Goal: Task Accomplishment & Management: Complete application form

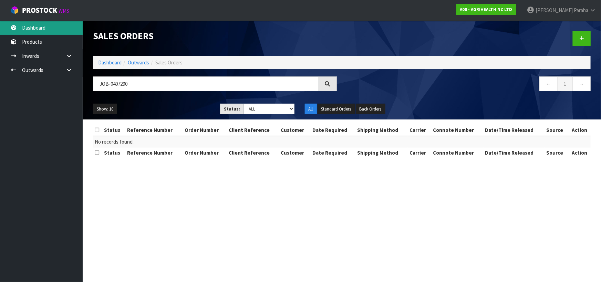
click at [51, 28] on link "Dashboard" at bounding box center [41, 28] width 83 height 14
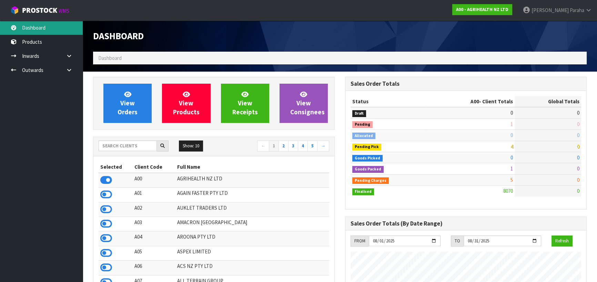
scroll to position [521, 251]
click at [127, 148] on input "text" at bounding box center [127, 146] width 58 height 11
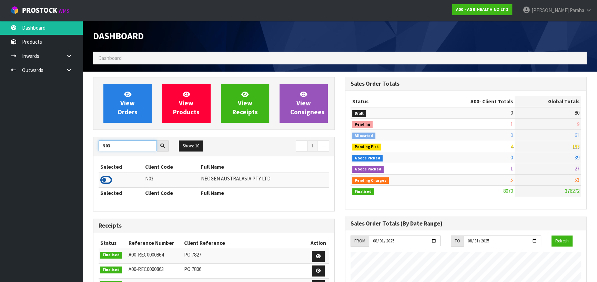
type input "N03"
click at [108, 179] on icon at bounding box center [106, 180] width 12 height 10
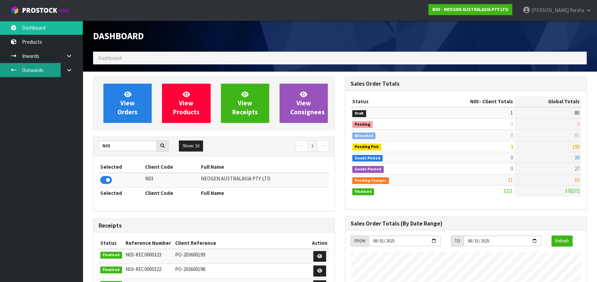
click at [39, 70] on link "Outwards" at bounding box center [41, 70] width 83 height 14
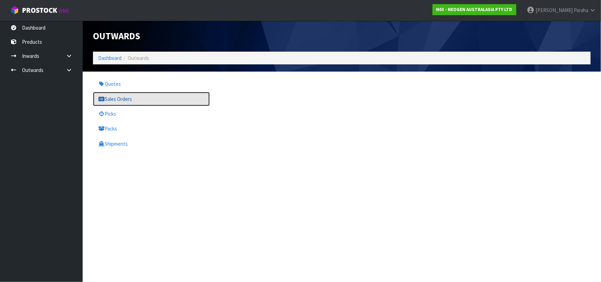
click at [117, 97] on link "Sales Orders" at bounding box center [151, 99] width 117 height 14
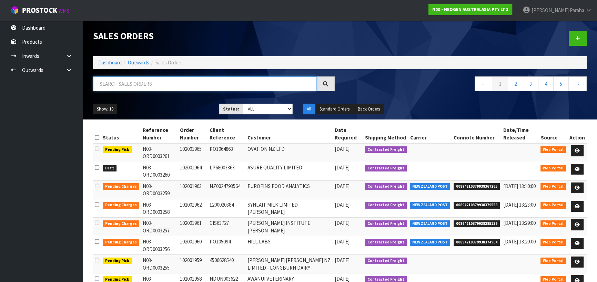
click at [120, 82] on input "text" at bounding box center [205, 83] width 224 height 15
type input "JOB-0407290"
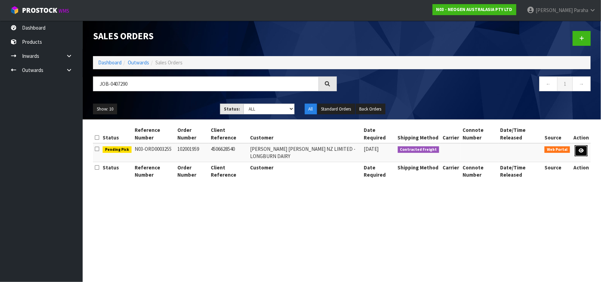
click at [581, 151] on icon at bounding box center [581, 150] width 5 height 4
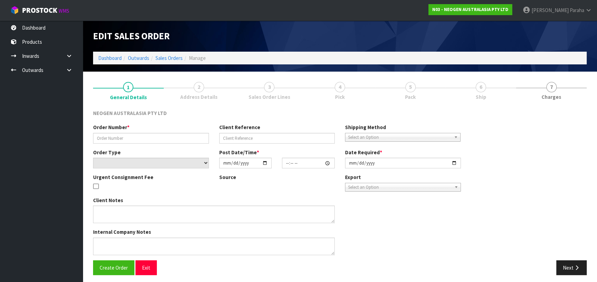
type input "102001959"
type input "4506628540"
select select "number:0"
type input "2025-08-12"
type input "10:11:00.000"
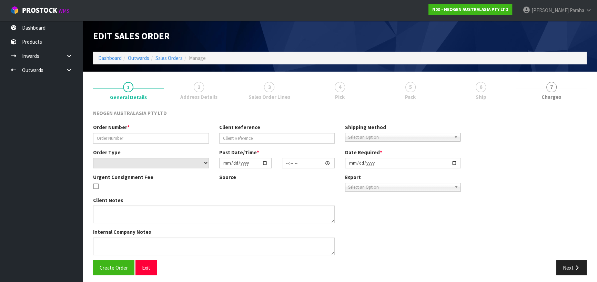
type input "2025-08-12"
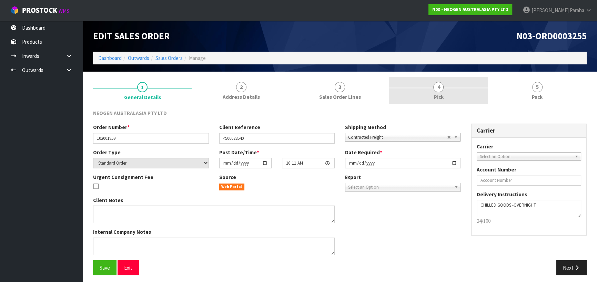
click at [439, 86] on span "4" at bounding box center [438, 87] width 10 height 10
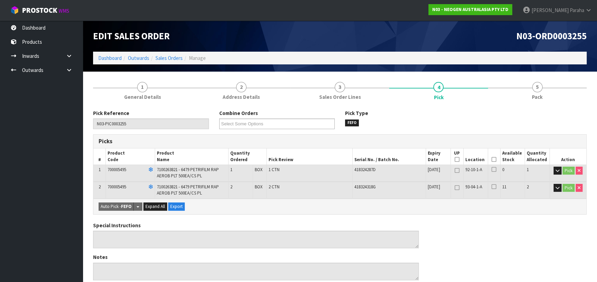
click at [495, 160] on icon at bounding box center [493, 159] width 5 height 0
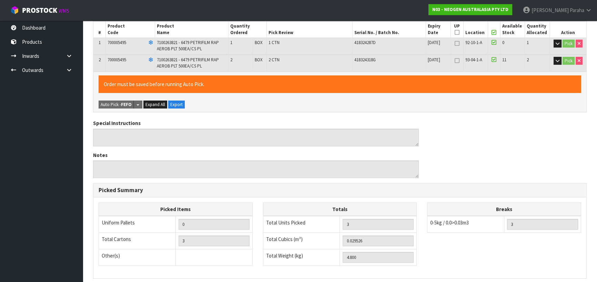
scroll to position [217, 0]
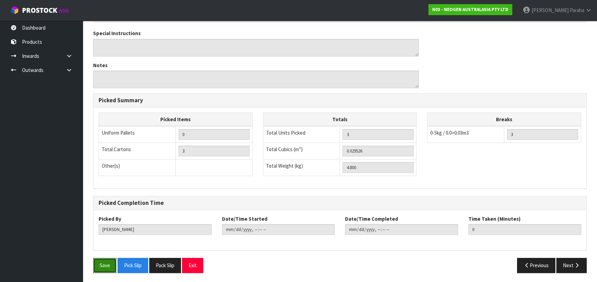
click at [95, 268] on button "Save" at bounding box center [104, 265] width 23 height 15
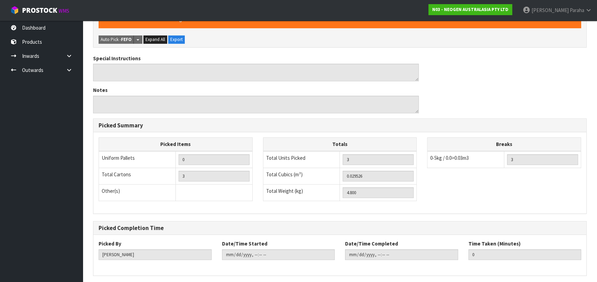
scroll to position [0, 0]
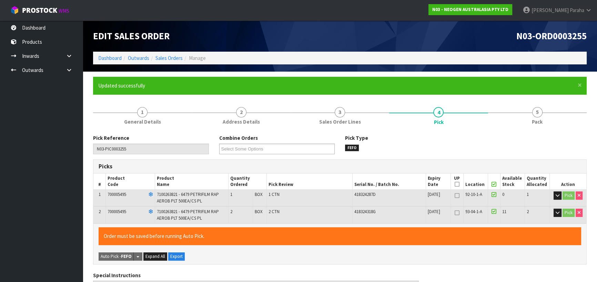
type input "Polly Paraha"
type input "2025-08-12T13:39:38"
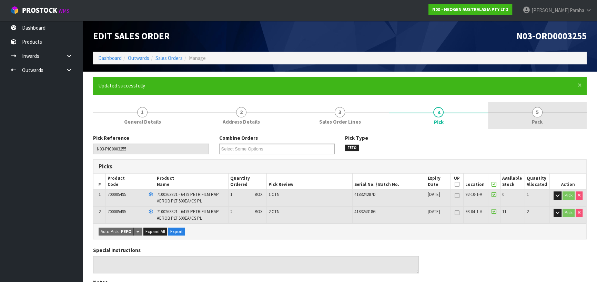
click at [539, 115] on span "5" at bounding box center [537, 112] width 10 height 10
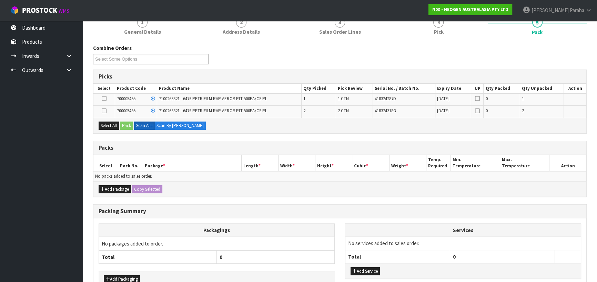
scroll to position [94, 0]
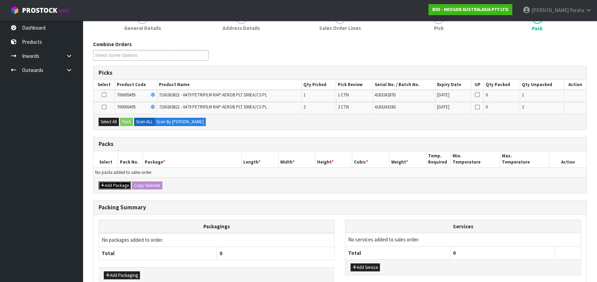
click at [107, 185] on button "Add Package" at bounding box center [114, 186] width 32 height 8
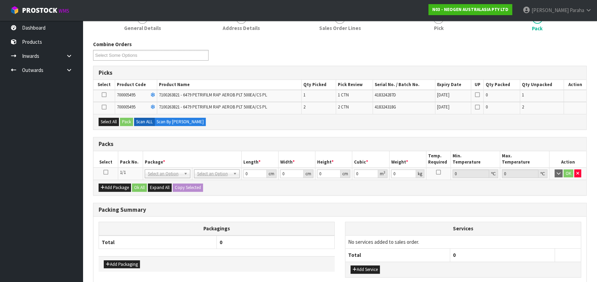
click at [104, 172] on icon at bounding box center [105, 172] width 5 height 0
click at [112, 124] on button "Select All" at bounding box center [108, 122] width 20 height 8
click at [127, 124] on button "Pack" at bounding box center [126, 122] width 13 height 8
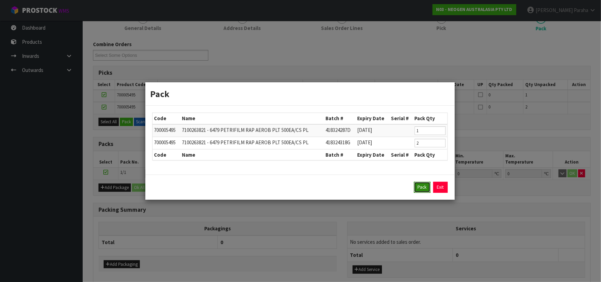
click at [424, 189] on button "Pack" at bounding box center [422, 187] width 17 height 11
type input "0.000"
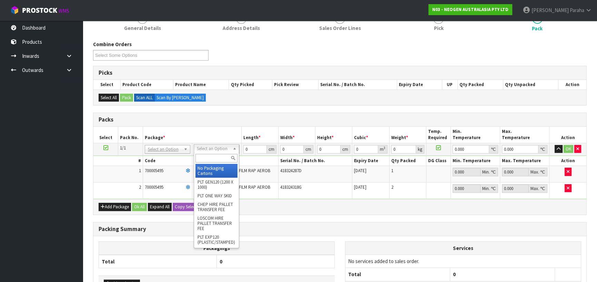
click at [217, 158] on input "text" at bounding box center [216, 158] width 42 height 9
type input "CTN5"
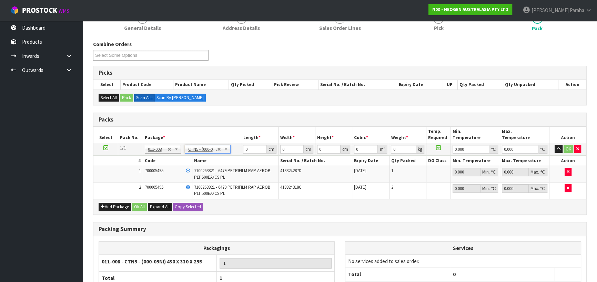
type input "43"
type input "33"
type input "25.5"
type input "0.036185"
type input "5"
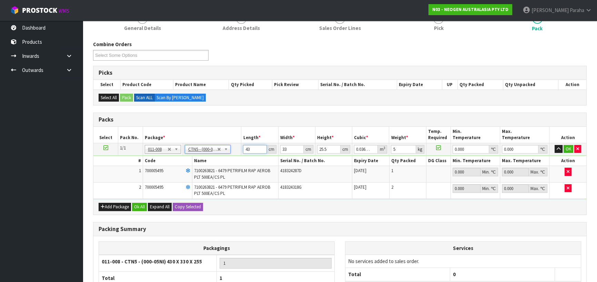
drag, startPoint x: 252, startPoint y: 147, endPoint x: 242, endPoint y: 149, distance: 10.3
click at [242, 149] on td "43 cm" at bounding box center [259, 149] width 37 height 12
type input "4"
type input "0.003366"
type input "44"
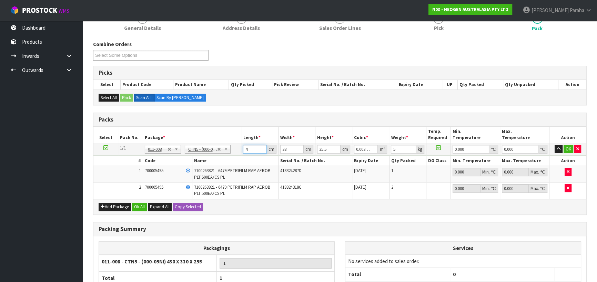
type input "0.037026"
type input "44"
type input "3"
type input "0.003366"
type input "36"
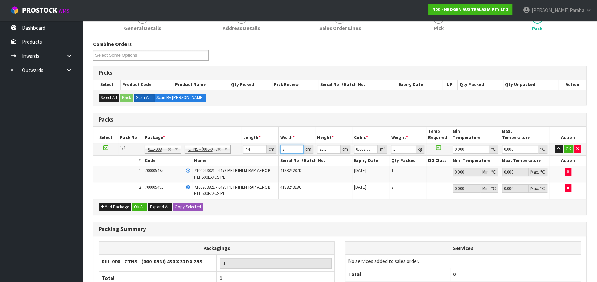
type input "0.040392"
type input "36"
type input "3"
type input "0.004752"
type input "33"
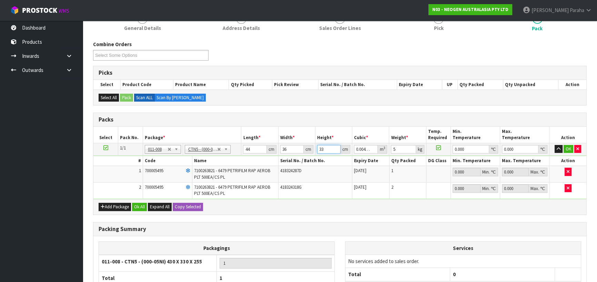
type input "0.052272"
type input "33"
type input "6"
type input "0"
click at [554, 145] on button "button" at bounding box center [558, 149] width 8 height 8
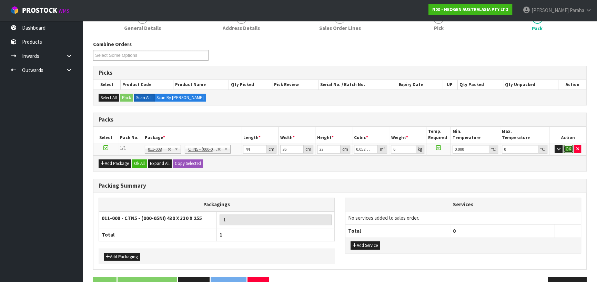
click button "OK" at bounding box center [568, 149] width 10 height 8
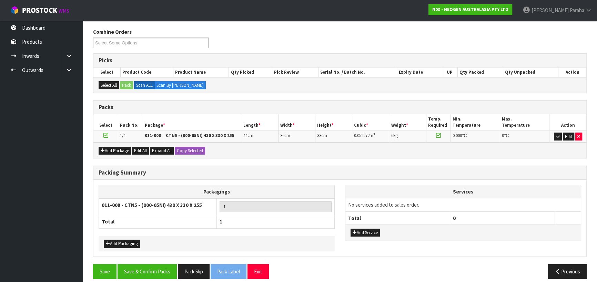
scroll to position [112, 0]
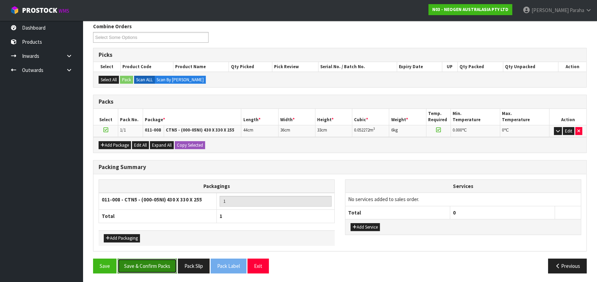
click at [152, 265] on button "Save & Confirm Packs" at bounding box center [146, 266] width 59 height 15
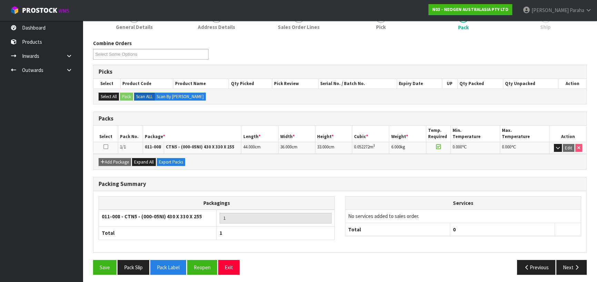
scroll to position [96, 0]
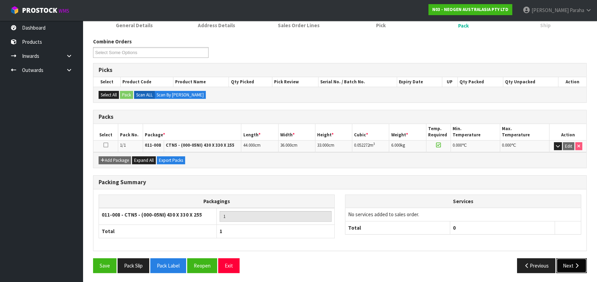
click at [569, 265] on button "Next" at bounding box center [571, 265] width 30 height 15
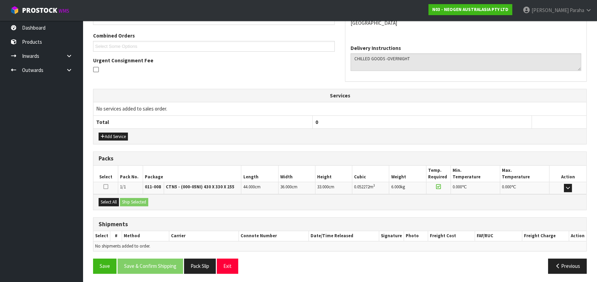
scroll to position [172, 0]
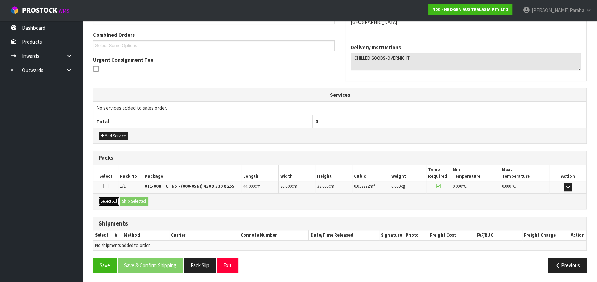
click at [107, 201] on button "Select All" at bounding box center [108, 201] width 20 height 8
click at [131, 200] on button "Ship Selected" at bounding box center [134, 201] width 28 height 8
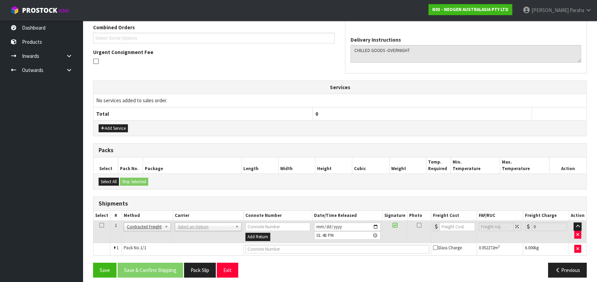
scroll to position [184, 0]
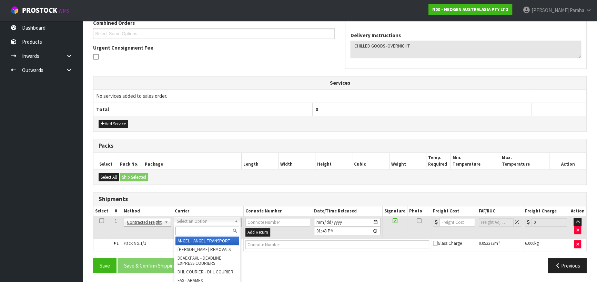
click at [223, 231] on input "text" at bounding box center [207, 231] width 64 height 9
type input "NZP"
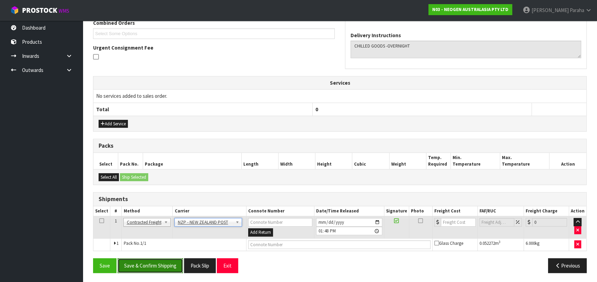
click at [162, 262] on button "Save & Confirm Shipping" at bounding box center [149, 265] width 65 height 15
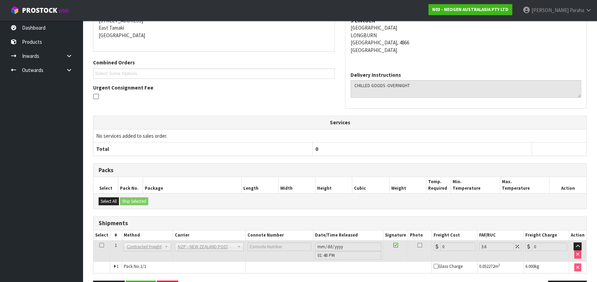
scroll to position [174, 0]
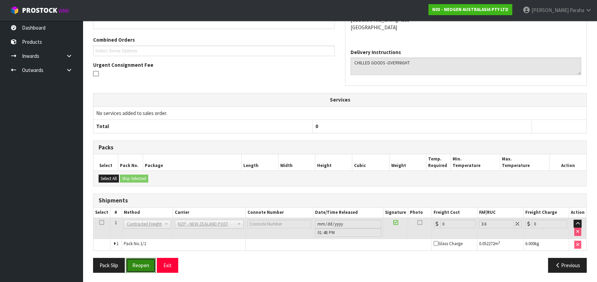
click at [139, 261] on button "Reopen" at bounding box center [141, 265] width 30 height 15
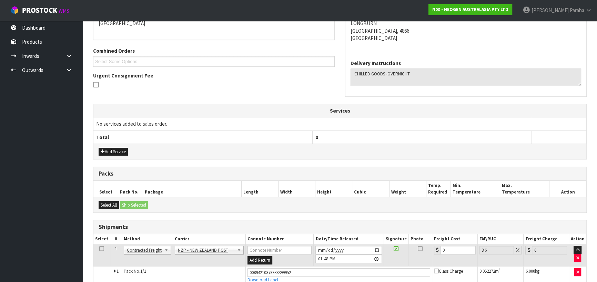
scroll to position [190, 0]
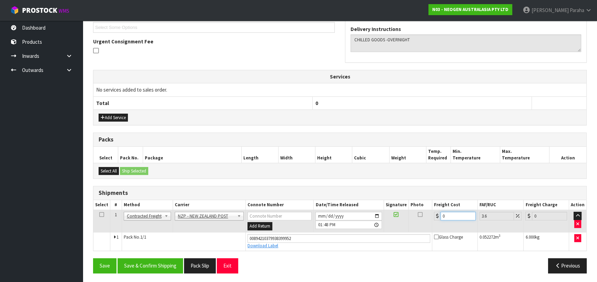
drag, startPoint x: 446, startPoint y: 213, endPoint x: 434, endPoint y: 213, distance: 11.4
click at [434, 213] on div "0" at bounding box center [455, 216] width 42 height 9
type input "9"
type input "9.32"
type input "9.2"
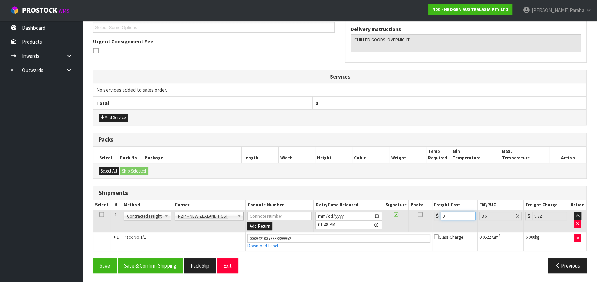
type input "9.53"
type input "9.26"
type input "9.59"
type input "9.26"
click at [165, 267] on button "Save & Confirm Shipping" at bounding box center [149, 265] width 65 height 15
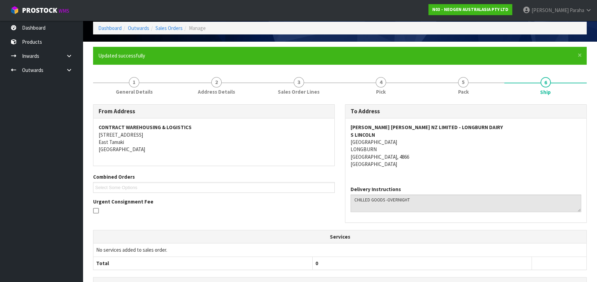
scroll to position [15, 0]
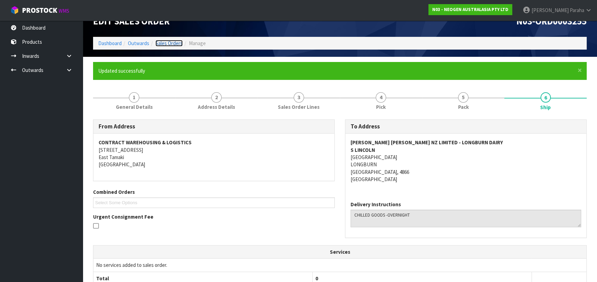
click at [179, 40] on link "Sales Orders" at bounding box center [168, 43] width 27 height 7
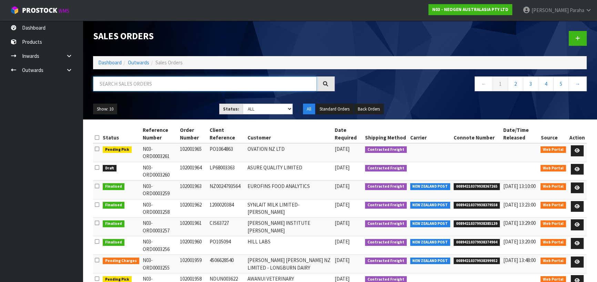
click at [167, 82] on input "text" at bounding box center [205, 83] width 224 height 15
type input "JOB-0407286"
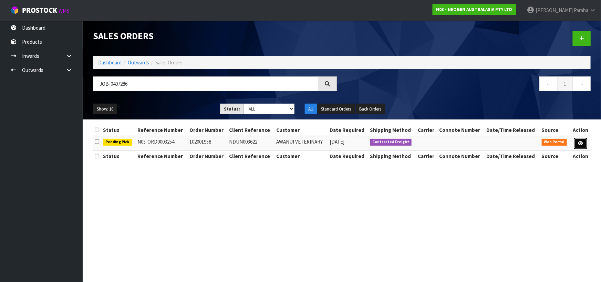
click at [580, 140] on link at bounding box center [580, 143] width 13 height 11
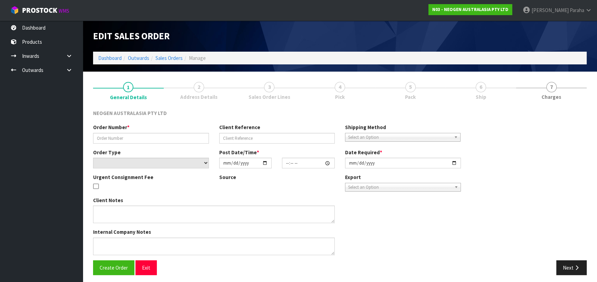
type input "102001958"
type input "NDUN003622"
select select "number:0"
type input "2025-08-12"
type input "09:57:00.000"
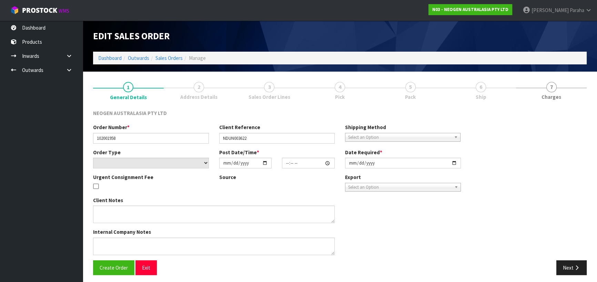
type input "2025-08-12"
type textarea "ATTN: GRIBBLES VETERINARY PATHOLOGY"
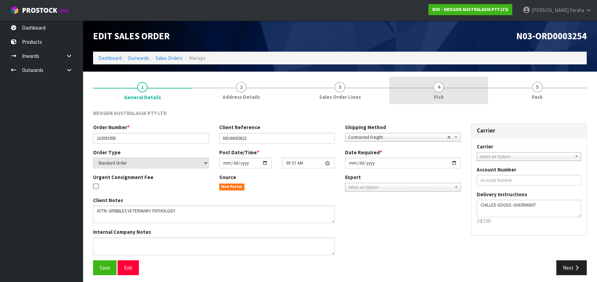
click at [436, 88] on span "4" at bounding box center [438, 87] width 10 height 10
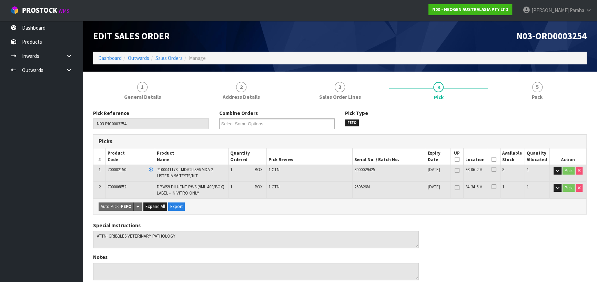
click at [495, 159] on icon at bounding box center [493, 159] width 5 height 0
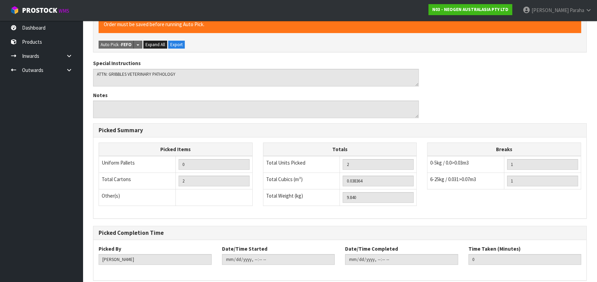
scroll to position [217, 0]
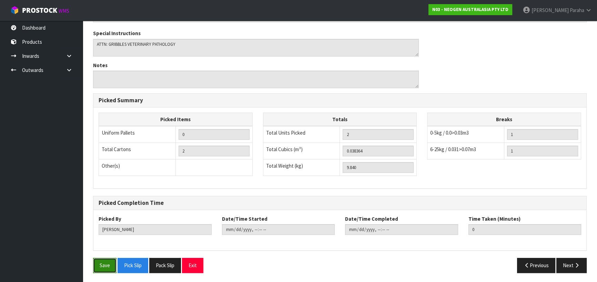
click at [113, 265] on button "Save" at bounding box center [104, 265] width 23 height 15
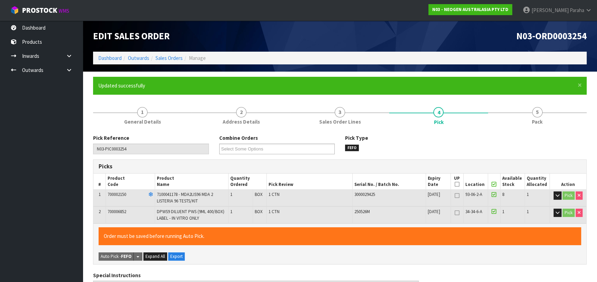
type input "Polly Paraha"
type input "2025-08-12T13:54:02"
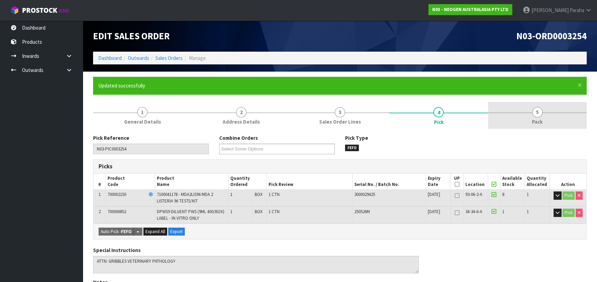
click at [539, 113] on span "5" at bounding box center [537, 112] width 10 height 10
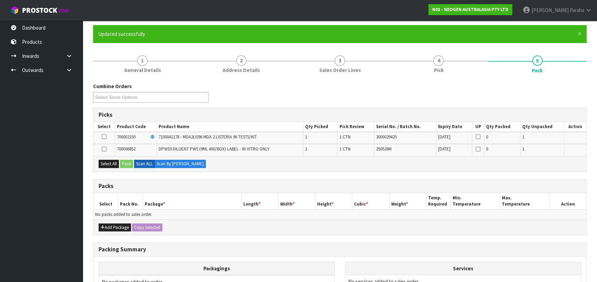
scroll to position [131, 0]
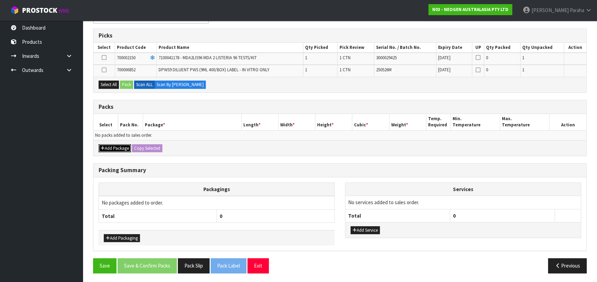
click at [117, 145] on button "Add Package" at bounding box center [114, 148] width 32 height 8
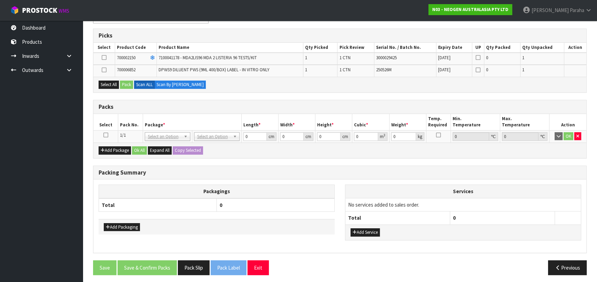
click at [107, 135] on icon at bounding box center [105, 135] width 5 height 0
click at [103, 82] on button "Select All" at bounding box center [108, 85] width 20 height 8
click at [127, 85] on button "Pack" at bounding box center [126, 85] width 13 height 8
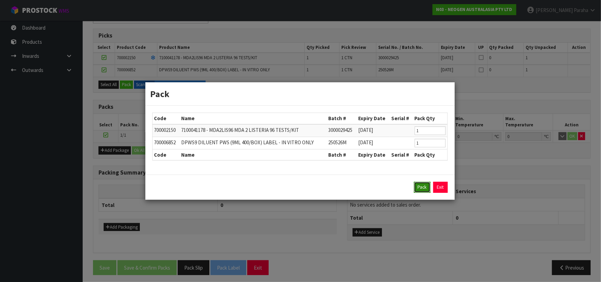
click at [421, 187] on button "Pack" at bounding box center [422, 187] width 17 height 11
type input "0.000"
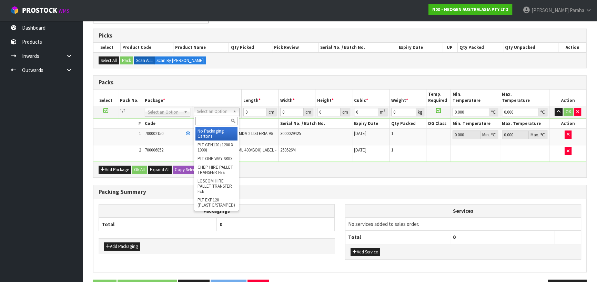
click at [220, 121] on input "text" at bounding box center [216, 121] width 42 height 9
type input "CTN7"
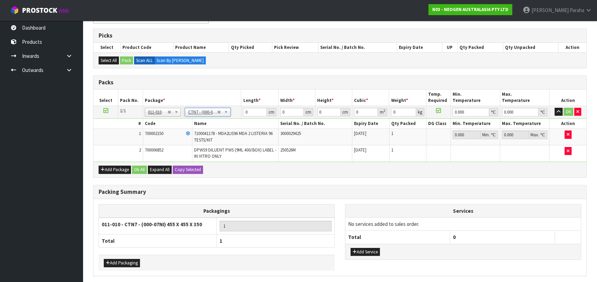
type input "45.5"
type input "35"
type input "0.072459"
type input "10.04"
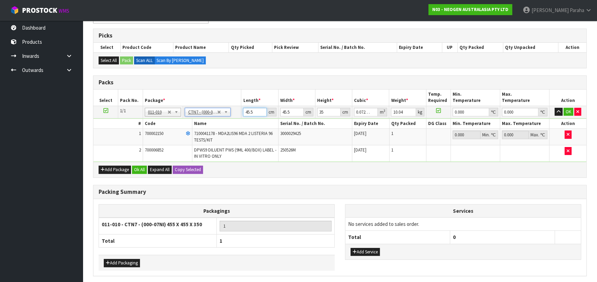
drag, startPoint x: 251, startPoint y: 110, endPoint x: 246, endPoint y: 110, distance: 5.2
click at [246, 110] on input "45.5" at bounding box center [254, 112] width 23 height 9
drag, startPoint x: 253, startPoint y: 111, endPoint x: 239, endPoint y: 113, distance: 15.0
click at [239, 113] on tr "1/1 NONE 007-001 007-002 007-004 007-009 007-013 007-014 007-015 007-017 007-01…" at bounding box center [339, 112] width 492 height 12
type input "4"
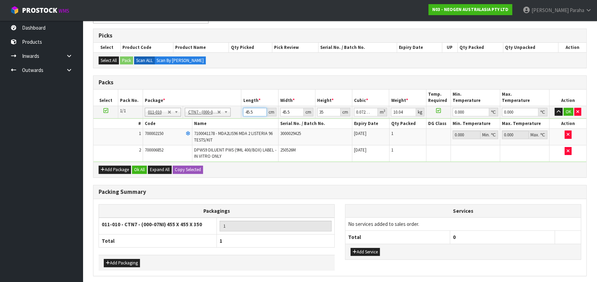
type input "0.00637"
type input "47"
type input "0.074847"
type input "47"
type input "4"
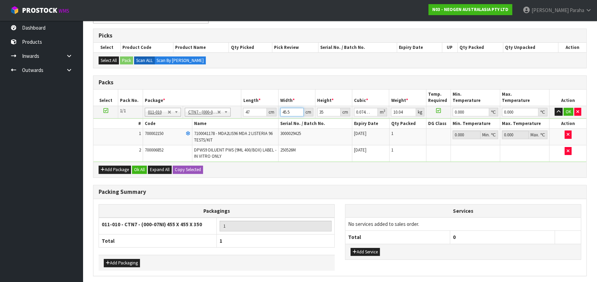
type input "0.00658"
type input "47"
type input "0.077315"
type input "47"
type input "3"
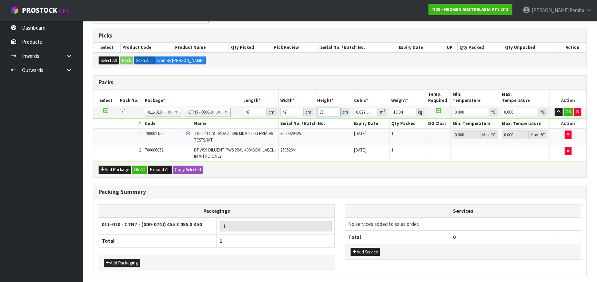
type input "0.006627"
type input "32"
type input "0.070688"
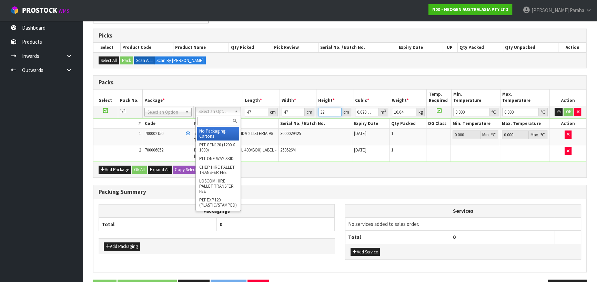
type input "32"
click at [215, 120] on input "text" at bounding box center [218, 121] width 42 height 9
type input "CTN8"
type input "51"
type input "38"
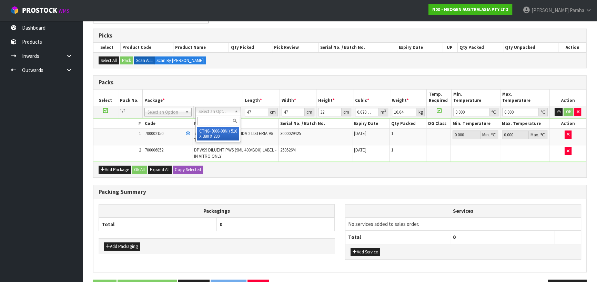
type input "28"
type input "0.054264"
click at [217, 121] on input "text" at bounding box center [218, 121] width 42 height 9
type input "CTN7"
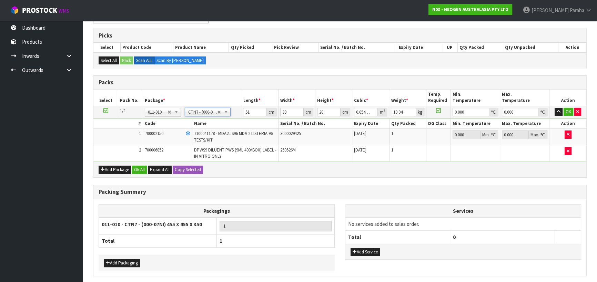
type input "45.5"
type input "35"
type input "0.072459"
drag, startPoint x: 256, startPoint y: 113, endPoint x: 245, endPoint y: 113, distance: 11.0
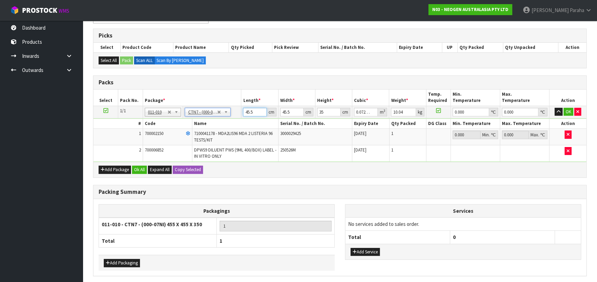
click at [245, 113] on input "45.5" at bounding box center [254, 112] width 23 height 9
type input "4"
type input "0.00637"
type input "47"
type input "0.074847"
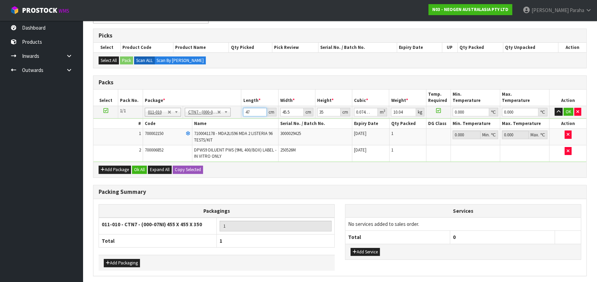
type input "47"
type input "4"
type input "0.00658"
type input "47"
type input "0.077315"
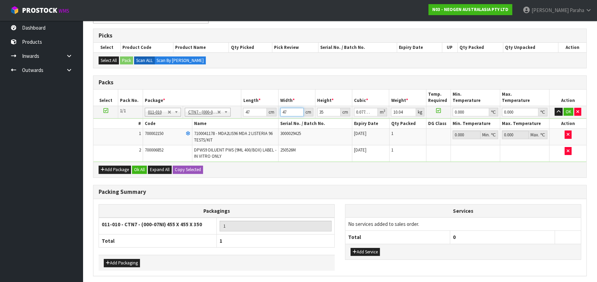
type input "47"
type input "3"
type input "0.006627"
type input "32"
type input "0.070688"
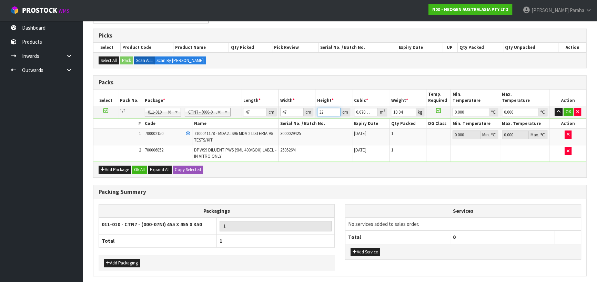
type input "32"
type input "11"
type input "0"
click at [554, 108] on button "button" at bounding box center [558, 112] width 8 height 8
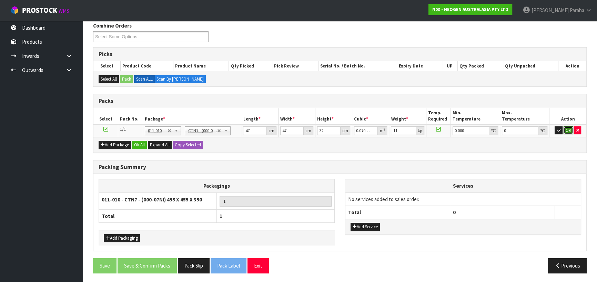
click button "OK" at bounding box center [568, 130] width 10 height 8
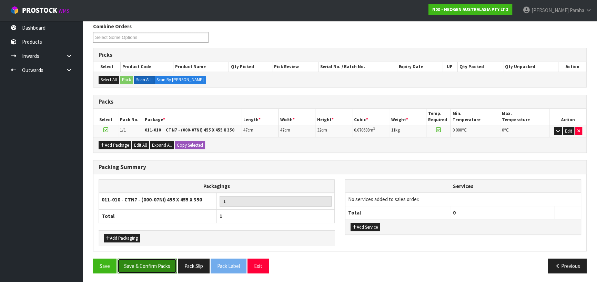
click at [148, 267] on button "Save & Confirm Packs" at bounding box center [146, 266] width 59 height 15
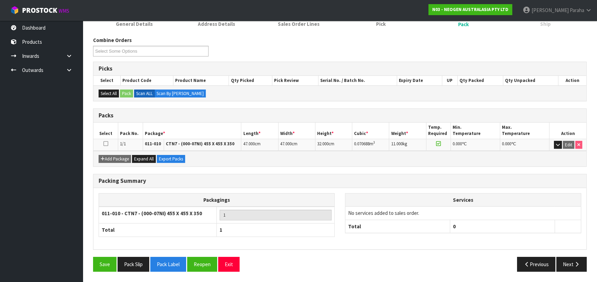
scroll to position [96, 0]
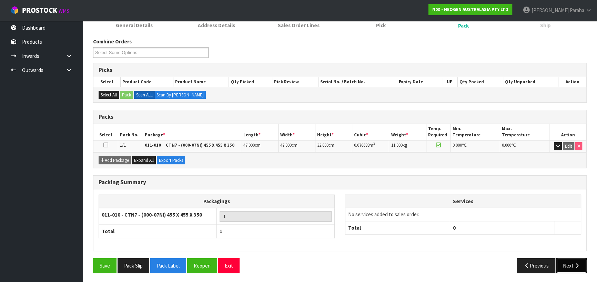
click at [565, 267] on button "Next" at bounding box center [571, 265] width 30 height 15
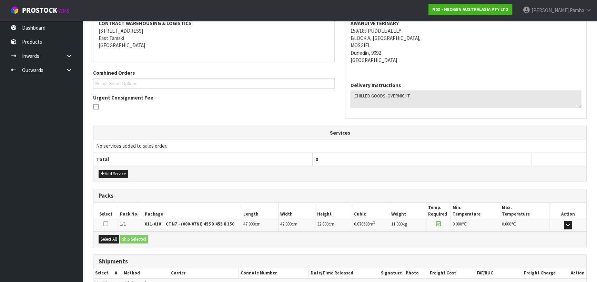
scroll to position [172, 0]
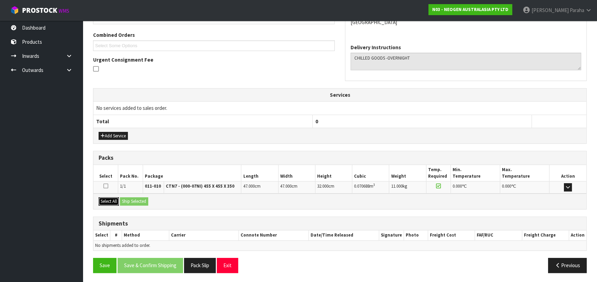
click at [106, 197] on button "Select All" at bounding box center [108, 201] width 20 height 8
click at [132, 197] on button "Ship Selected" at bounding box center [134, 201] width 28 height 8
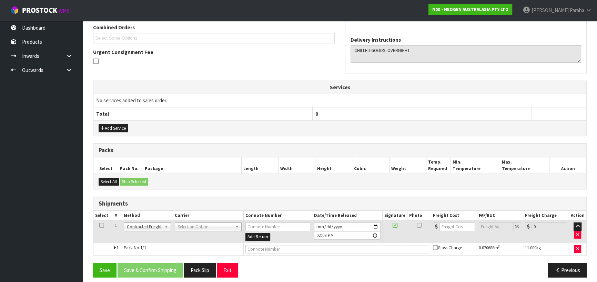
scroll to position [184, 0]
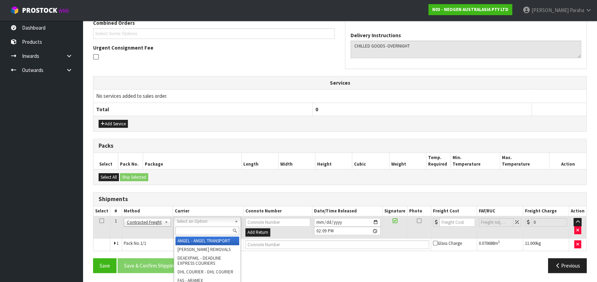
click at [224, 228] on input "text" at bounding box center [207, 231] width 64 height 9
type input "NZP"
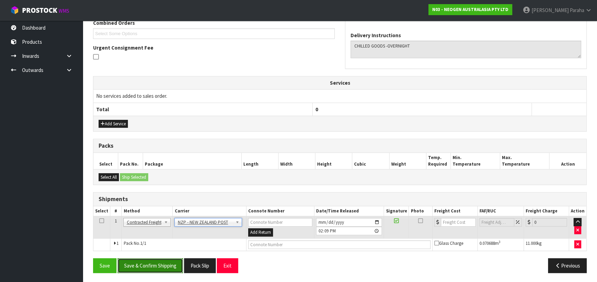
click at [170, 267] on button "Save & Confirm Shipping" at bounding box center [149, 265] width 65 height 15
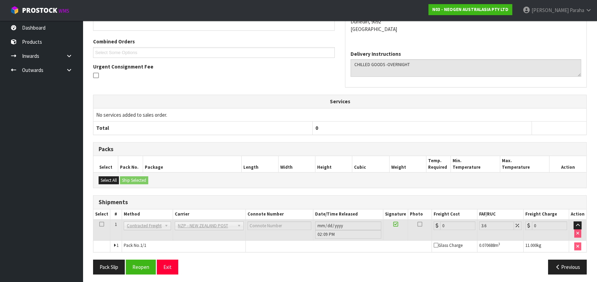
scroll to position [174, 0]
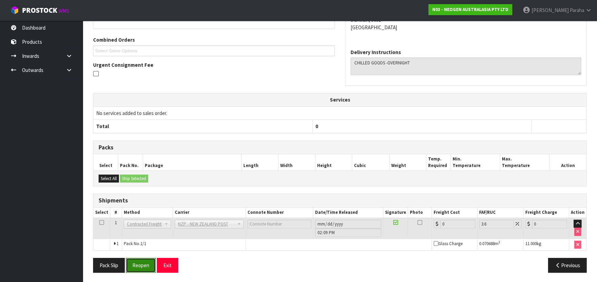
click at [141, 269] on button "Reopen" at bounding box center [141, 265] width 30 height 15
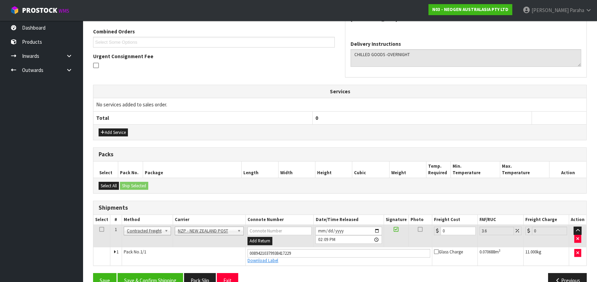
scroll to position [190, 0]
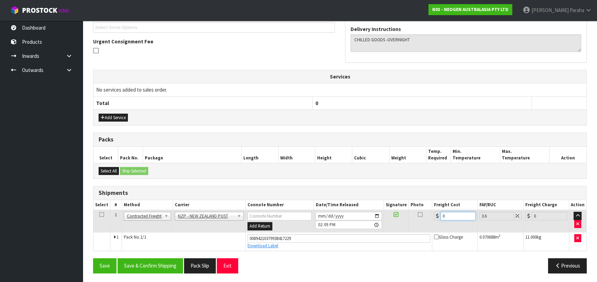
drag, startPoint x: 451, startPoint y: 214, endPoint x: 429, endPoint y: 216, distance: 22.5
click at [429, 216] on tr "1 Client Local Pickup Customer Local Pickup Company Freight Contracted Freight …" at bounding box center [339, 221] width 492 height 22
type input "5"
type input "5.18"
type input "52"
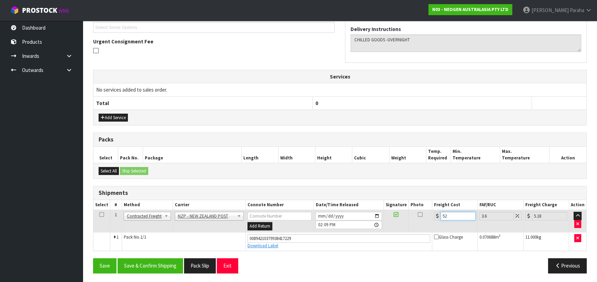
type input "53.87"
type input "52.5"
type input "54.39"
type input "52.50"
click at [151, 263] on button "Save & Confirm Shipping" at bounding box center [149, 265] width 65 height 15
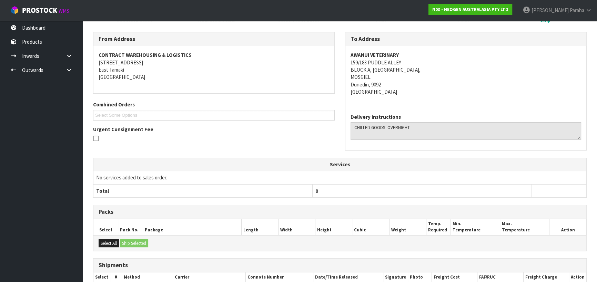
scroll to position [15, 0]
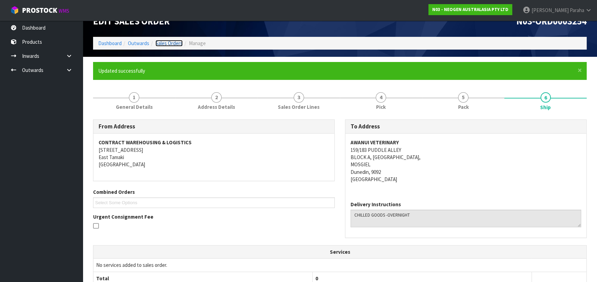
click at [167, 41] on link "Sales Orders" at bounding box center [168, 43] width 27 height 7
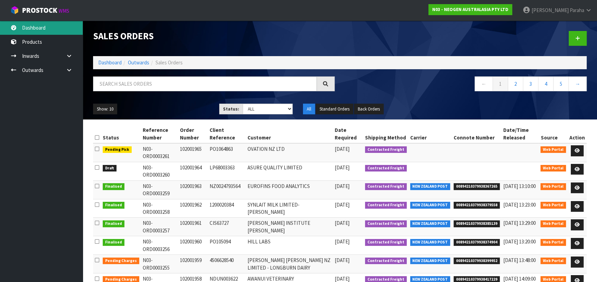
click at [50, 27] on link "Dashboard" at bounding box center [41, 28] width 83 height 14
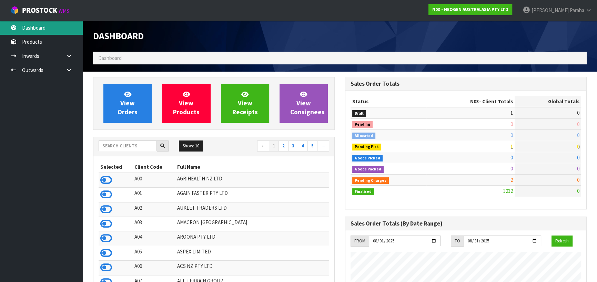
scroll to position [521, 251]
click at [143, 146] on input "text" at bounding box center [127, 146] width 58 height 11
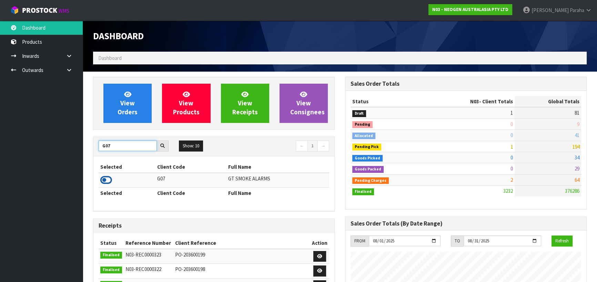
type input "G07"
click at [108, 181] on icon at bounding box center [106, 180] width 12 height 10
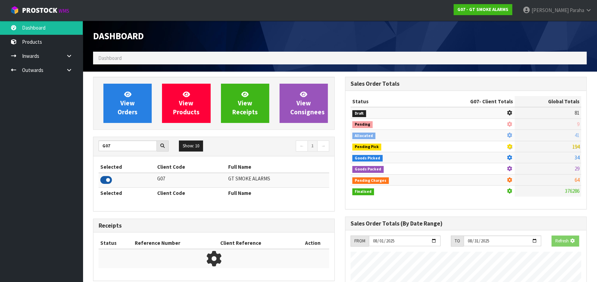
scroll to position [454, 251]
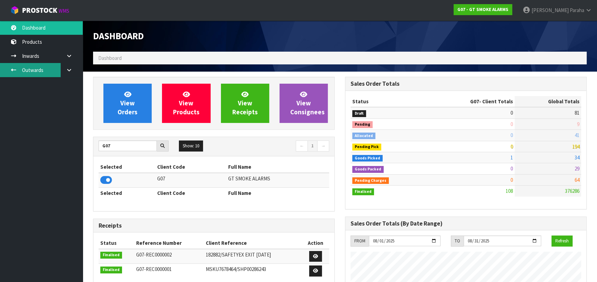
click at [24, 67] on link "Outwards" at bounding box center [41, 70] width 83 height 14
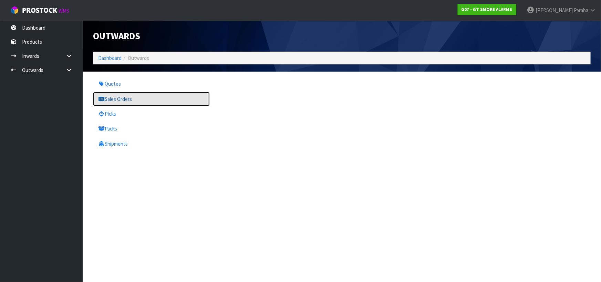
click at [118, 100] on link "Sales Orders" at bounding box center [151, 99] width 117 height 14
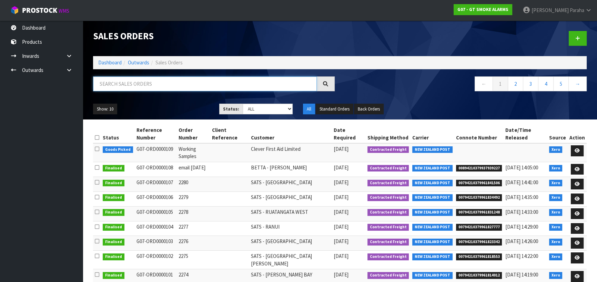
click at [131, 82] on input "text" at bounding box center [205, 83] width 224 height 15
type input "JOB-0407308"
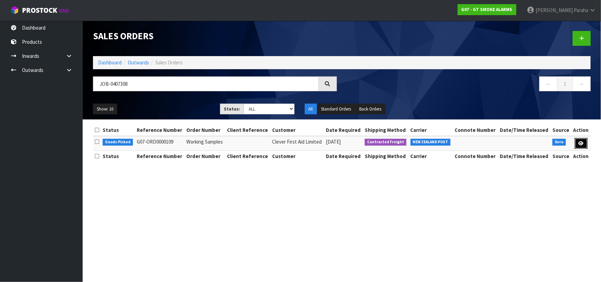
click at [584, 143] on link at bounding box center [581, 143] width 13 height 11
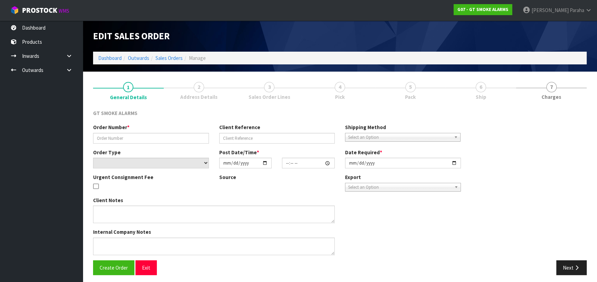
type input "Working Samples"
select select "number:0"
type input "2025-08-12"
type input "11:05:02.000"
type input "2025-08-12"
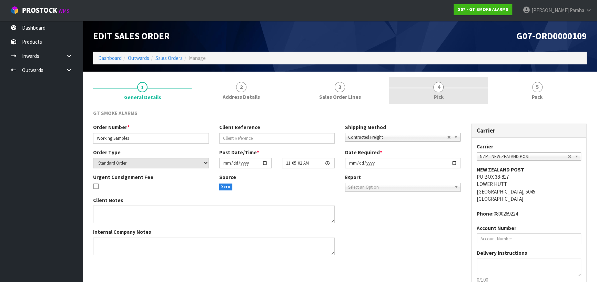
click at [441, 90] on span "4" at bounding box center [438, 87] width 10 height 10
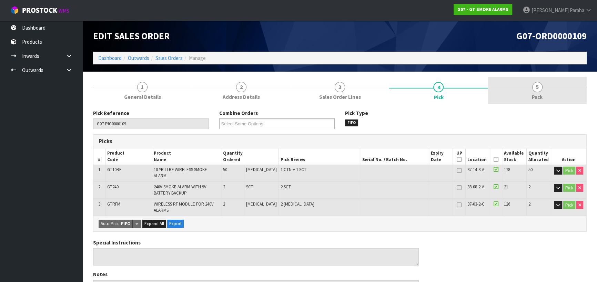
click at [539, 92] on link "5 Pack" at bounding box center [537, 90] width 98 height 27
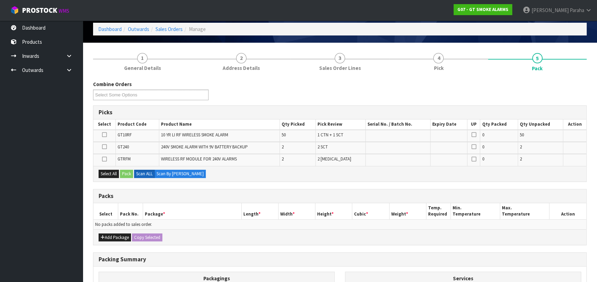
scroll to position [94, 0]
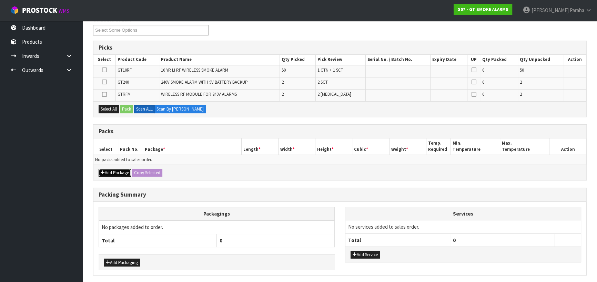
click at [117, 172] on button "Add Package" at bounding box center [114, 173] width 32 height 8
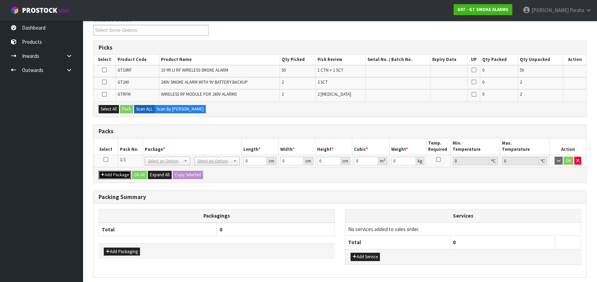
click at [98, 171] on button "Add Package" at bounding box center [114, 175] width 32 height 8
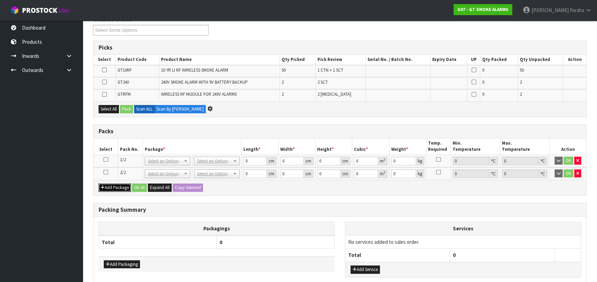
scroll to position [0, 0]
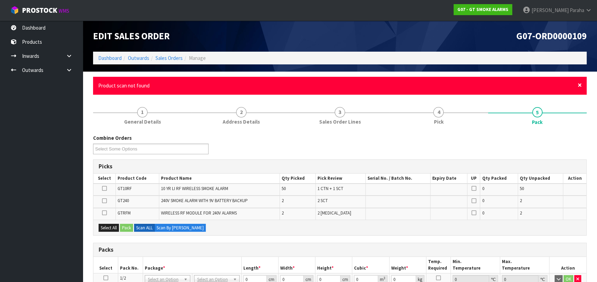
click at [579, 86] on span "×" at bounding box center [579, 85] width 4 height 10
click at [582, 84] on div "× Close Product scan not found" at bounding box center [339, 86] width 493 height 18
click at [580, 85] on span "×" at bounding box center [579, 85] width 4 height 10
click at [581, 85] on span "×" at bounding box center [579, 85] width 4 height 10
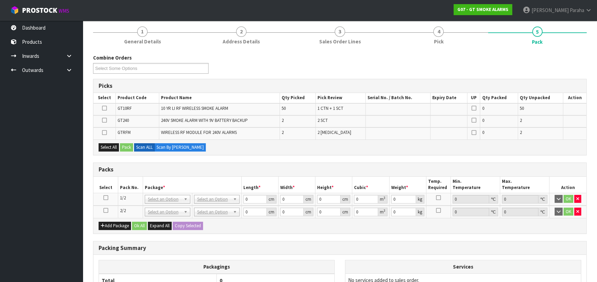
scroll to position [62, 0]
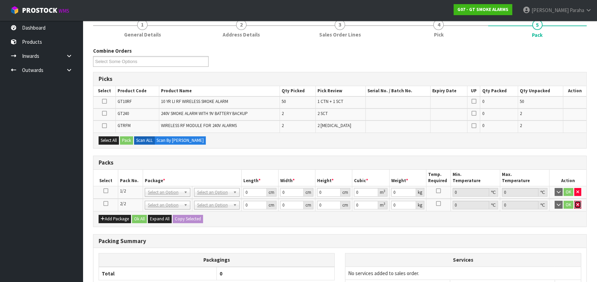
click at [576, 206] on button "button" at bounding box center [577, 205] width 7 height 8
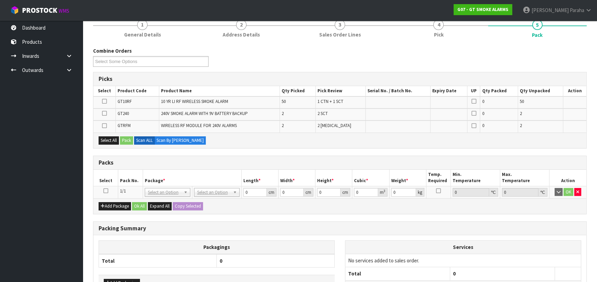
click at [106, 191] on icon at bounding box center [105, 191] width 5 height 0
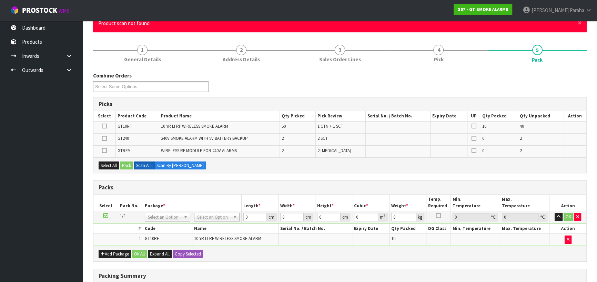
scroll to position [0, 0]
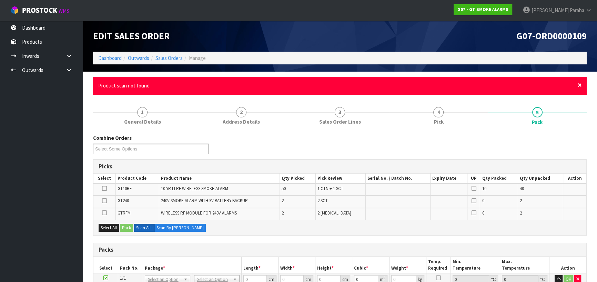
click at [578, 85] on span "×" at bounding box center [579, 85] width 4 height 10
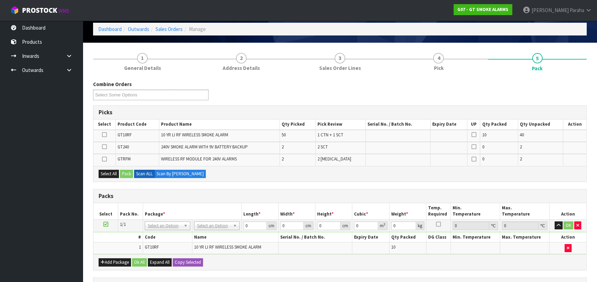
scroll to position [94, 0]
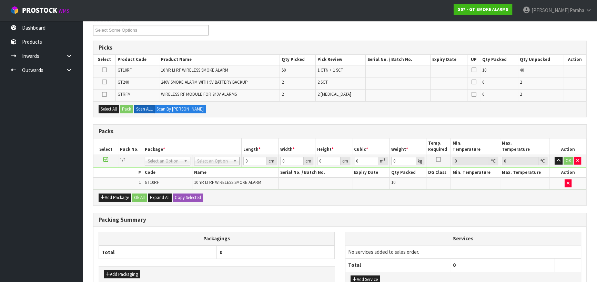
click at [103, 70] on icon at bounding box center [104, 70] width 5 height 0
click at [0, 0] on input "checkbox" at bounding box center [0, 0] width 0 height 0
click at [106, 70] on icon at bounding box center [104, 70] width 5 height 0
click at [0, 0] on input "checkbox" at bounding box center [0, 0] width 0 height 0
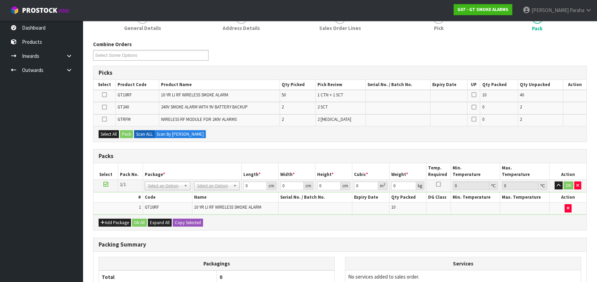
scroll to position [0, 0]
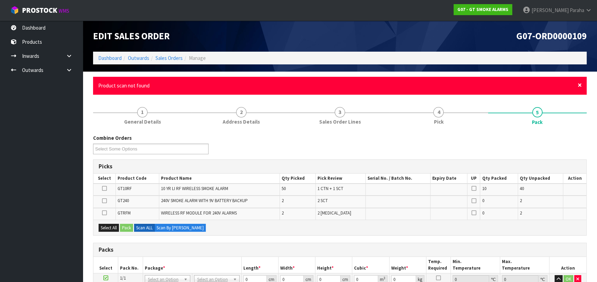
click at [581, 85] on span "×" at bounding box center [579, 85] width 4 height 10
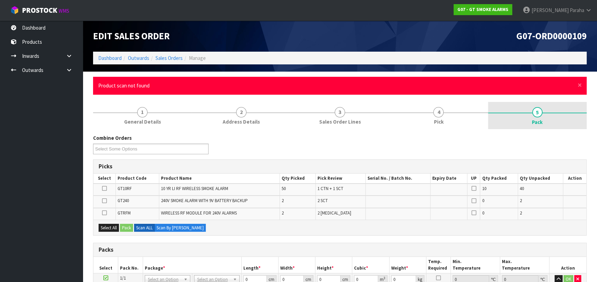
click at [582, 85] on div "× Close Product scan not found" at bounding box center [339, 86] width 493 height 18
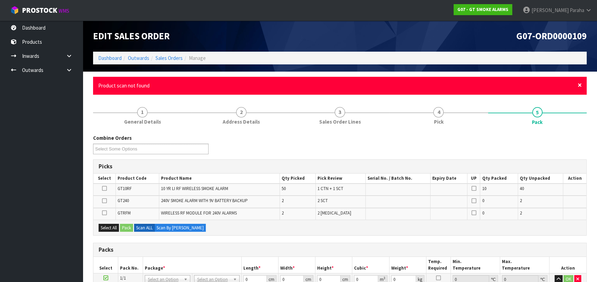
click at [580, 84] on span "×" at bounding box center [579, 85] width 4 height 10
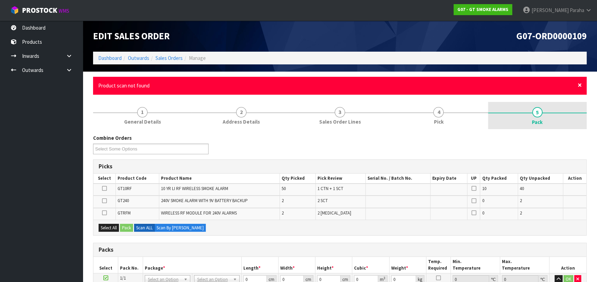
click at [579, 84] on span "×" at bounding box center [579, 85] width 4 height 10
click at [580, 83] on span "×" at bounding box center [579, 85] width 4 height 10
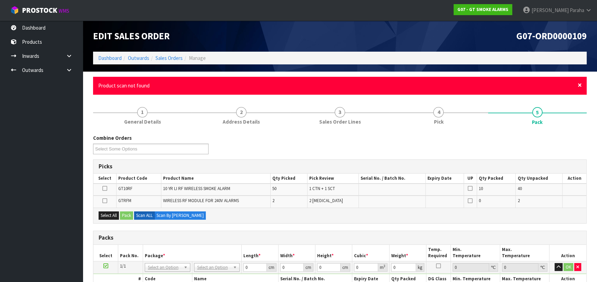
click at [579, 83] on span "×" at bounding box center [579, 85] width 4 height 10
click at [579, 86] on span "×" at bounding box center [579, 85] width 4 height 10
click at [575, 82] on div "× Close Product scan not found" at bounding box center [339, 86] width 493 height 18
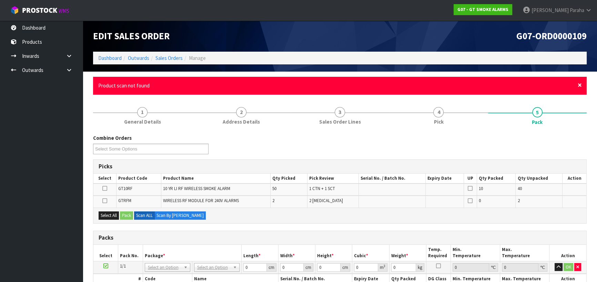
click at [580, 86] on span "×" at bounding box center [579, 85] width 4 height 10
click at [575, 86] on div "× Close Product scan not found" at bounding box center [339, 86] width 493 height 18
click at [578, 84] on span "×" at bounding box center [579, 85] width 4 height 10
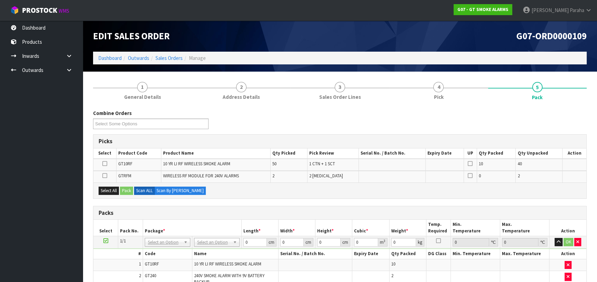
click at [104, 164] on icon at bounding box center [104, 164] width 5 height 0
click at [0, 0] on input "checkbox" at bounding box center [0, 0] width 0 height 0
click at [106, 164] on icon at bounding box center [104, 164] width 5 height 0
click at [0, 0] on input "checkbox" at bounding box center [0, 0] width 0 height 0
click at [102, 193] on button "Select All" at bounding box center [108, 191] width 20 height 8
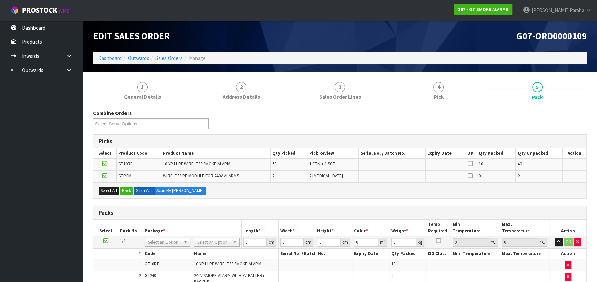
click at [103, 176] on icon at bounding box center [104, 176] width 5 height 0
click at [0, 0] on input "checkbox" at bounding box center [0, 0] width 0 height 0
click at [104, 164] on icon at bounding box center [104, 164] width 5 height 0
click at [0, 0] on input "checkbox" at bounding box center [0, 0] width 0 height 0
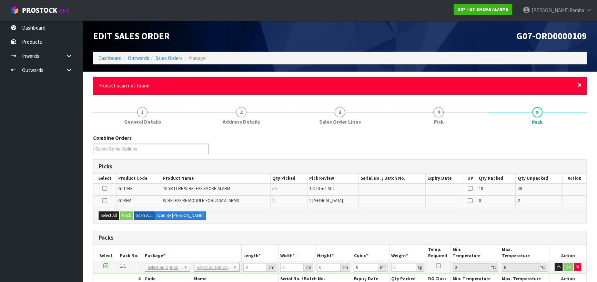
click at [578, 84] on span "×" at bounding box center [579, 85] width 4 height 10
click at [579, 84] on span "×" at bounding box center [579, 85] width 4 height 10
click at [572, 82] on ul "Product scan not found" at bounding box center [336, 85] width 476 height 7
click at [579, 86] on span "×" at bounding box center [579, 85] width 4 height 10
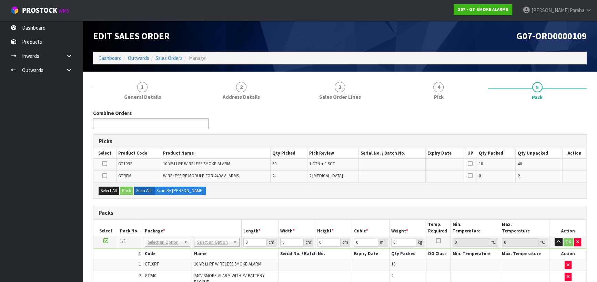
click at [138, 122] on input "text" at bounding box center [120, 124] width 51 height 9
click at [259, 115] on div "Combine Orders G07-ORD0000109 6976643255319 No results match 6976643255319" at bounding box center [340, 122] width 504 height 25
type input "Select Some Options"
click at [297, 126] on div "Combine Orders G07-ORD0000109 Select Some Options No results match 6976643255319" at bounding box center [340, 122] width 504 height 25
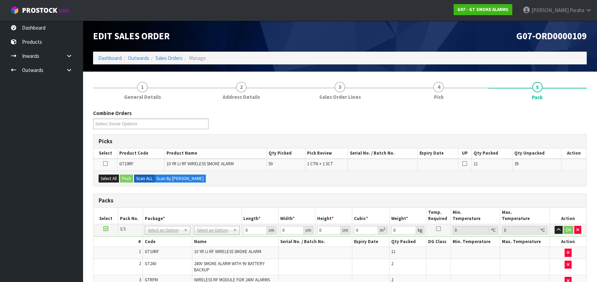
click at [105, 164] on icon at bounding box center [105, 164] width 5 height 0
click at [0, 0] on input "checkbox" at bounding box center [0, 0] width 0 height 0
click at [106, 164] on icon at bounding box center [105, 164] width 5 height 0
click at [0, 0] on input "checkbox" at bounding box center [0, 0] width 0 height 0
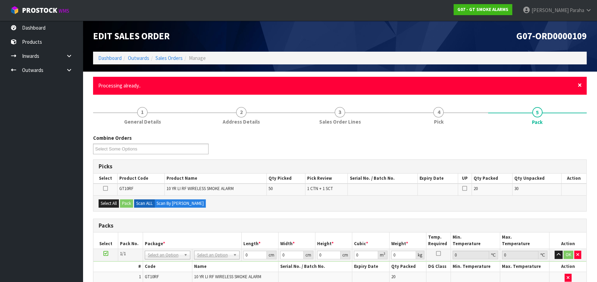
click at [579, 85] on span "×" at bounding box center [579, 85] width 4 height 10
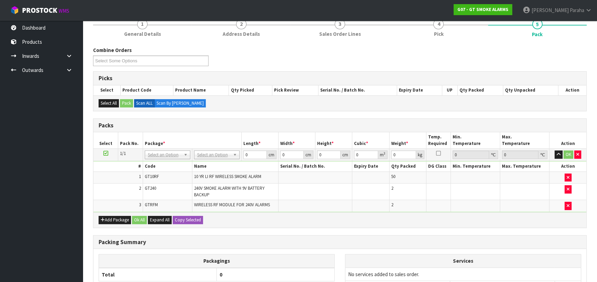
scroll to position [94, 0]
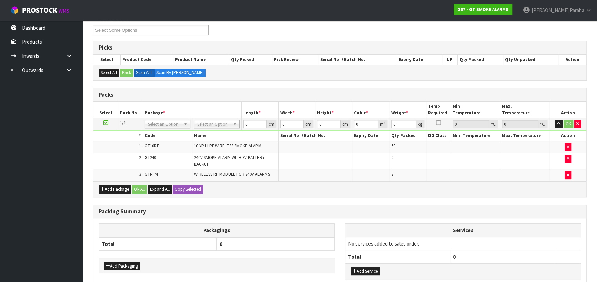
drag, startPoint x: 235, startPoint y: 124, endPoint x: 230, endPoint y: 127, distance: 6.3
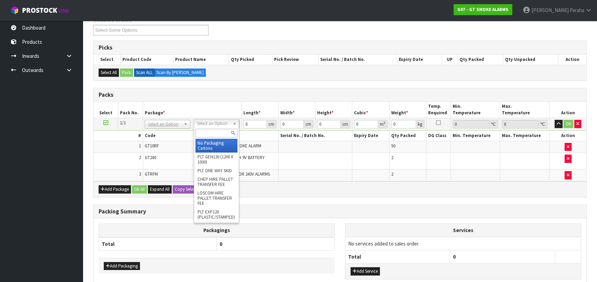
click at [226, 133] on input "text" at bounding box center [216, 133] width 42 height 9
type input "CTN7"
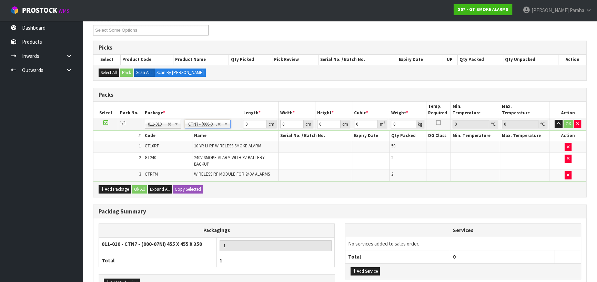
type input "45.5"
type input "35"
type input "0.072459"
type input "9.55"
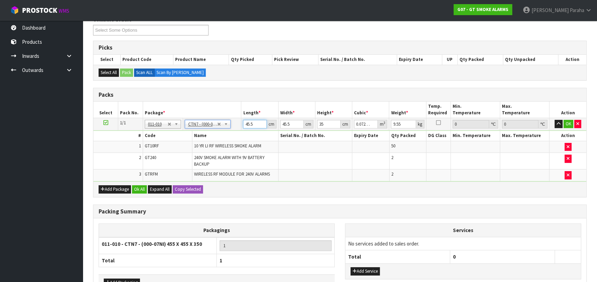
drag, startPoint x: 253, startPoint y: 124, endPoint x: 241, endPoint y: 126, distance: 12.2
click at [241, 126] on td "45.5 cm" at bounding box center [259, 124] width 37 height 12
type input "4"
type input "0.00637"
type input "47"
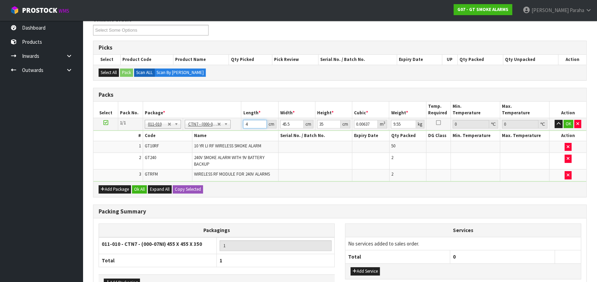
type input "0.074847"
type input "47"
type input "4"
type input "0.00658"
type input "47"
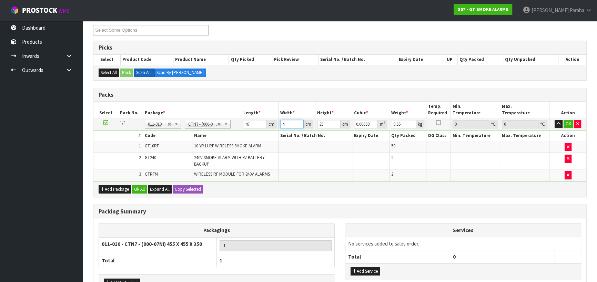
type input "0.077315"
type input "473"
type input "0.778085"
type input "4732"
type input "7.78414"
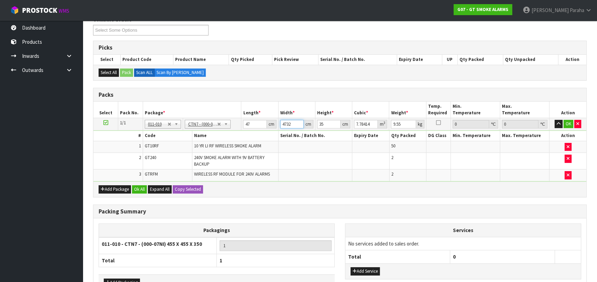
type input "4732"
type input "10"
click at [554, 120] on button "button" at bounding box center [558, 124] width 8 height 8
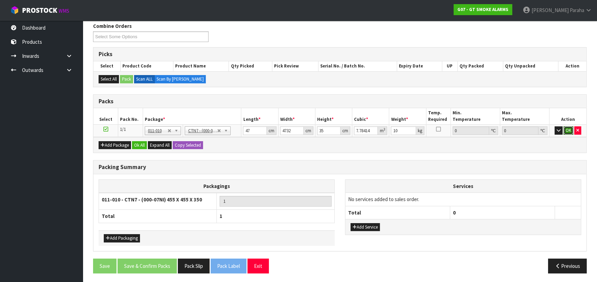
click button "OK" at bounding box center [568, 130] width 10 height 8
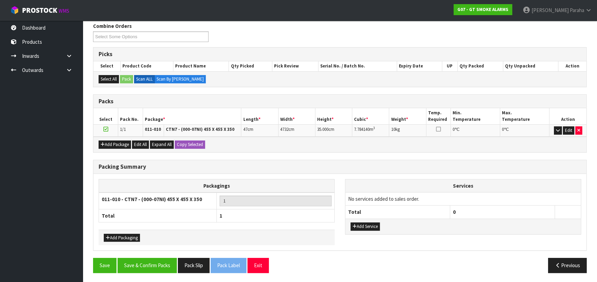
scroll to position [87, 0]
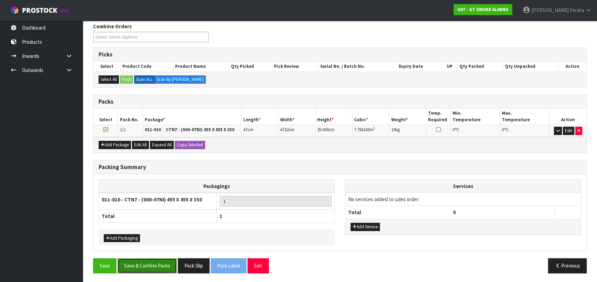
click at [155, 267] on button "Save & Confirm Packs" at bounding box center [146, 265] width 59 height 15
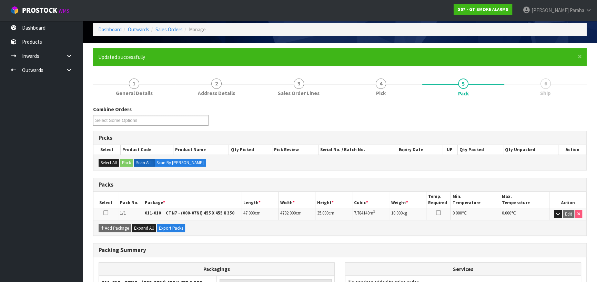
scroll to position [96, 0]
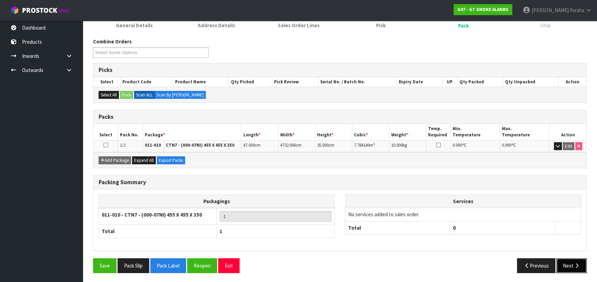
click at [574, 264] on icon "button" at bounding box center [576, 265] width 7 height 5
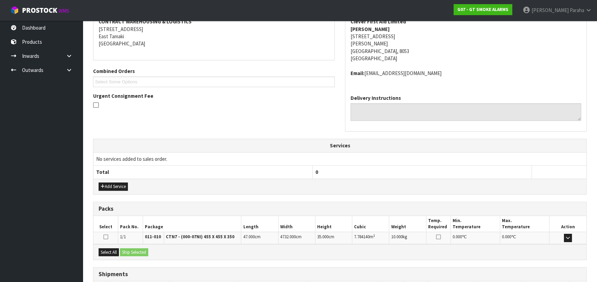
scroll to position [186, 0]
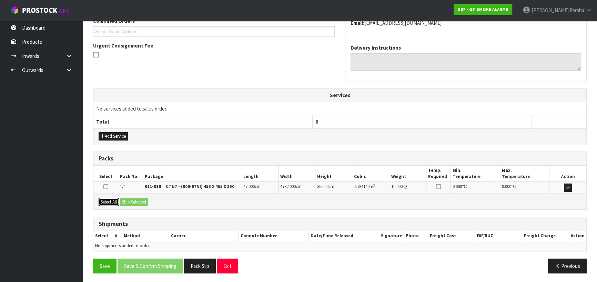
click at [110, 200] on button "Select All" at bounding box center [108, 202] width 20 height 8
click at [131, 198] on button "Ship Selected" at bounding box center [134, 202] width 28 height 8
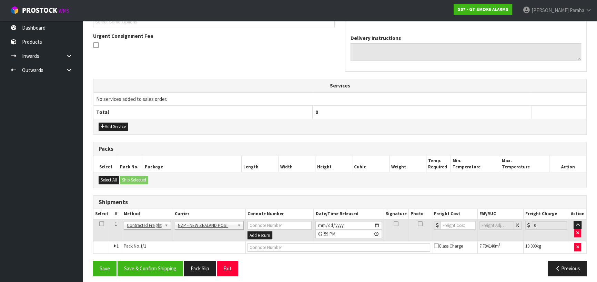
scroll to position [198, 0]
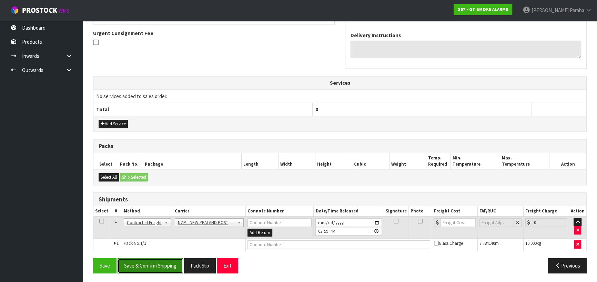
click at [162, 268] on button "Save & Confirm Shipping" at bounding box center [149, 265] width 65 height 15
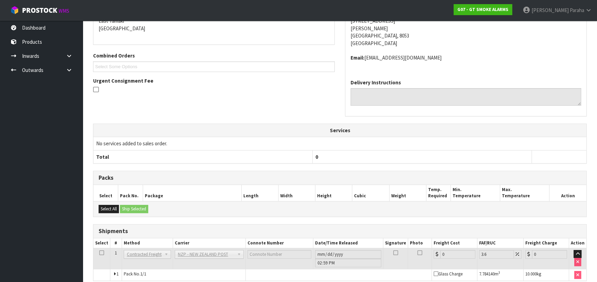
scroll to position [189, 0]
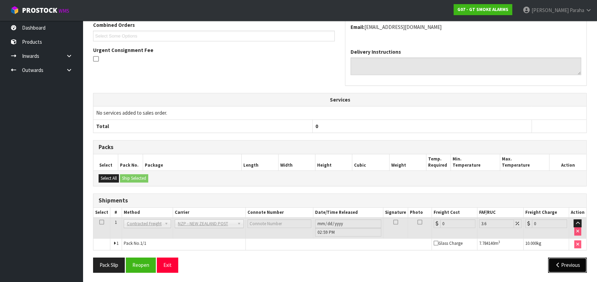
click at [572, 266] on button "Previous" at bounding box center [567, 265] width 39 height 15
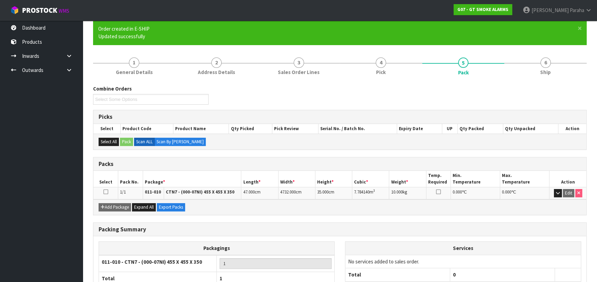
scroll to position [104, 0]
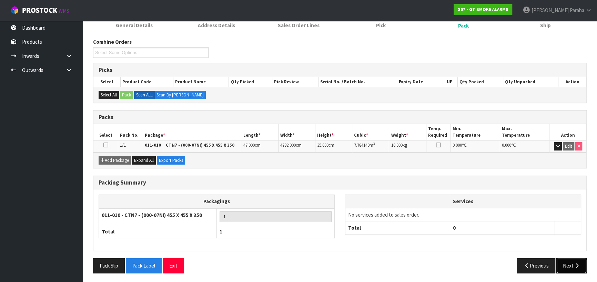
click at [573, 265] on icon "button" at bounding box center [576, 265] width 7 height 5
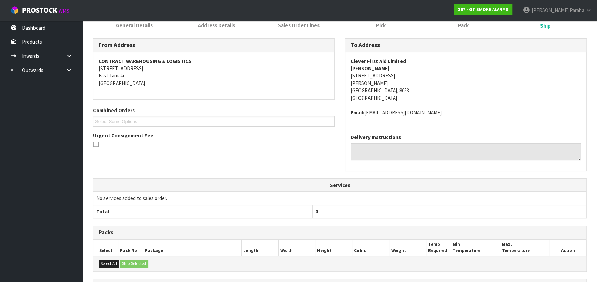
scroll to position [189, 0]
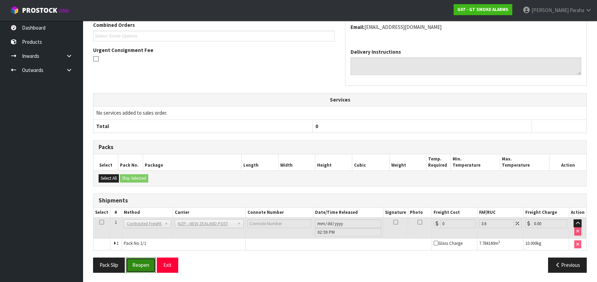
click at [148, 262] on button "Reopen" at bounding box center [141, 265] width 30 height 15
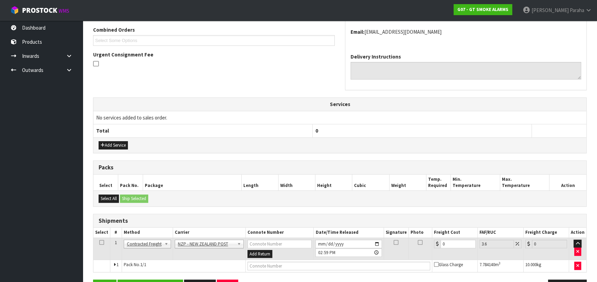
scroll to position [198, 0]
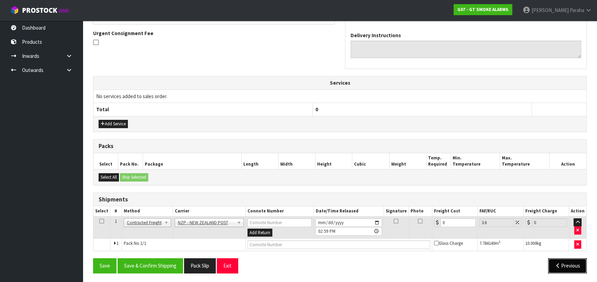
click at [554, 265] on icon "button" at bounding box center [557, 265] width 7 height 5
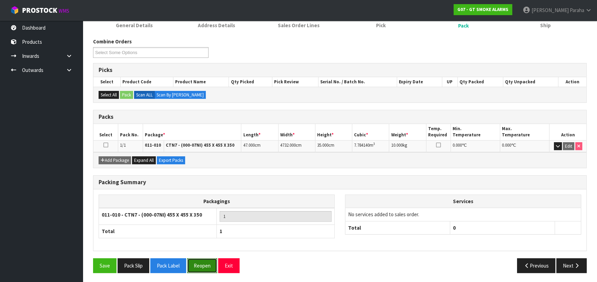
click at [203, 267] on button "Reopen" at bounding box center [202, 265] width 30 height 15
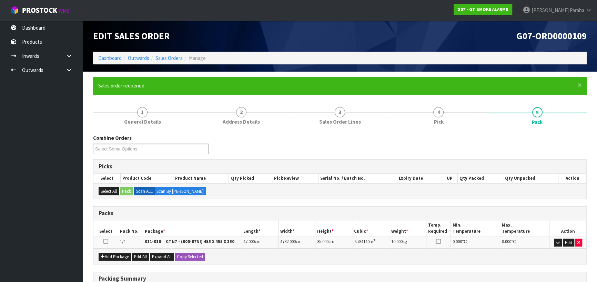
scroll to position [112, 0]
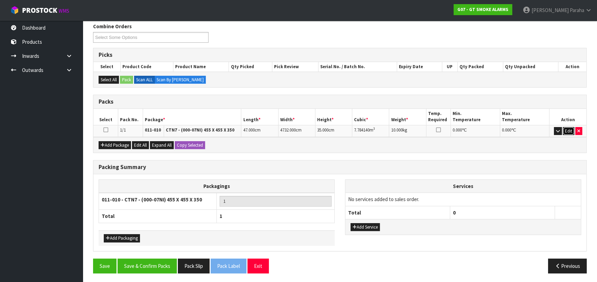
click at [571, 131] on button "Edit" at bounding box center [567, 131] width 11 height 8
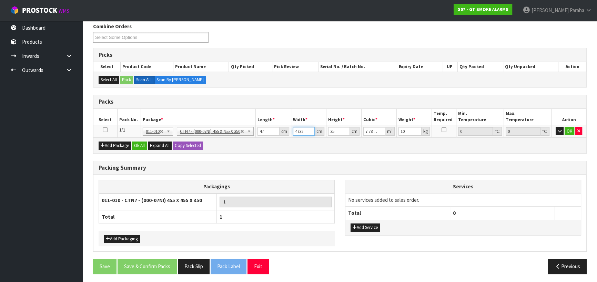
click at [306, 129] on input "4732" at bounding box center [304, 131] width 22 height 9
type input "473"
type input "0.778085"
type input "47"
type input "0.077315"
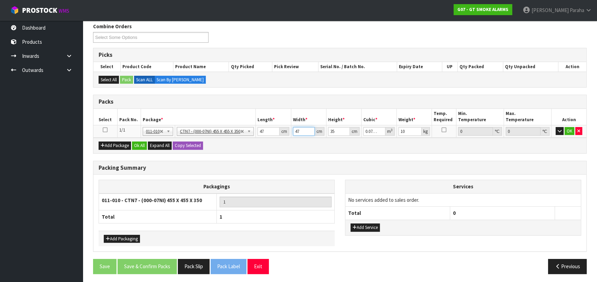
type input "47"
click at [336, 131] on input "35" at bounding box center [339, 131] width 22 height 9
type input "3"
type input "0.006627"
type input "32"
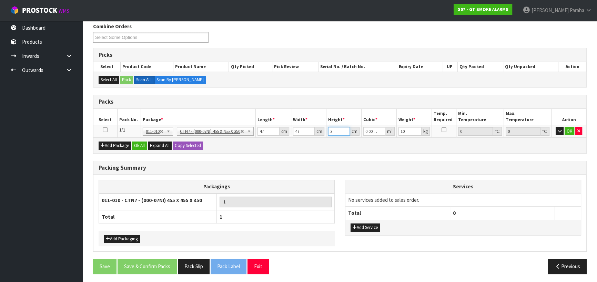
type input "0.070688"
type input "32"
click at [560, 129] on icon "button" at bounding box center [559, 131] width 4 height 4
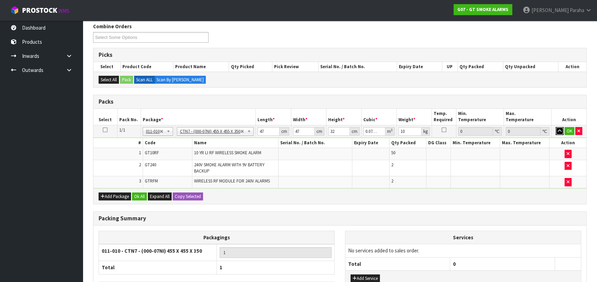
click at [560, 129] on icon "button" at bounding box center [559, 131] width 4 height 4
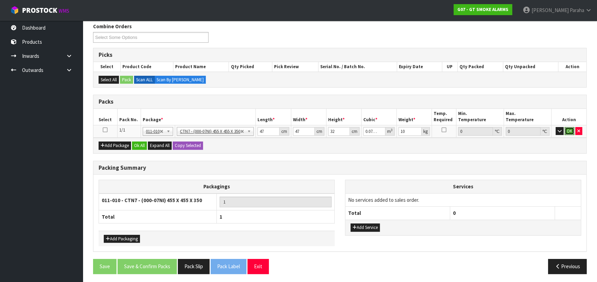
click at [568, 130] on button "OK" at bounding box center [569, 131] width 10 height 8
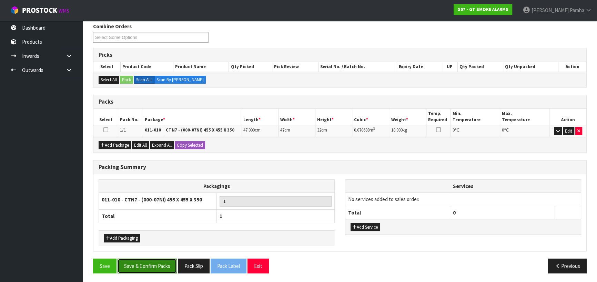
click at [162, 265] on button "Save & Confirm Packs" at bounding box center [146, 266] width 59 height 15
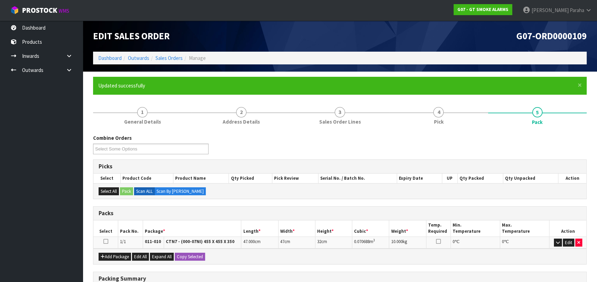
scroll to position [96, 0]
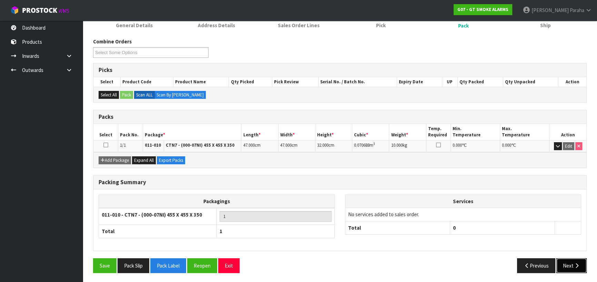
click at [579, 263] on icon "button" at bounding box center [576, 265] width 7 height 5
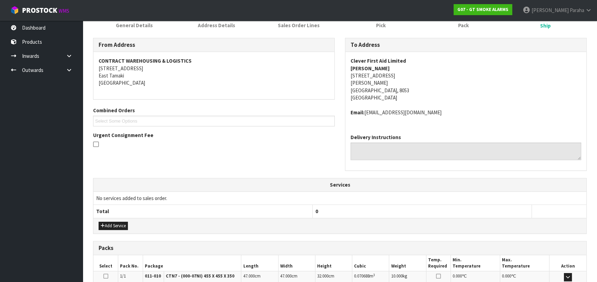
scroll to position [186, 0]
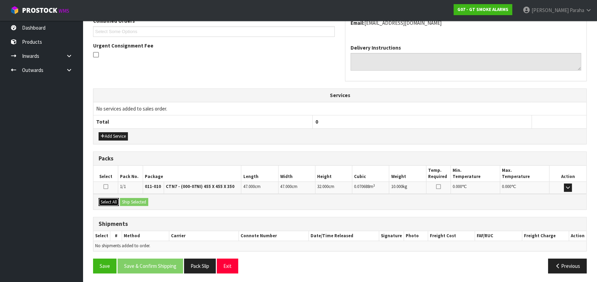
click at [110, 201] on button "Select All" at bounding box center [108, 202] width 20 height 8
click at [137, 200] on button "Ship Selected" at bounding box center [134, 202] width 28 height 8
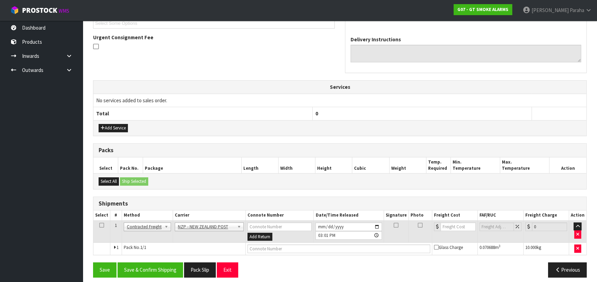
scroll to position [198, 0]
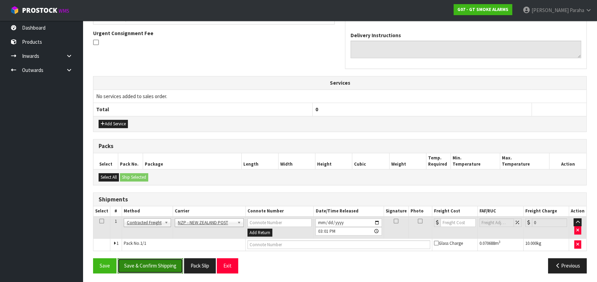
click at [165, 261] on button "Save & Confirm Shipping" at bounding box center [149, 265] width 65 height 15
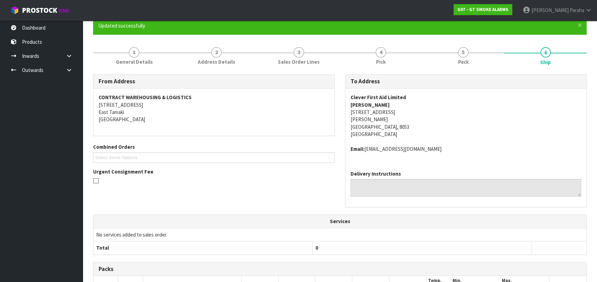
scroll to position [182, 0]
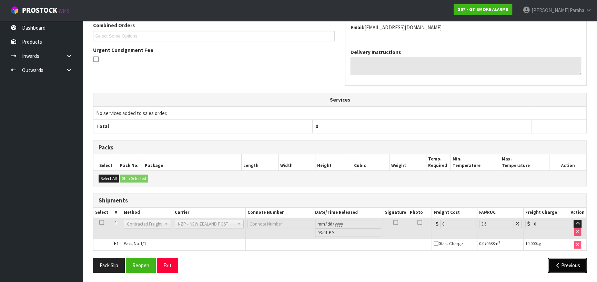
click at [571, 264] on button "Previous" at bounding box center [567, 265] width 39 height 15
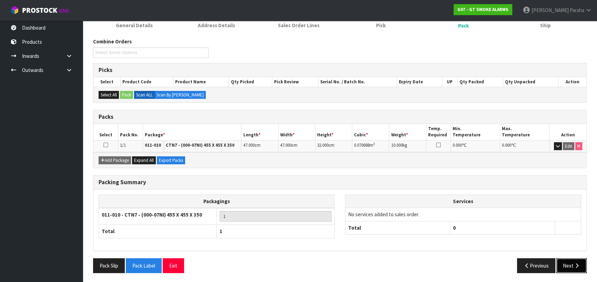
click at [571, 264] on button "Next" at bounding box center [571, 265] width 30 height 15
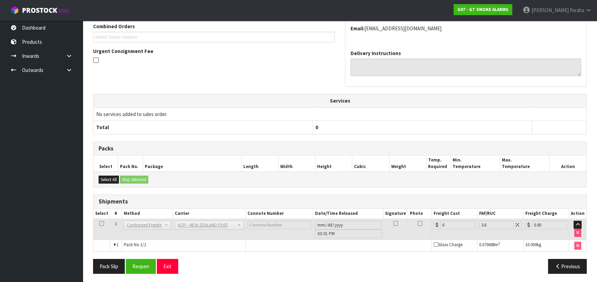
scroll to position [182, 0]
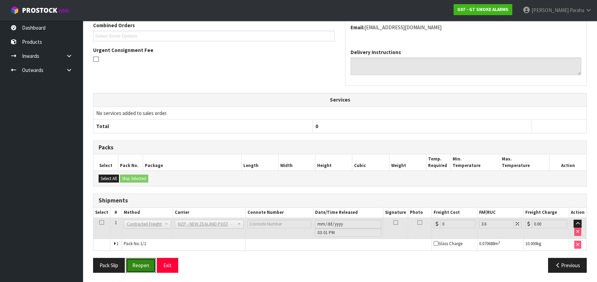
click at [142, 262] on button "Reopen" at bounding box center [141, 265] width 30 height 15
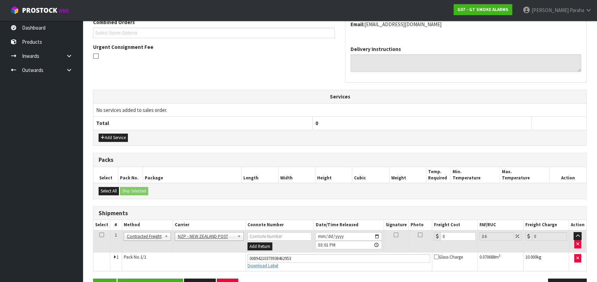
scroll to position [205, 0]
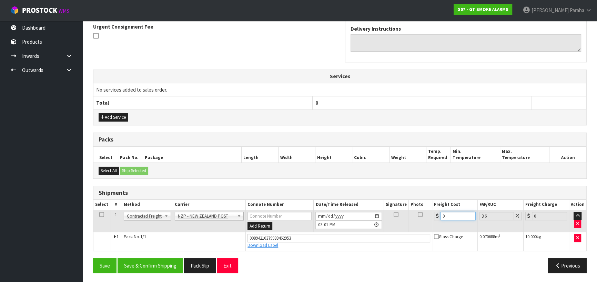
drag, startPoint x: 446, startPoint y: 216, endPoint x: 440, endPoint y: 214, distance: 5.8
click at [440, 214] on input "0" at bounding box center [457, 216] width 35 height 9
type input "1"
type input "1.04"
type input "19"
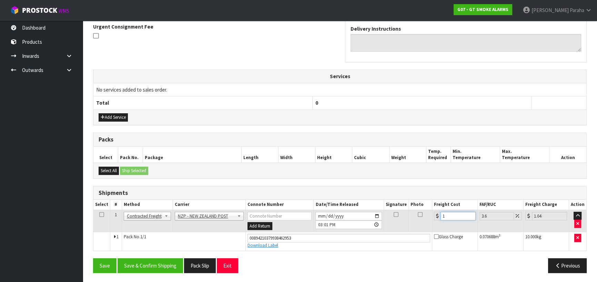
type input "19.68"
type input "19.9"
type input "20.62"
type input "19.94"
type input "20.66"
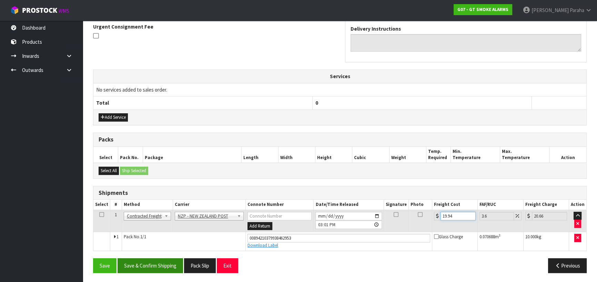
type input "19.94"
click at [145, 261] on button "Save & Confirm Shipping" at bounding box center [149, 265] width 65 height 15
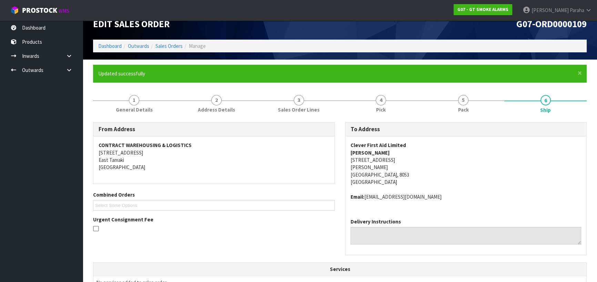
scroll to position [0, 0]
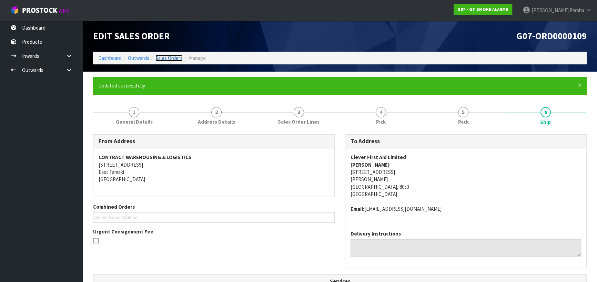
click at [174, 59] on link "Sales Orders" at bounding box center [168, 58] width 27 height 7
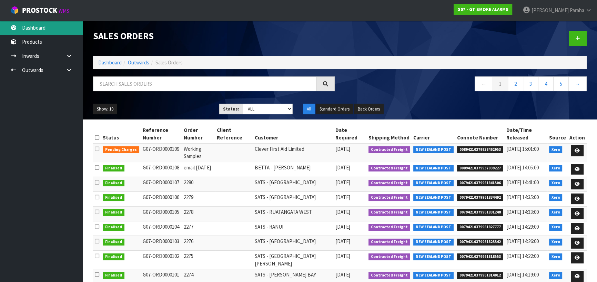
click at [54, 30] on link "Dashboard" at bounding box center [41, 28] width 83 height 14
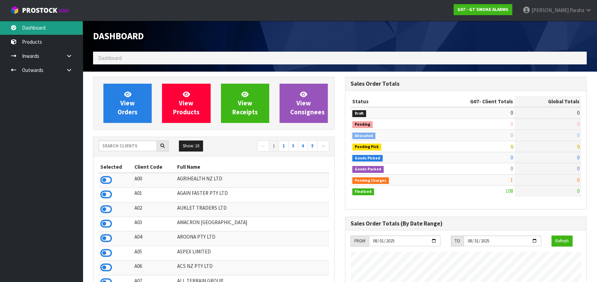
scroll to position [454, 251]
click at [130, 148] on input "text" at bounding box center [127, 146] width 58 height 11
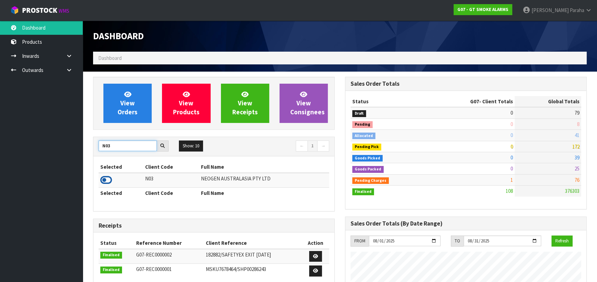
type input "N03"
click at [106, 181] on icon at bounding box center [106, 180] width 12 height 10
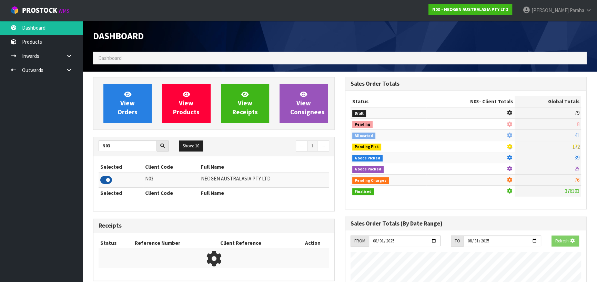
scroll to position [521, 251]
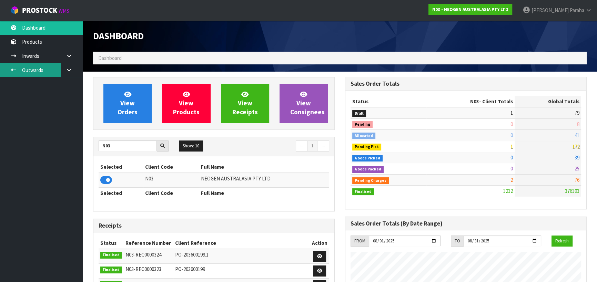
click at [35, 71] on link "Outwards" at bounding box center [41, 70] width 83 height 14
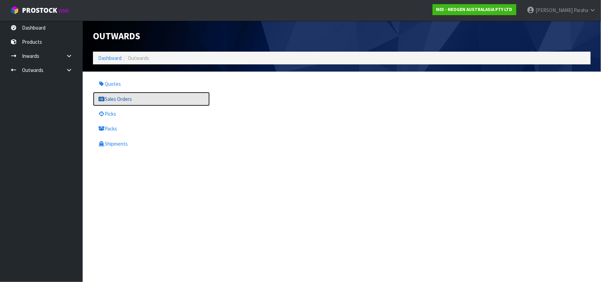
click at [122, 101] on link "Sales Orders" at bounding box center [151, 99] width 117 height 14
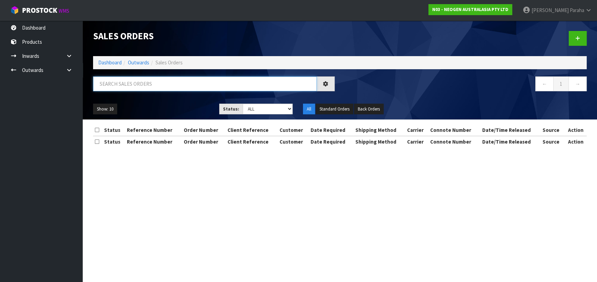
click at [127, 84] on input "text" at bounding box center [205, 83] width 224 height 15
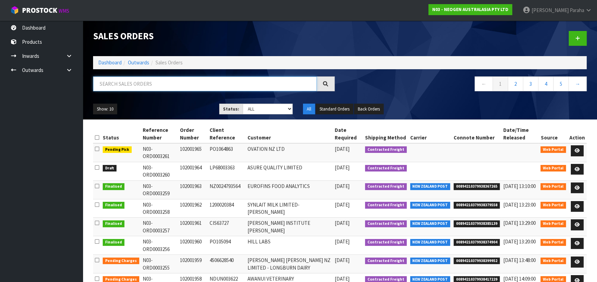
click at [129, 83] on input "text" at bounding box center [205, 83] width 224 height 15
type input "JOB-0407310"
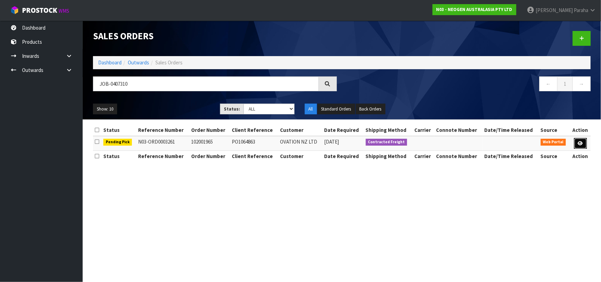
click at [579, 144] on icon at bounding box center [580, 143] width 5 height 4
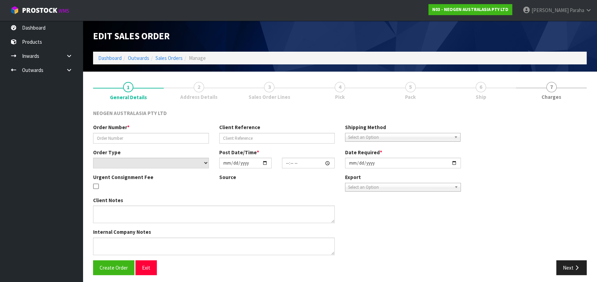
type input "102001965"
type input "PO1064863"
select select "number:0"
type input "2025-08-12"
type input "11:04:00.000"
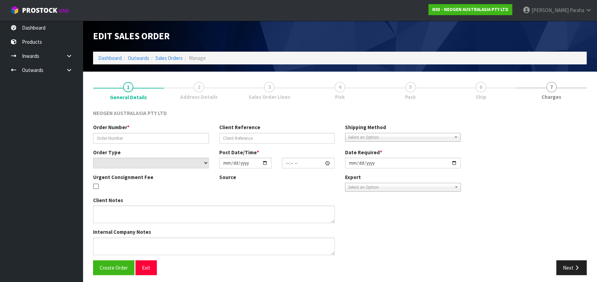
type input "2025-08-12"
type textarea "ATTN: ERIN JENKINS"
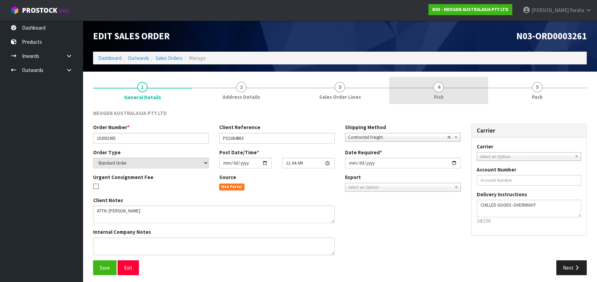
click at [435, 90] on span "4" at bounding box center [438, 87] width 10 height 10
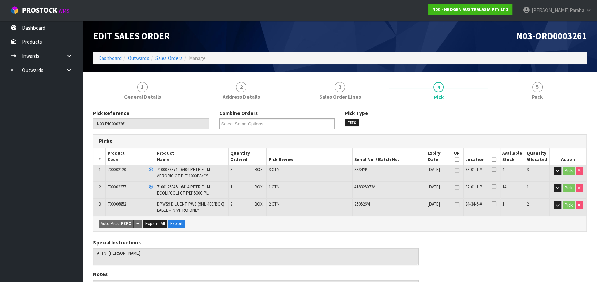
click at [494, 159] on icon at bounding box center [493, 159] width 5 height 0
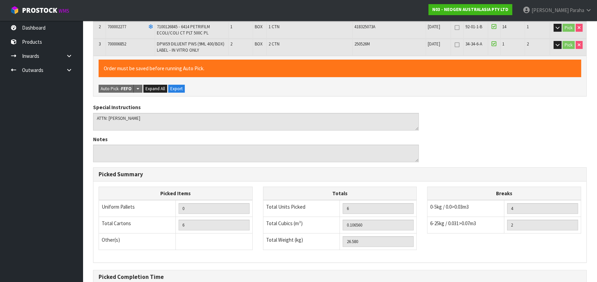
scroll to position [234, 0]
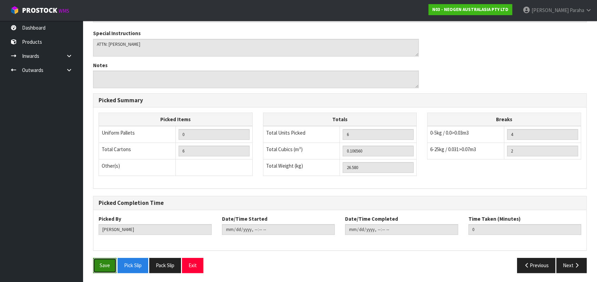
click at [102, 260] on button "Save" at bounding box center [104, 265] width 23 height 15
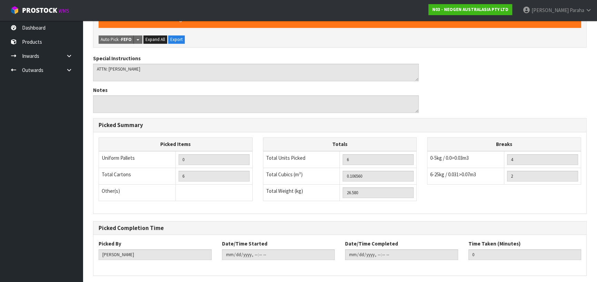
scroll to position [0, 0]
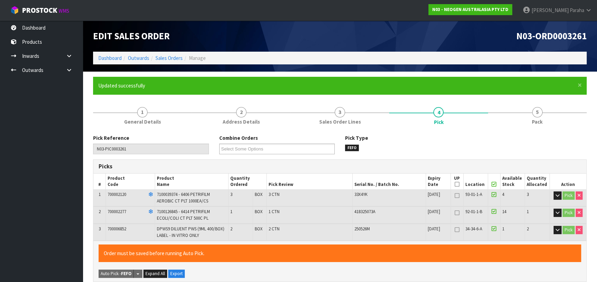
type input "Polly Paraha"
type input "2025-08-12T15:07:52"
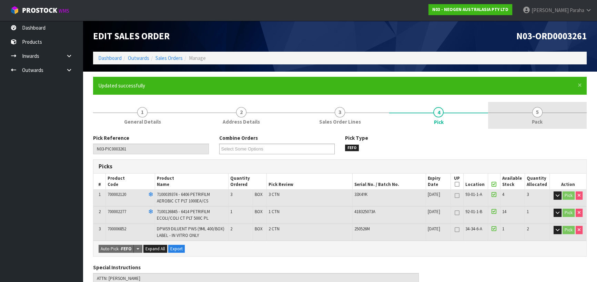
click at [534, 113] on span "5" at bounding box center [537, 112] width 10 height 10
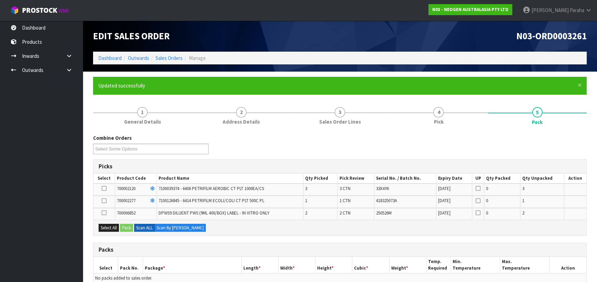
scroll to position [94, 0]
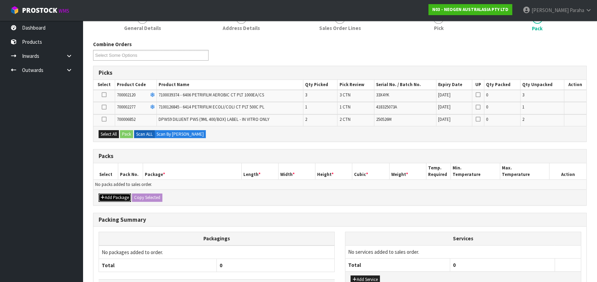
click at [121, 194] on button "Add Package" at bounding box center [114, 198] width 32 height 8
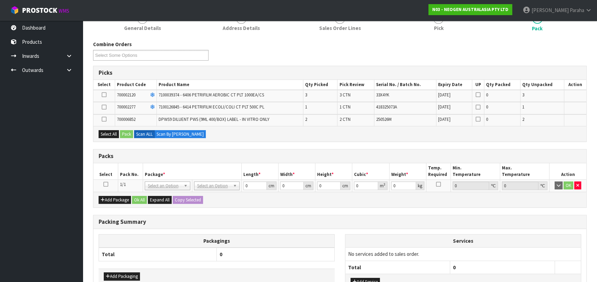
click at [106, 184] on icon at bounding box center [105, 184] width 5 height 0
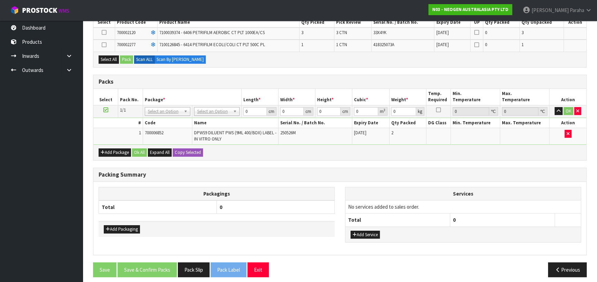
scroll to position [156, 0]
click at [110, 152] on button "Add Package" at bounding box center [114, 152] width 32 height 8
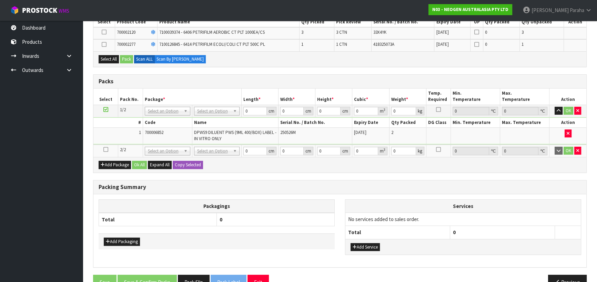
click at [103, 150] on icon at bounding box center [105, 149] width 5 height 0
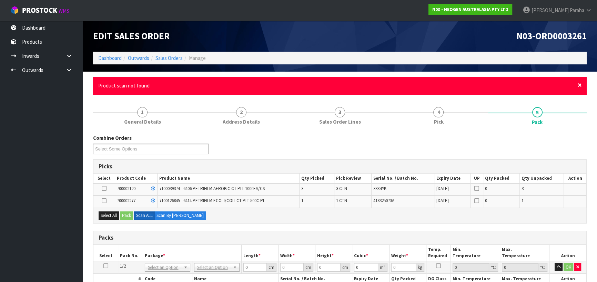
click at [580, 84] on span "×" at bounding box center [579, 85] width 4 height 10
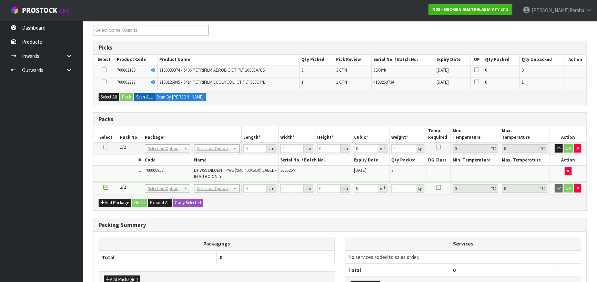
scroll to position [125, 0]
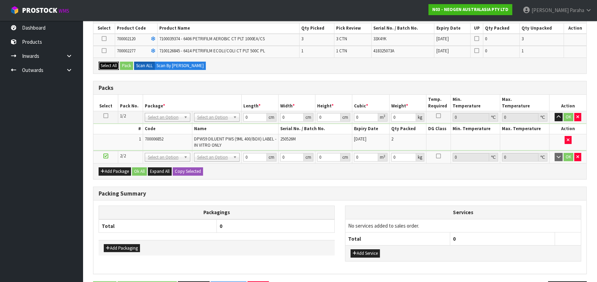
click at [104, 66] on button "Select All" at bounding box center [108, 66] width 20 height 8
click at [129, 66] on button "Pack" at bounding box center [126, 66] width 13 height 8
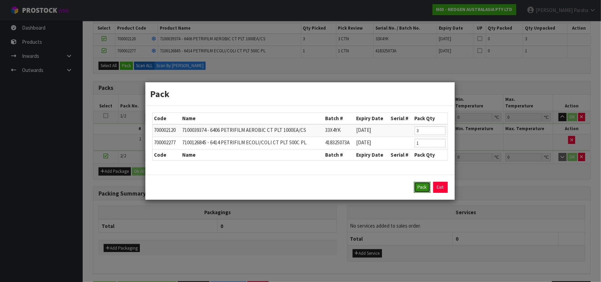
click at [420, 186] on button "Pack" at bounding box center [422, 187] width 17 height 11
type input "0.000"
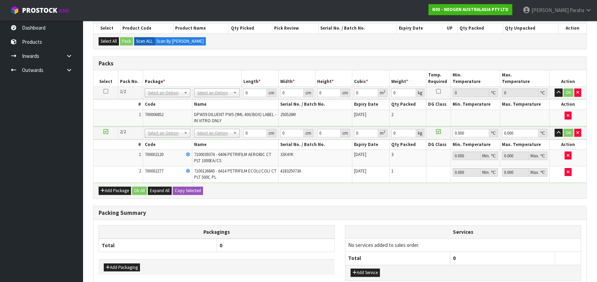
drag, startPoint x: 227, startPoint y: 162, endPoint x: 229, endPoint y: 158, distance: 4.3
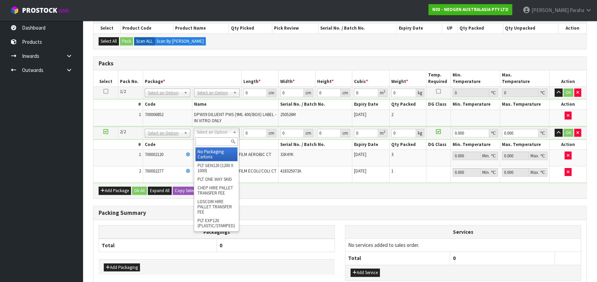
drag, startPoint x: 229, startPoint y: 158, endPoint x: 212, endPoint y: 132, distance: 31.0
click at [207, 142] on input "text" at bounding box center [216, 141] width 42 height 9
type input "CTN7"
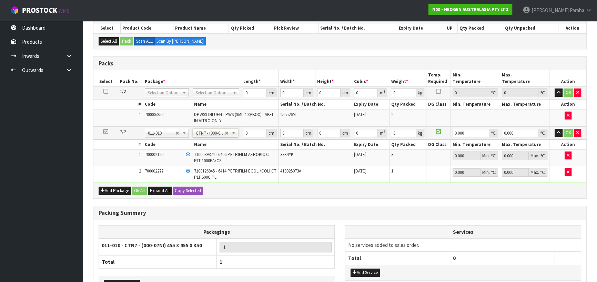
type input "45.5"
type input "35"
type input "0.072459"
type input "7.9"
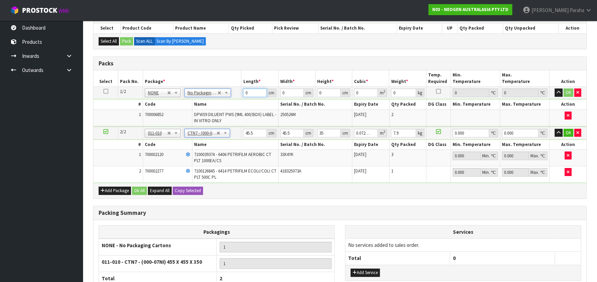
drag, startPoint x: 248, startPoint y: 92, endPoint x: 238, endPoint y: 94, distance: 10.2
click at [238, 94] on tr "1/2 NONE 007-001 007-002 007-004 007-009 007-013 007-014 007-015 007-017 007-01…" at bounding box center [339, 93] width 492 height 12
type input "60"
type input "37"
type input "3"
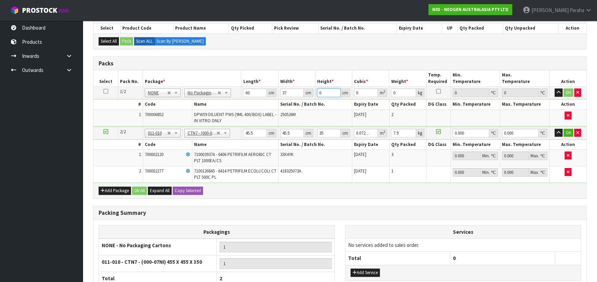
type input "0.00666"
type input "35"
type input "0.0777"
type input "35"
type input "19"
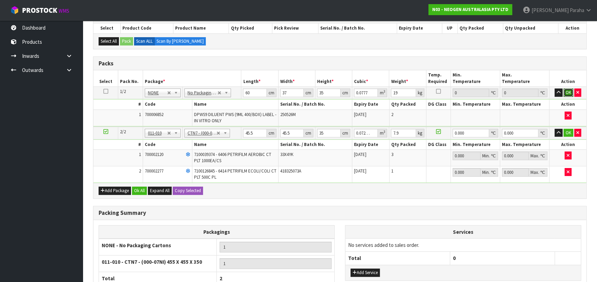
click button "OK" at bounding box center [568, 93] width 10 height 8
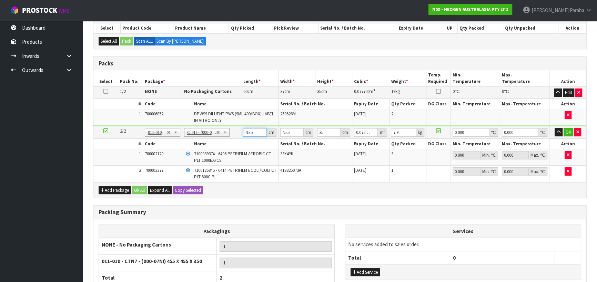
drag, startPoint x: 255, startPoint y: 131, endPoint x: 242, endPoint y: 133, distance: 12.6
click at [242, 133] on td "45.5 cm" at bounding box center [259, 132] width 37 height 13
type input "4"
type input "0.00637"
type input "47"
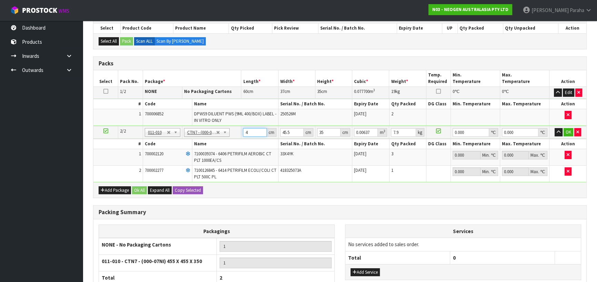
type input "0.074847"
type input "47"
click button "OK" at bounding box center [568, 132] width 10 height 8
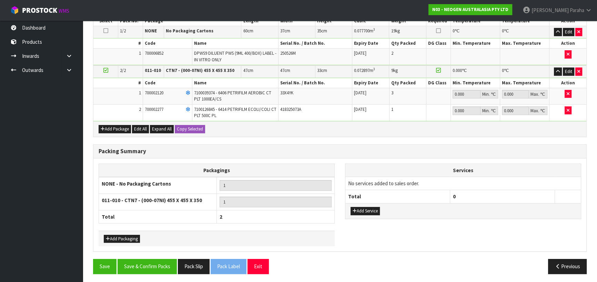
scroll to position [186, 0]
click at [169, 263] on button "Save & Confirm Packs" at bounding box center [146, 266] width 59 height 15
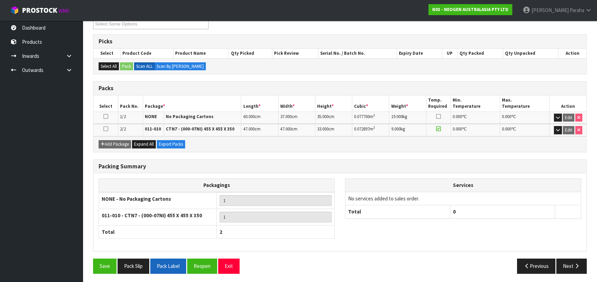
scroll to position [125, 0]
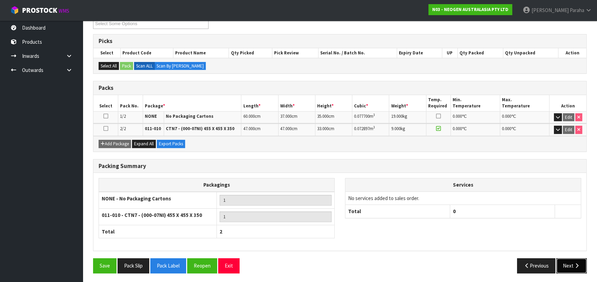
click at [574, 263] on icon "button" at bounding box center [576, 265] width 7 height 5
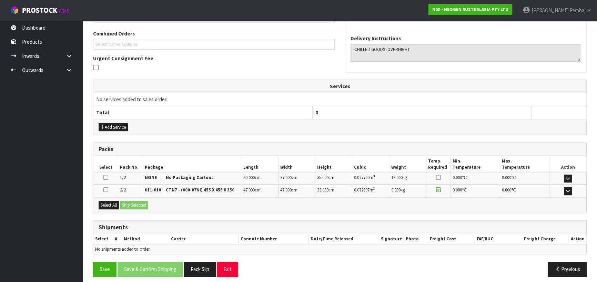
scroll to position [177, 0]
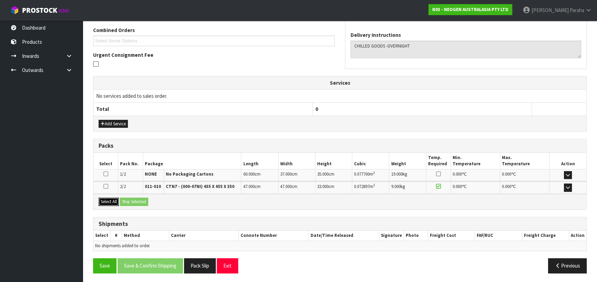
click at [109, 199] on button "Select All" at bounding box center [108, 202] width 20 height 8
click at [136, 199] on button "Ship Selected" at bounding box center [134, 202] width 28 height 8
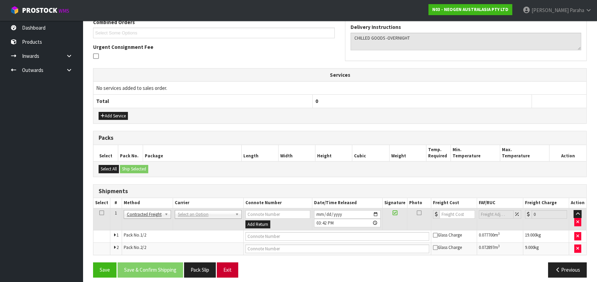
scroll to position [189, 0]
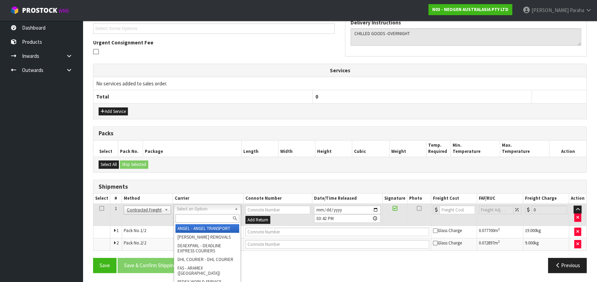
click at [220, 217] on input "text" at bounding box center [207, 218] width 64 height 9
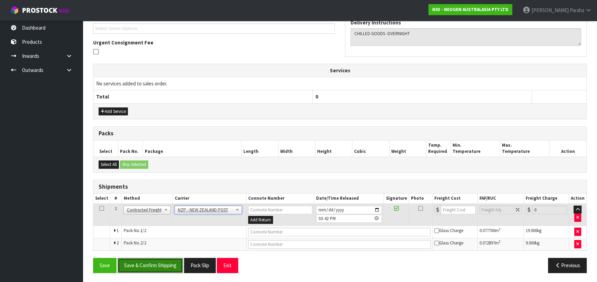
click at [150, 262] on button "Save & Confirm Shipping" at bounding box center [149, 265] width 65 height 15
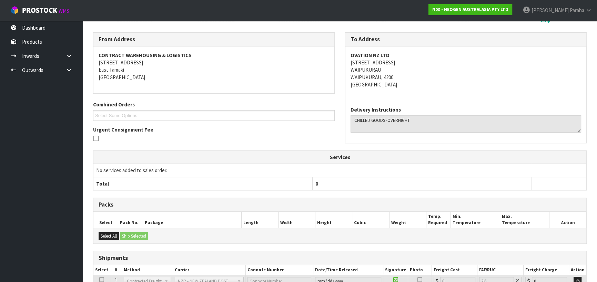
scroll to position [179, 0]
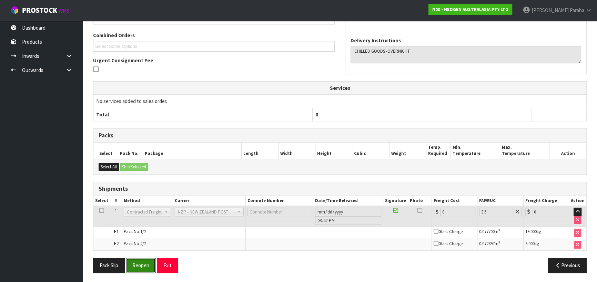
click at [139, 265] on button "Reopen" at bounding box center [141, 265] width 30 height 15
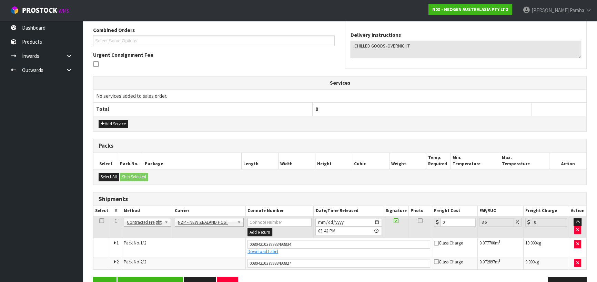
scroll to position [195, 0]
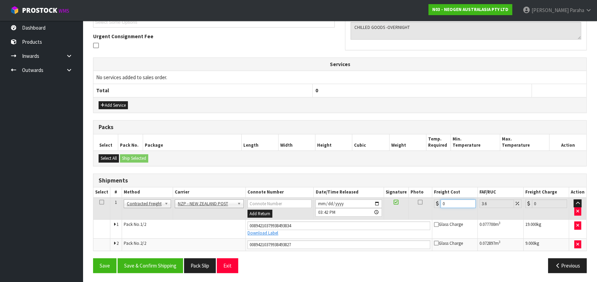
drag, startPoint x: 450, startPoint y: 203, endPoint x: 435, endPoint y: 203, distance: 15.5
click at [435, 203] on div "0" at bounding box center [455, 203] width 42 height 9
click at [164, 258] on button "Save & Confirm Shipping" at bounding box center [149, 265] width 65 height 15
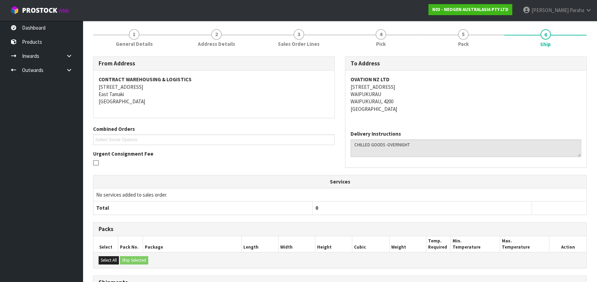
scroll to position [0, 0]
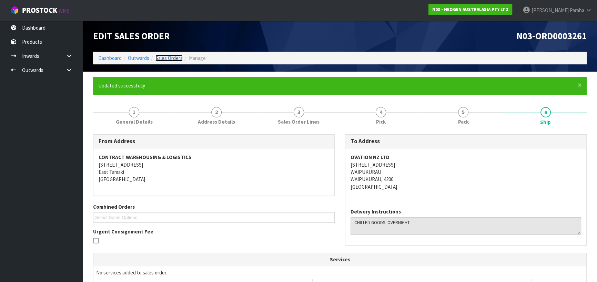
click at [172, 60] on link "Sales Orders" at bounding box center [168, 58] width 27 height 7
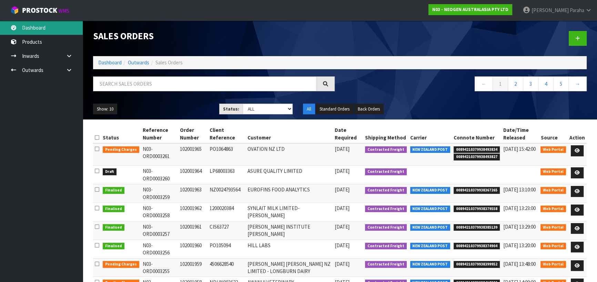
click at [37, 31] on link "Dashboard" at bounding box center [41, 28] width 83 height 14
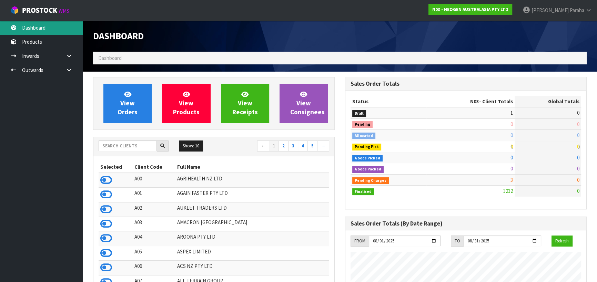
scroll to position [521, 251]
click at [132, 146] on input "text" at bounding box center [127, 146] width 58 height 11
click at [121, 146] on input "text" at bounding box center [127, 146] width 58 height 11
click at [117, 146] on input "text" at bounding box center [127, 146] width 58 height 11
click at [122, 147] on input "text" at bounding box center [127, 146] width 58 height 11
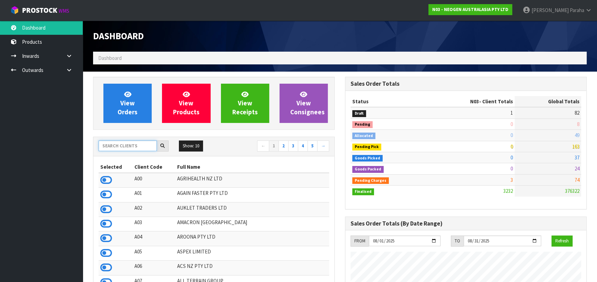
click at [137, 143] on input "text" at bounding box center [127, 146] width 58 height 11
click at [131, 147] on input "text" at bounding box center [127, 146] width 58 height 11
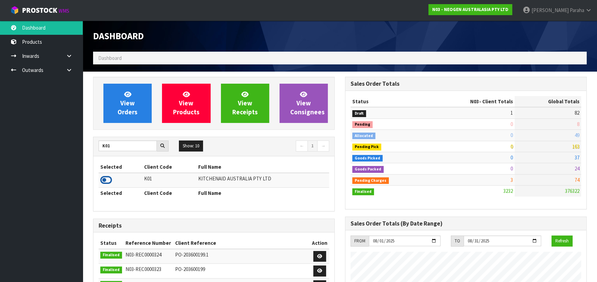
click at [109, 179] on icon at bounding box center [106, 180] width 12 height 10
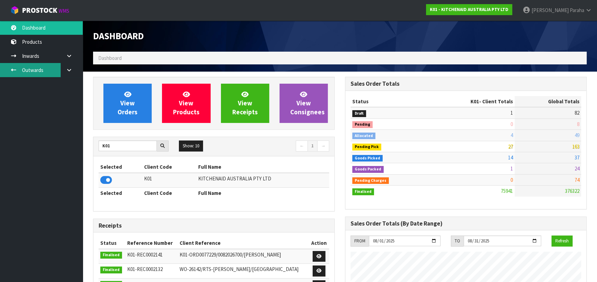
click at [45, 67] on link "Outwards" at bounding box center [41, 70] width 83 height 14
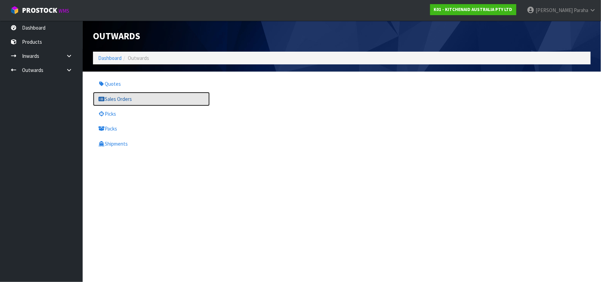
click at [124, 98] on link "Sales Orders" at bounding box center [151, 99] width 117 height 14
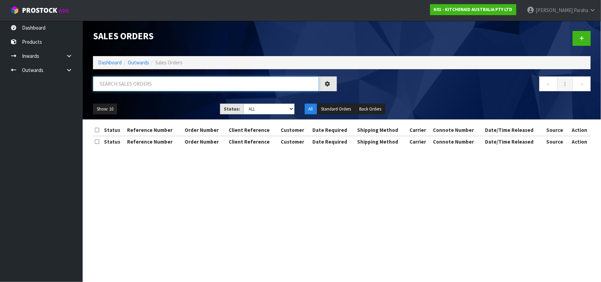
click at [124, 86] on input "text" at bounding box center [206, 83] width 226 height 15
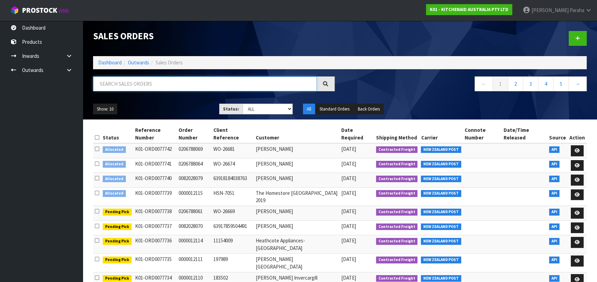
click at [114, 85] on input "text" at bounding box center [205, 83] width 224 height 15
click at [135, 83] on input "text" at bounding box center [205, 83] width 224 height 15
click at [134, 83] on input "text" at bounding box center [205, 83] width 224 height 15
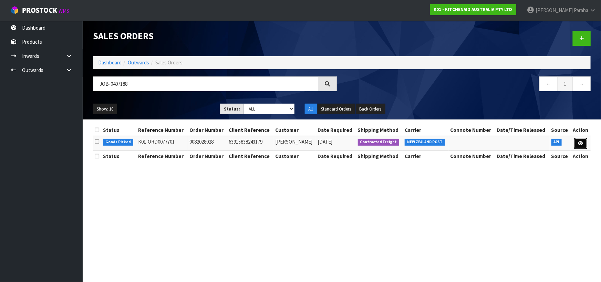
click at [581, 143] on icon at bounding box center [580, 143] width 5 height 4
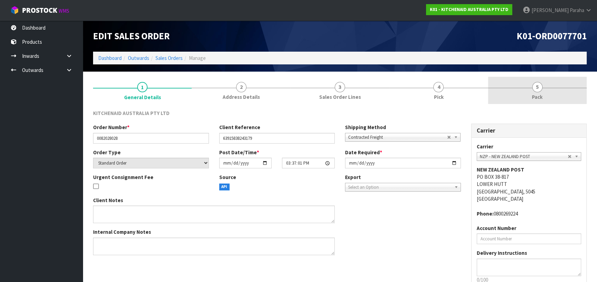
click at [541, 89] on span "5" at bounding box center [537, 87] width 10 height 10
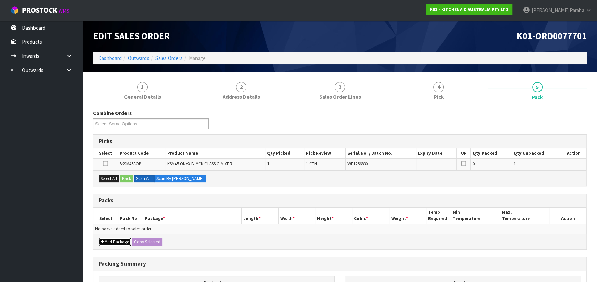
click at [116, 240] on button "Add Package" at bounding box center [114, 242] width 32 height 8
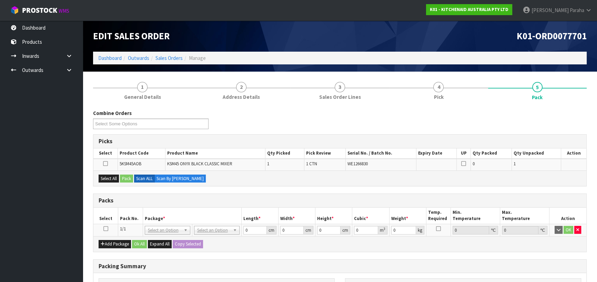
click at [103, 229] on icon at bounding box center [105, 229] width 5 height 0
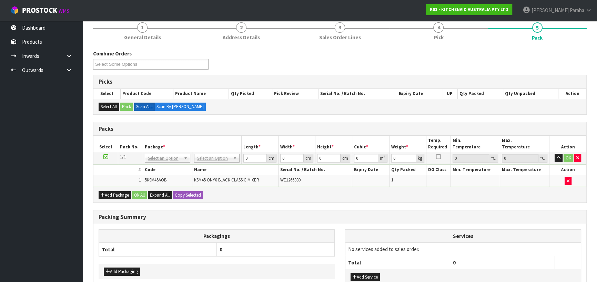
scroll to position [62, 0]
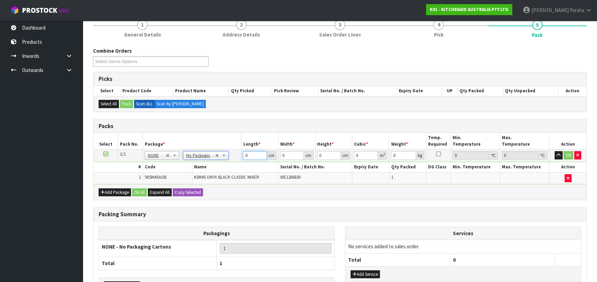
drag, startPoint x: 251, startPoint y: 154, endPoint x: 241, endPoint y: 156, distance: 9.5
click at [241, 156] on td "0 cm" at bounding box center [259, 155] width 37 height 12
click button "OK" at bounding box center [568, 155] width 10 height 8
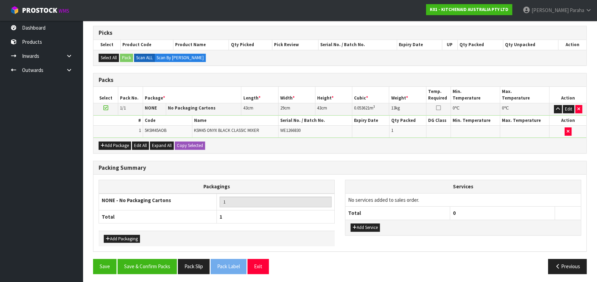
scroll to position [109, 0]
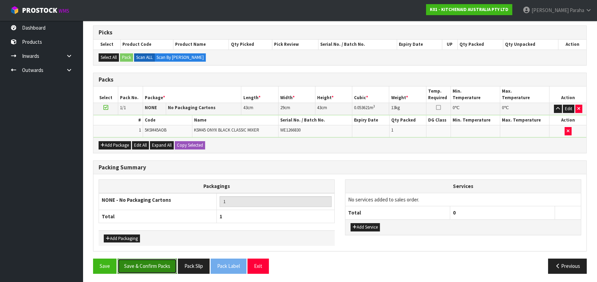
click at [152, 266] on button "Save & Confirm Packs" at bounding box center [146, 266] width 59 height 15
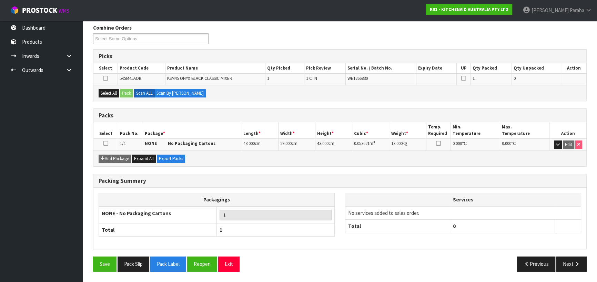
scroll to position [96, 0]
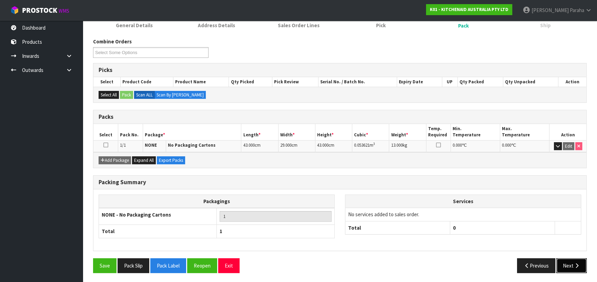
click at [575, 263] on icon "button" at bounding box center [576, 265] width 7 height 5
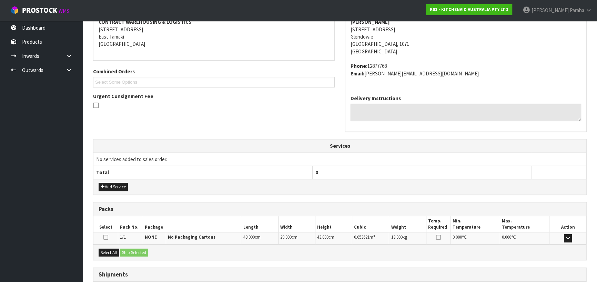
scroll to position [186, 0]
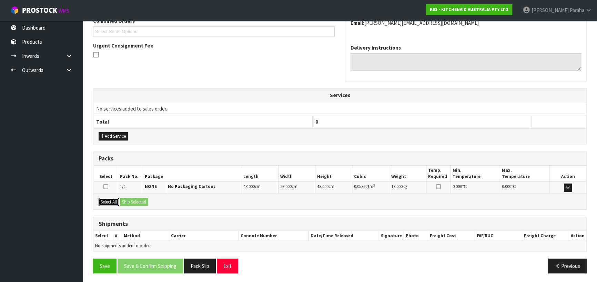
click at [108, 200] on button "Select All" at bounding box center [108, 202] width 20 height 8
click at [134, 200] on button "Ship Selected" at bounding box center [134, 202] width 28 height 8
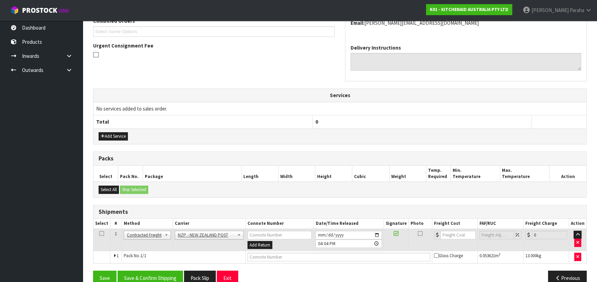
scroll to position [198, 0]
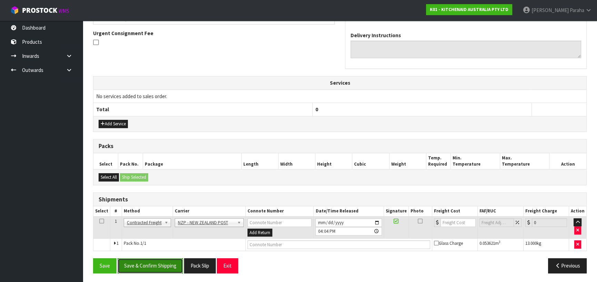
click at [161, 263] on button "Save & Confirm Shipping" at bounding box center [149, 265] width 65 height 15
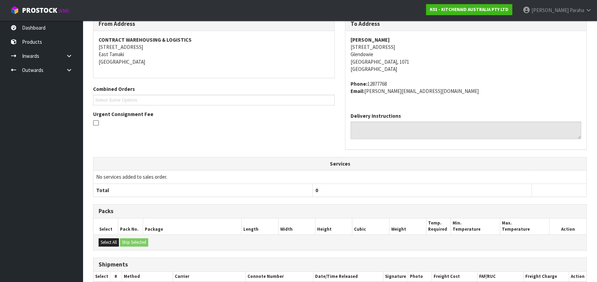
scroll to position [189, 0]
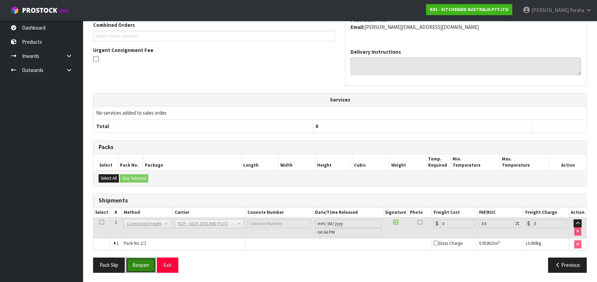
click at [143, 262] on button "Reopen" at bounding box center [141, 265] width 30 height 15
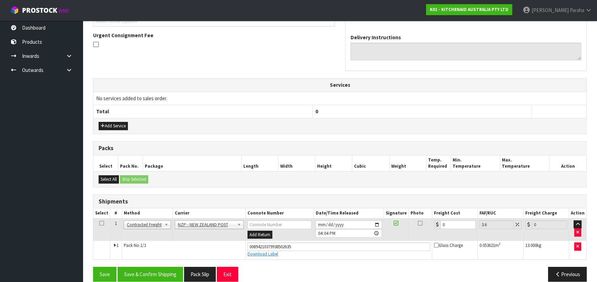
scroll to position [205, 0]
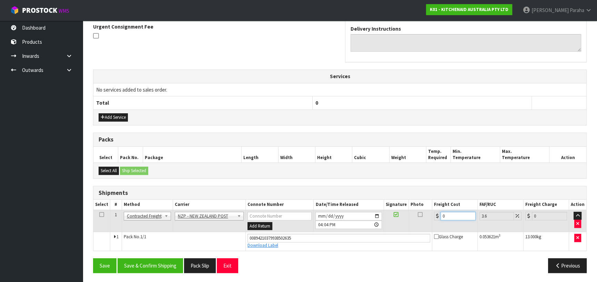
drag, startPoint x: 449, startPoint y: 216, endPoint x: 435, endPoint y: 212, distance: 14.9
click at [435, 212] on div "0" at bounding box center [455, 216] width 42 height 9
click at [168, 264] on button "Save & Confirm Shipping" at bounding box center [149, 265] width 65 height 15
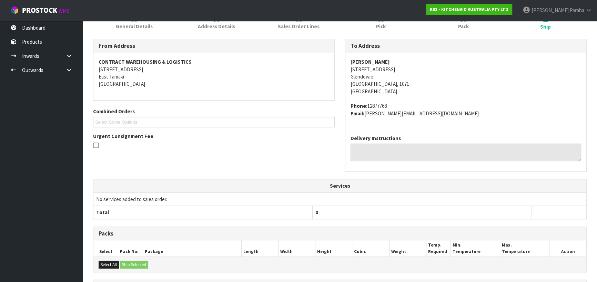
scroll to position [30, 0]
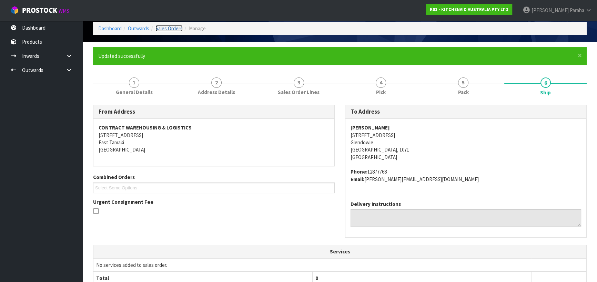
click at [170, 27] on link "Sales Orders" at bounding box center [168, 28] width 27 height 7
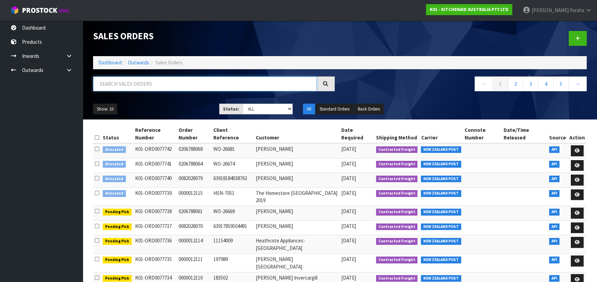
click at [150, 80] on input "text" at bounding box center [205, 83] width 224 height 15
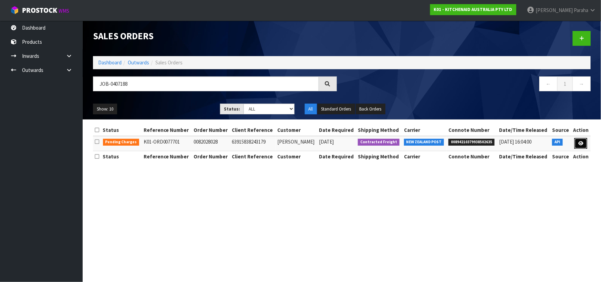
click at [581, 142] on icon at bounding box center [580, 143] width 5 height 4
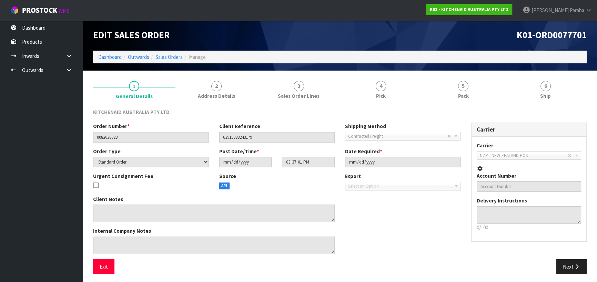
scroll to position [3, 0]
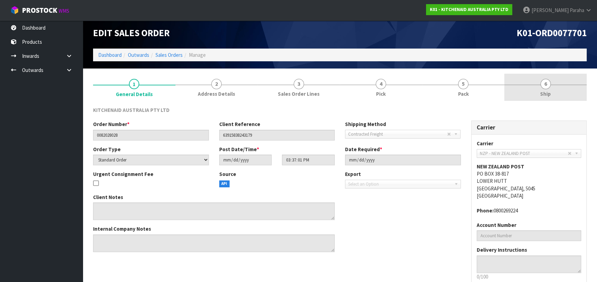
click at [548, 86] on span "6" at bounding box center [545, 84] width 10 height 10
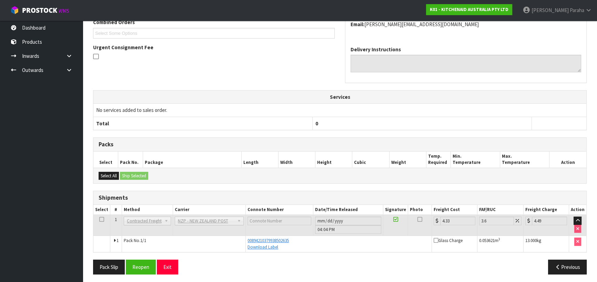
scroll to position [161, 0]
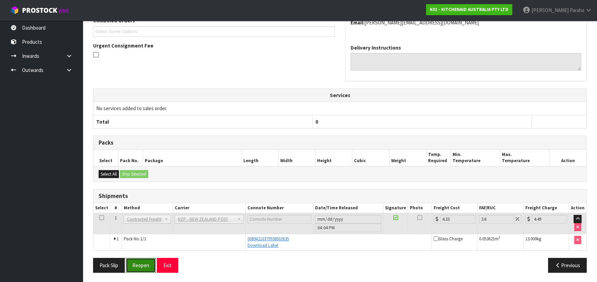
click at [142, 270] on button "Reopen" at bounding box center [141, 265] width 30 height 15
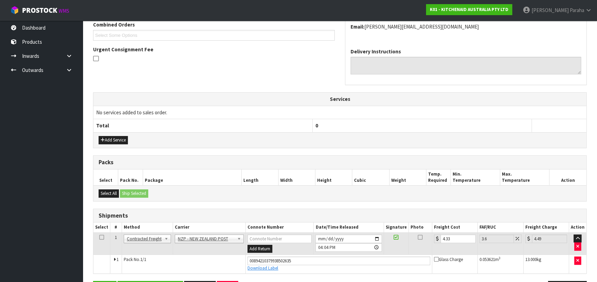
scroll to position [205, 0]
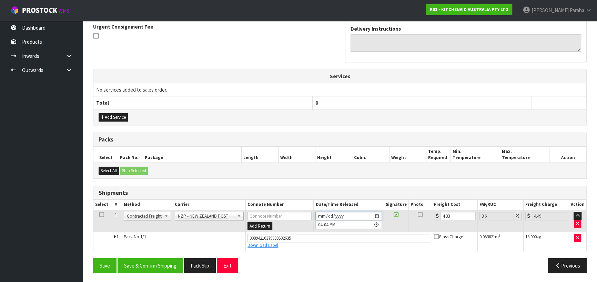
click at [375, 214] on input "2025-08-12" at bounding box center [348, 216] width 66 height 9
click at [161, 262] on button "Save & Confirm Shipping" at bounding box center [149, 265] width 65 height 15
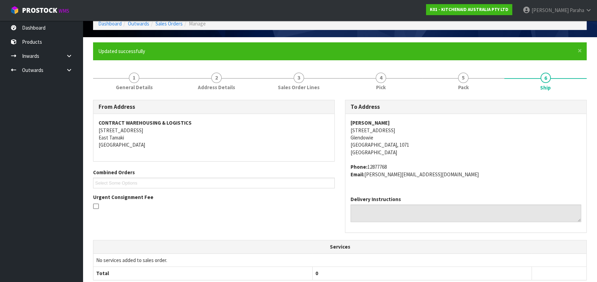
scroll to position [30, 0]
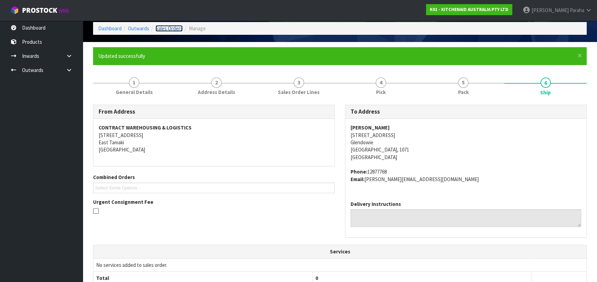
click at [178, 27] on link "Sales Orders" at bounding box center [168, 28] width 27 height 7
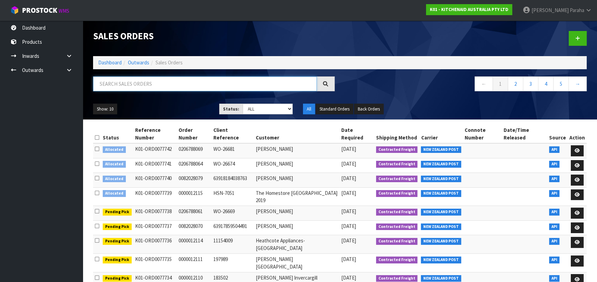
click at [144, 82] on input "text" at bounding box center [205, 83] width 224 height 15
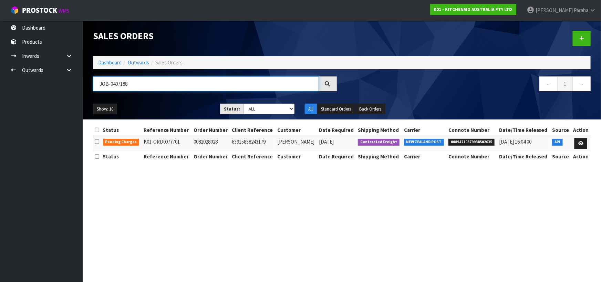
drag, startPoint x: 134, startPoint y: 84, endPoint x: 81, endPoint y: 82, distance: 53.4
click at [86, 85] on header "Sales Orders Dashboard Outwards Sales Orders JOB-0407188 ← 1 → Show: 10 5 10 25…" at bounding box center [342, 70] width 518 height 99
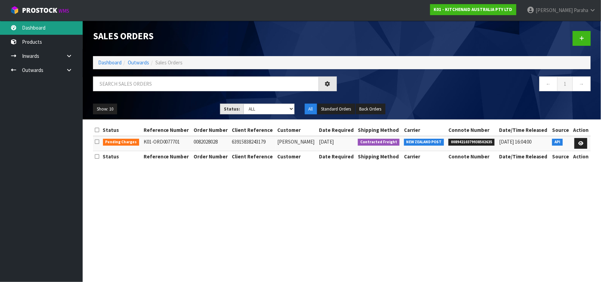
click at [38, 25] on link "Dashboard" at bounding box center [41, 28] width 83 height 14
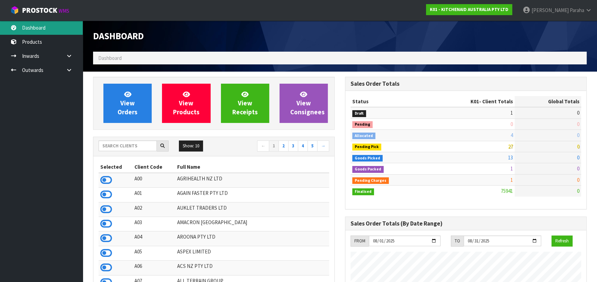
scroll to position [521, 251]
click at [118, 145] on input "text" at bounding box center [127, 146] width 58 height 11
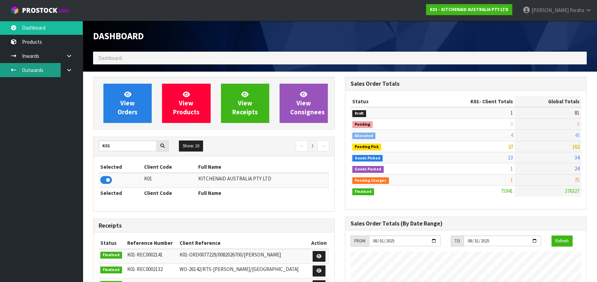
click at [42, 69] on link "Outwards" at bounding box center [41, 70] width 83 height 14
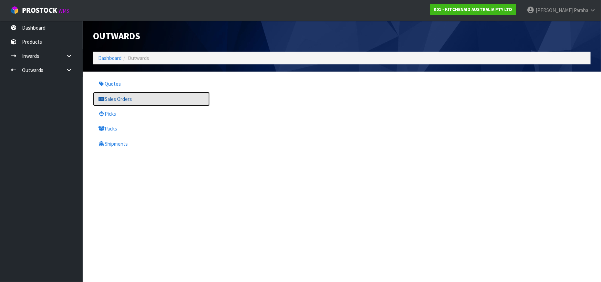
click at [155, 102] on link "Sales Orders" at bounding box center [151, 99] width 117 height 14
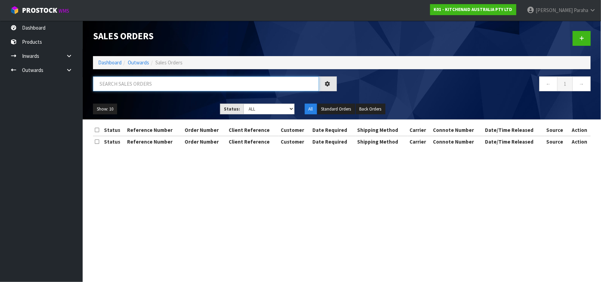
click at [146, 84] on input "text" at bounding box center [206, 83] width 226 height 15
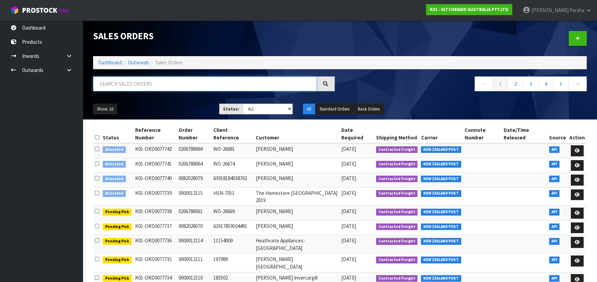
click at [178, 81] on input "text" at bounding box center [205, 83] width 224 height 15
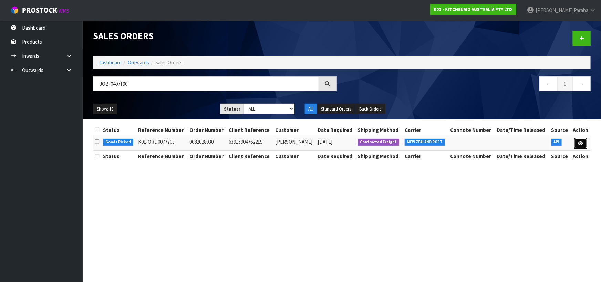
click at [584, 145] on link at bounding box center [580, 143] width 13 height 11
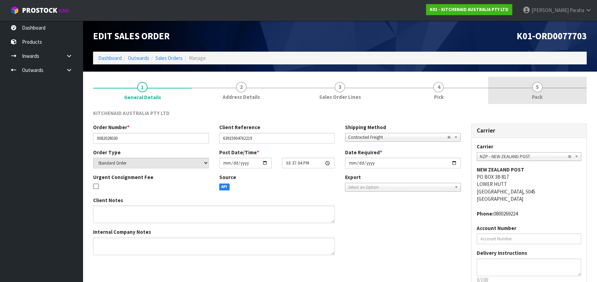
click at [541, 91] on link "5 Pack" at bounding box center [537, 90] width 98 height 27
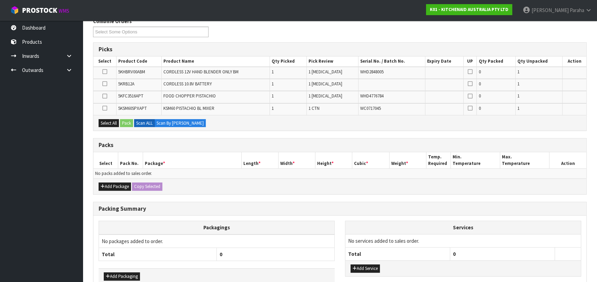
scroll to position [94, 0]
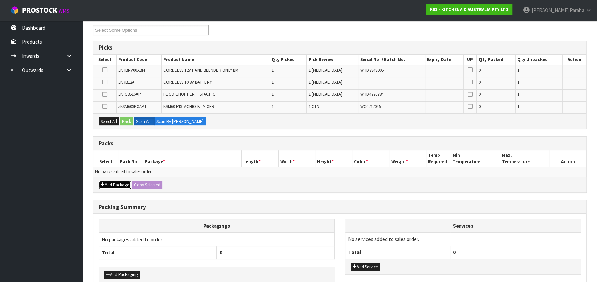
click at [124, 182] on button "Add Package" at bounding box center [114, 185] width 32 height 8
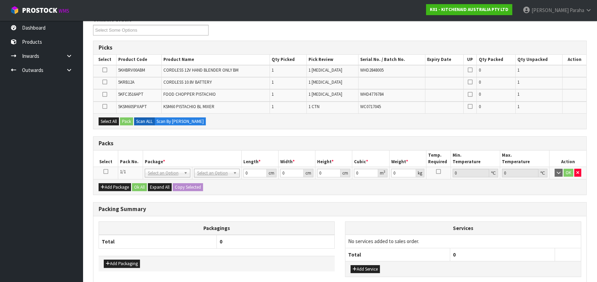
click at [106, 172] on icon at bounding box center [105, 172] width 5 height 0
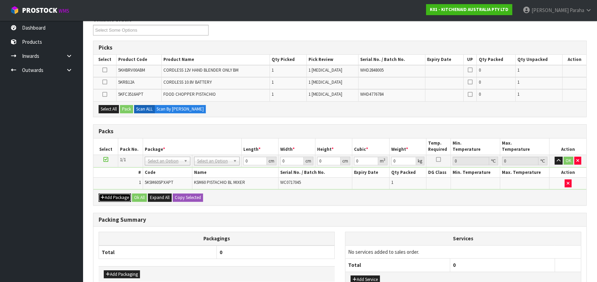
click at [118, 194] on button "Add Package" at bounding box center [114, 198] width 32 height 8
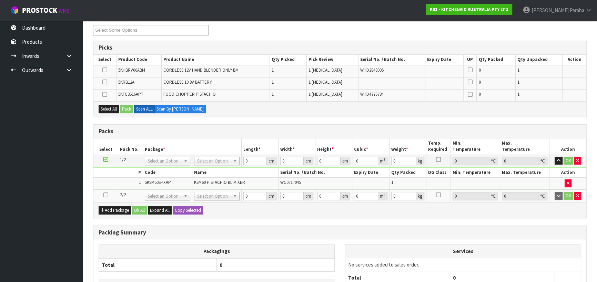
click at [104, 195] on icon at bounding box center [105, 195] width 5 height 0
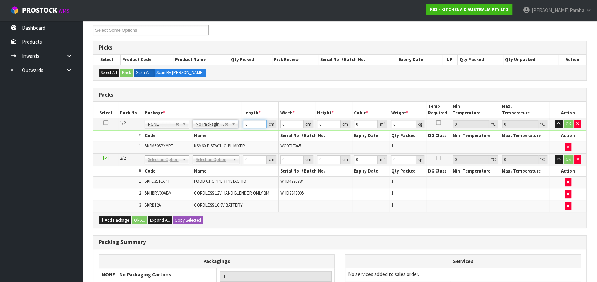
drag, startPoint x: 251, startPoint y: 124, endPoint x: 245, endPoint y: 124, distance: 6.2
click at [245, 124] on input "0" at bounding box center [254, 124] width 23 height 9
click button "OK" at bounding box center [568, 124] width 10 height 8
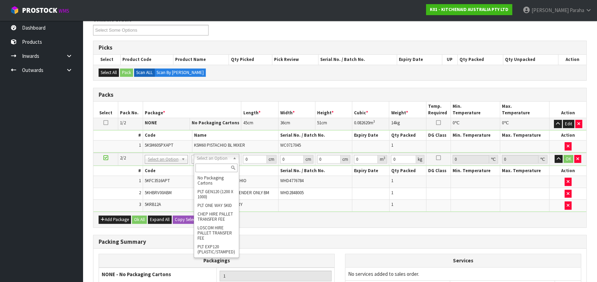
click at [216, 167] on input "text" at bounding box center [216, 168] width 42 height 9
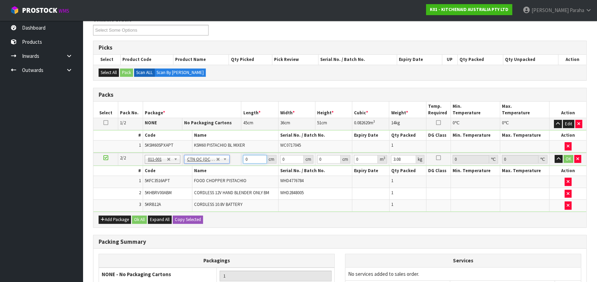
drag, startPoint x: 245, startPoint y: 156, endPoint x: 235, endPoint y: 157, distance: 10.4
click at [235, 157] on tr "2/2 NONE 007-001 007-002 007-004 007-009 007-013 007-014 007-015 007-017 007-01…" at bounding box center [339, 159] width 492 height 13
click button "OK" at bounding box center [568, 159] width 10 height 8
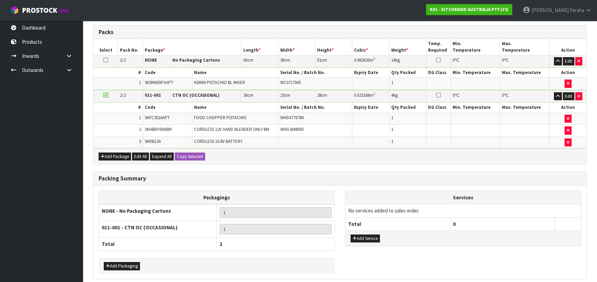
scroll to position [184, 0]
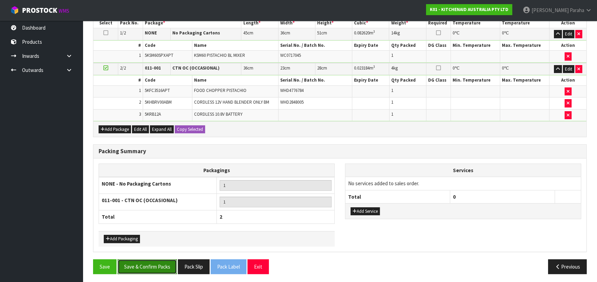
click at [154, 268] on button "Save & Confirm Packs" at bounding box center [146, 266] width 59 height 15
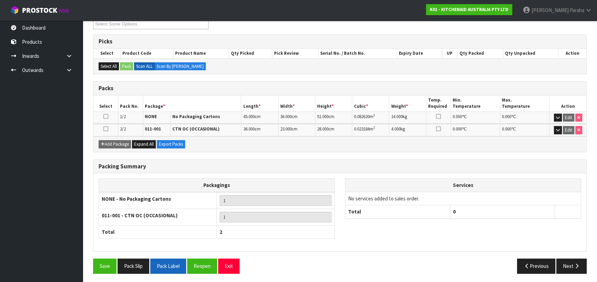
scroll to position [125, 0]
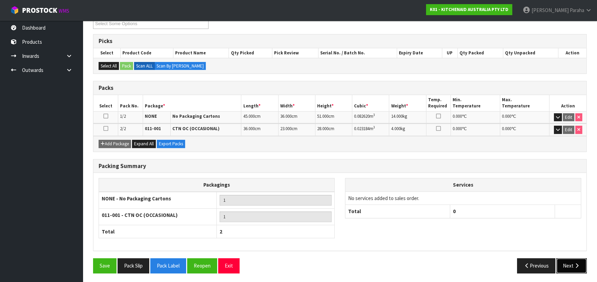
click at [565, 264] on button "Next" at bounding box center [571, 265] width 30 height 15
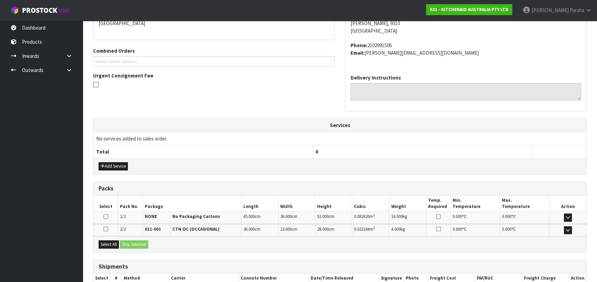
scroll to position [199, 0]
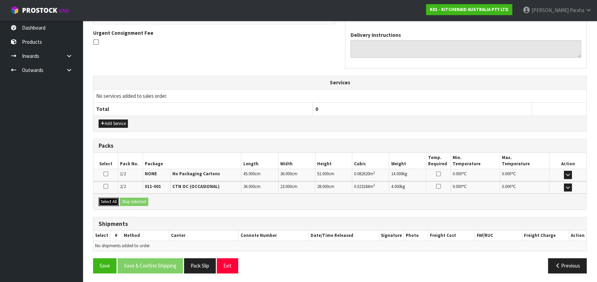
click at [101, 198] on button "Select All" at bounding box center [108, 202] width 20 height 8
click at [148, 198] on button "Ship Selected" at bounding box center [134, 202] width 28 height 8
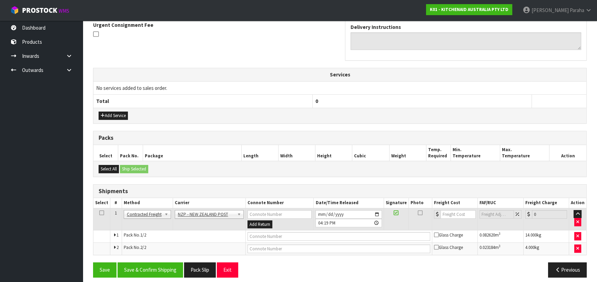
scroll to position [211, 0]
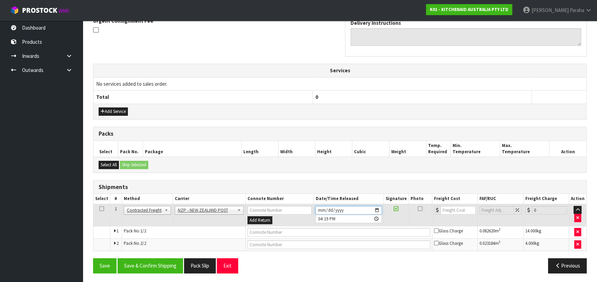
click at [376, 210] on input "2025-08-12" at bounding box center [348, 210] width 66 height 9
click at [174, 262] on button "Save & Confirm Shipping" at bounding box center [149, 265] width 65 height 15
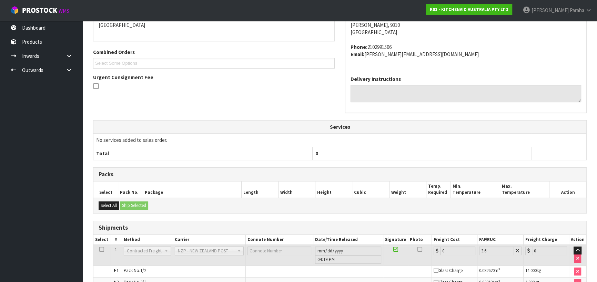
scroll to position [200, 0]
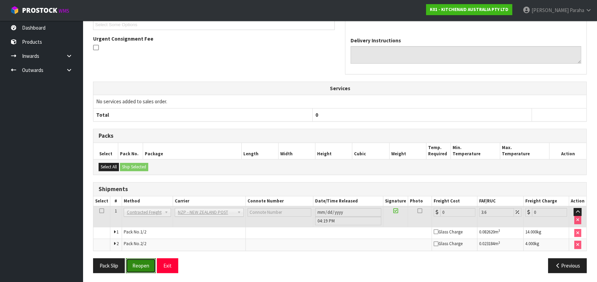
click at [135, 268] on button "Reopen" at bounding box center [141, 265] width 30 height 15
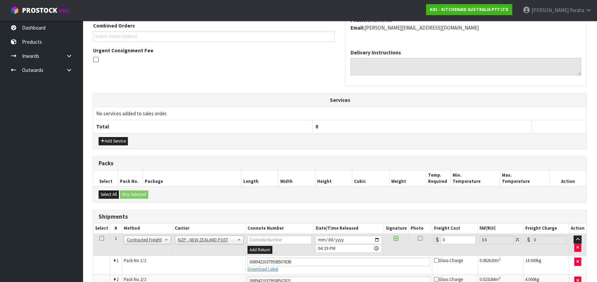
scroll to position [217, 0]
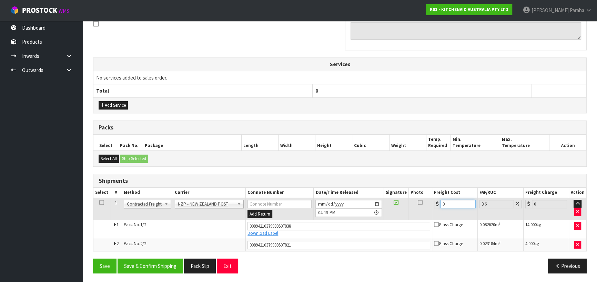
drag, startPoint x: 446, startPoint y: 201, endPoint x: 434, endPoint y: 201, distance: 12.7
click at [434, 201] on div "0" at bounding box center [455, 204] width 42 height 9
click at [162, 265] on button "Save & Confirm Shipping" at bounding box center [149, 266] width 65 height 15
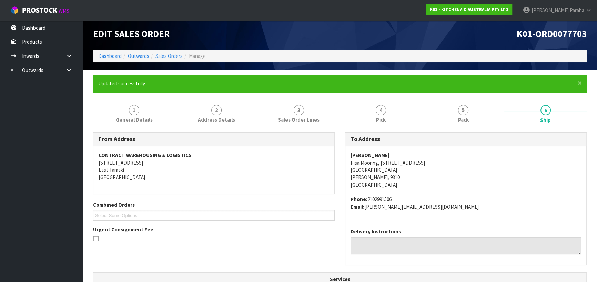
scroll to position [0, 0]
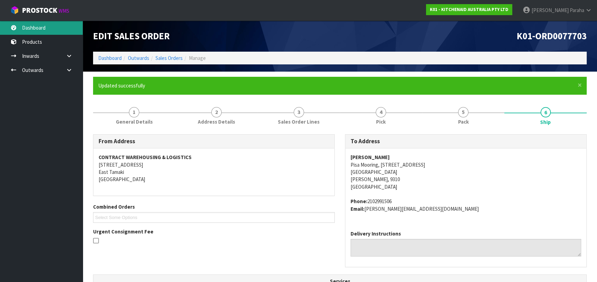
click at [26, 24] on link "Dashboard" at bounding box center [41, 28] width 83 height 14
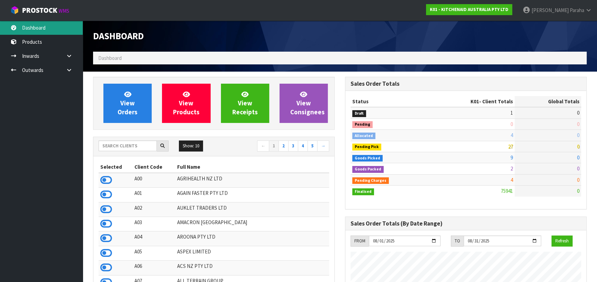
scroll to position [521, 251]
click at [118, 145] on input "text" at bounding box center [127, 146] width 58 height 11
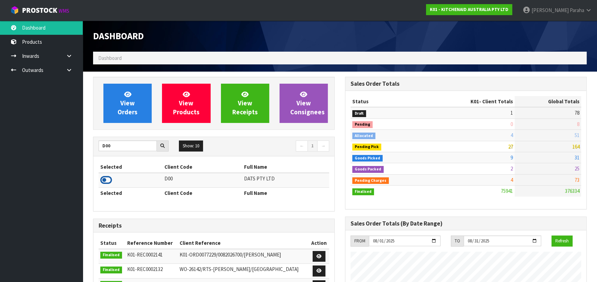
click at [108, 182] on icon at bounding box center [106, 180] width 12 height 10
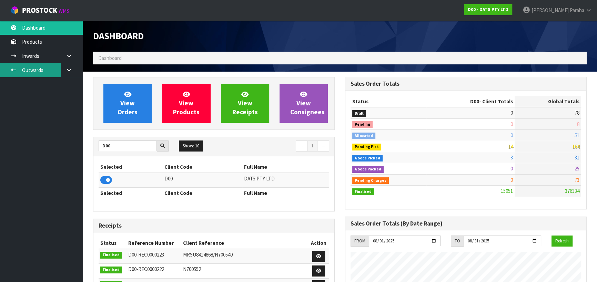
click at [39, 71] on link "Outwards" at bounding box center [41, 70] width 83 height 14
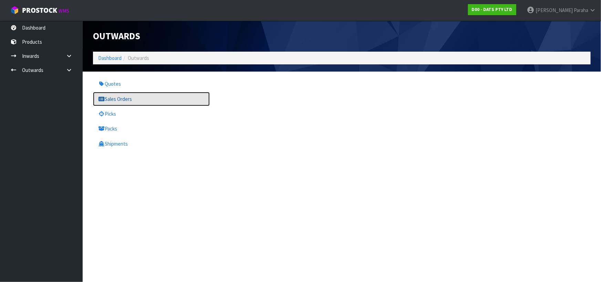
click at [110, 97] on link "Sales Orders" at bounding box center [151, 99] width 117 height 14
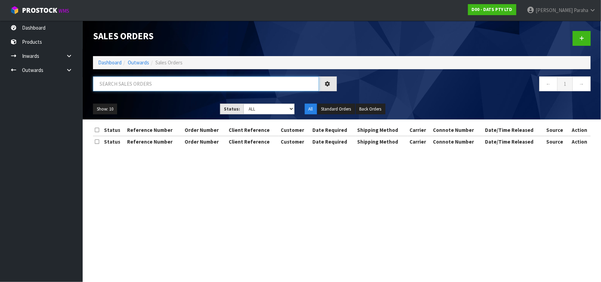
click at [108, 86] on input "text" at bounding box center [206, 83] width 226 height 15
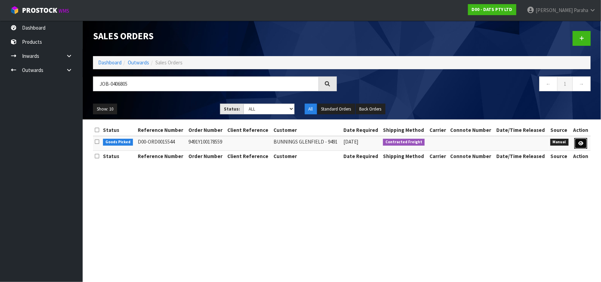
click at [585, 142] on link at bounding box center [580, 143] width 13 height 11
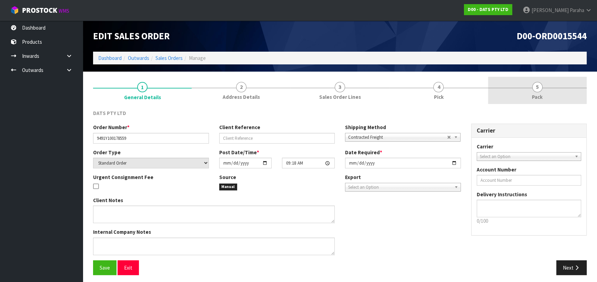
click at [537, 93] on span "Pack" at bounding box center [536, 96] width 11 height 7
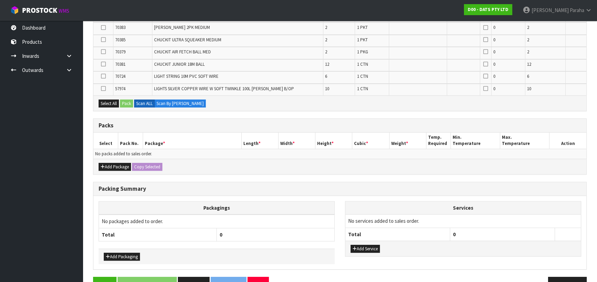
scroll to position [288, 0]
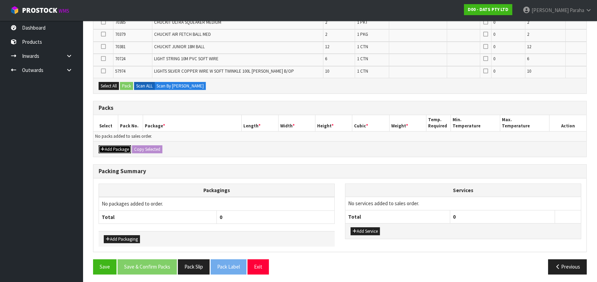
click at [114, 148] on button "Add Package" at bounding box center [114, 149] width 32 height 8
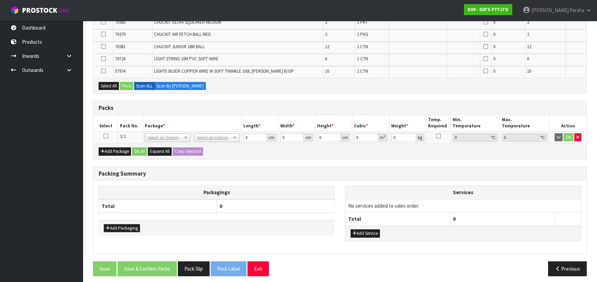
click at [106, 136] on icon at bounding box center [105, 136] width 5 height 0
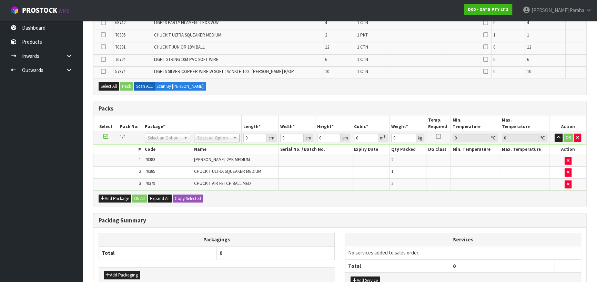
scroll to position [0, 0]
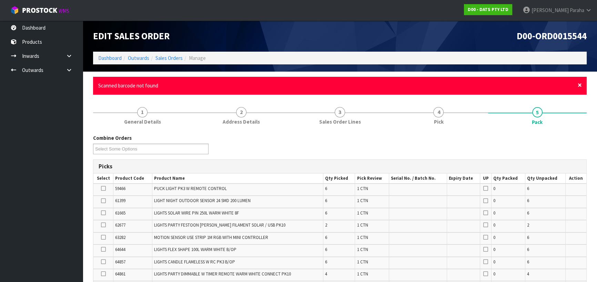
click at [580, 85] on span "×" at bounding box center [579, 85] width 4 height 10
click at [578, 83] on span "×" at bounding box center [579, 85] width 4 height 10
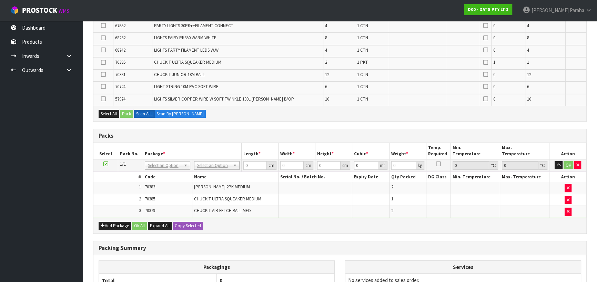
scroll to position [250, 0]
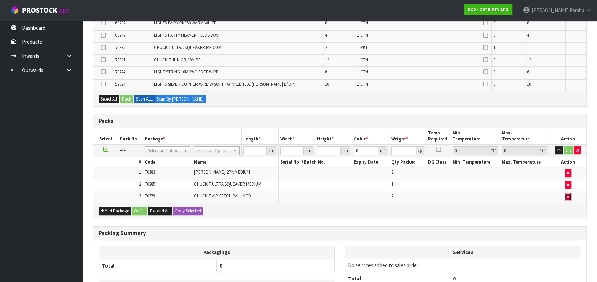
click at [568, 195] on icon "button" at bounding box center [567, 197] width 3 height 4
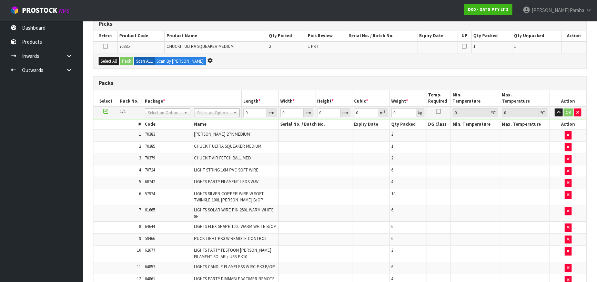
scroll to position [0, 0]
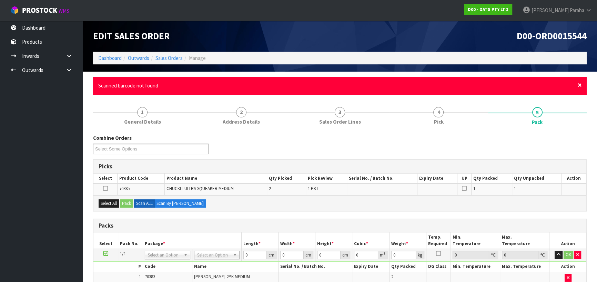
click at [579, 86] on span "×" at bounding box center [579, 85] width 4 height 10
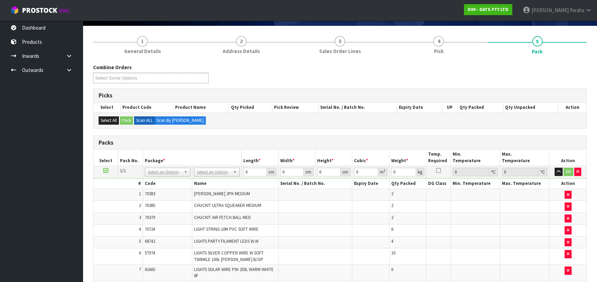
scroll to position [45, 0]
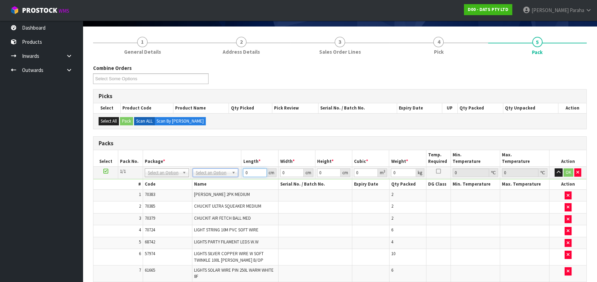
drag, startPoint x: 250, startPoint y: 173, endPoint x: 245, endPoint y: 172, distance: 5.5
click at [245, 172] on input "0" at bounding box center [254, 172] width 23 height 9
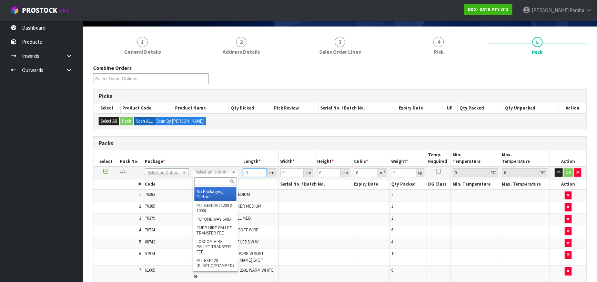
drag, startPoint x: 233, startPoint y: 169, endPoint x: 229, endPoint y: 176, distance: 7.7
click at [222, 177] on input "text" at bounding box center [215, 181] width 42 height 9
drag, startPoint x: 207, startPoint y: 182, endPoint x: 193, endPoint y: 179, distance: 14.3
click at [193, 179] on div "PALL" at bounding box center [215, 181] width 45 height 11
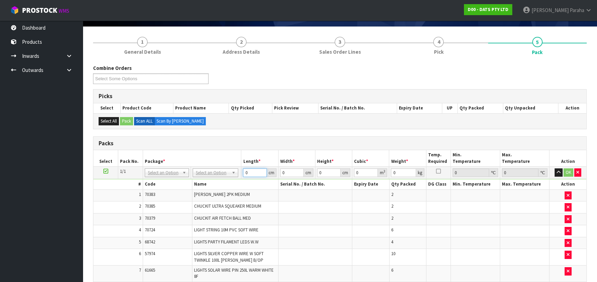
drag, startPoint x: 250, startPoint y: 170, endPoint x: 239, endPoint y: 175, distance: 12.0
click at [239, 175] on tr "1/1 NONE 007-001 007-002 007-004 007-009 007-013 007-014 007-015 007-017 007-01…" at bounding box center [339, 173] width 492 height 12
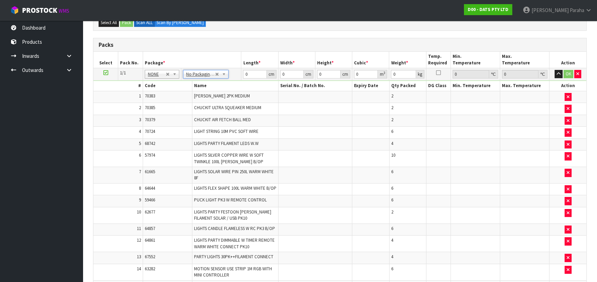
scroll to position [108, 0]
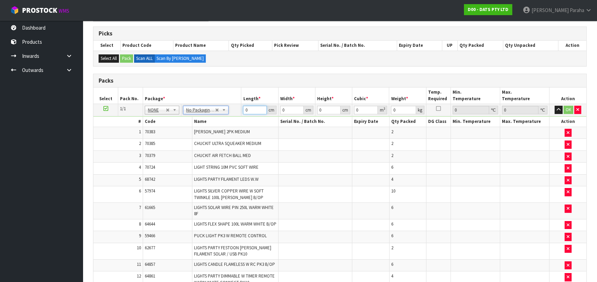
drag, startPoint x: 248, startPoint y: 110, endPoint x: 241, endPoint y: 111, distance: 6.7
click at [241, 111] on td "0 cm" at bounding box center [259, 110] width 37 height 12
click at [570, 109] on button "OK" at bounding box center [568, 110] width 10 height 8
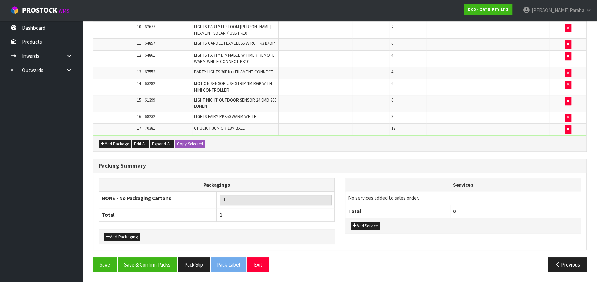
scroll to position [330, 0]
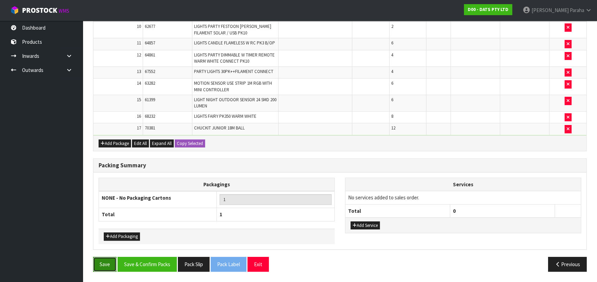
click at [103, 265] on button "Save" at bounding box center [104, 264] width 23 height 15
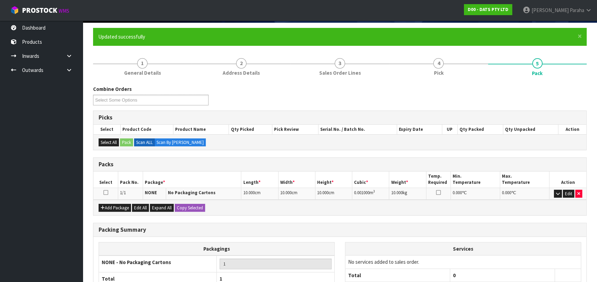
scroll to position [112, 0]
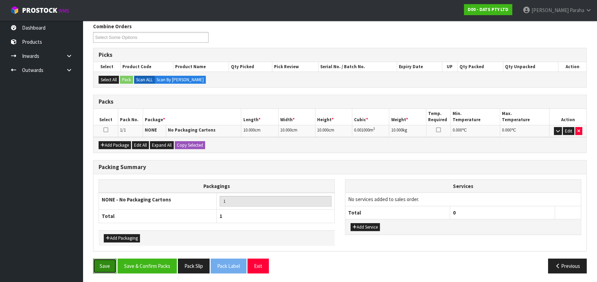
click at [104, 264] on button "Save" at bounding box center [104, 266] width 23 height 15
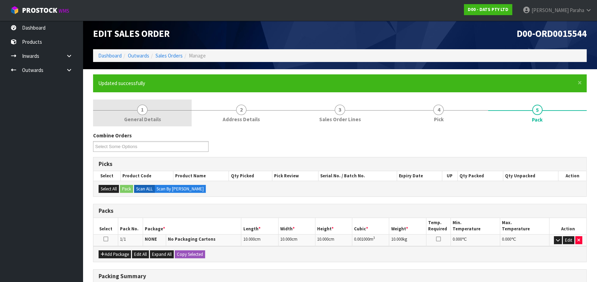
scroll to position [0, 0]
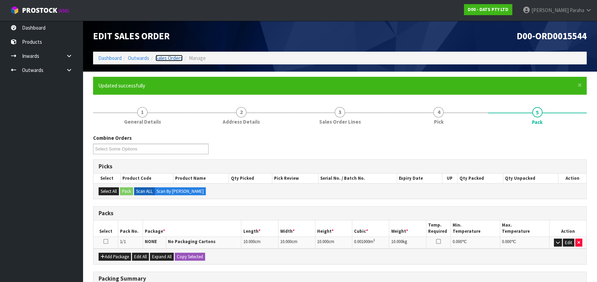
click at [159, 59] on link "Sales Orders" at bounding box center [168, 58] width 27 height 7
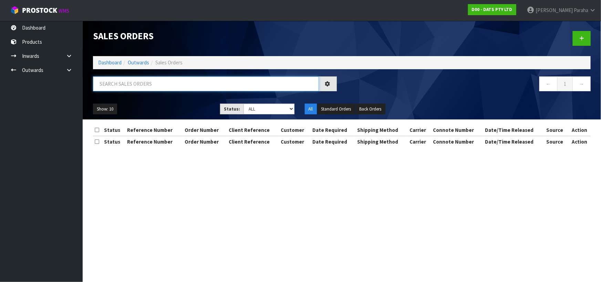
click at [165, 85] on input "text" at bounding box center [206, 83] width 226 height 15
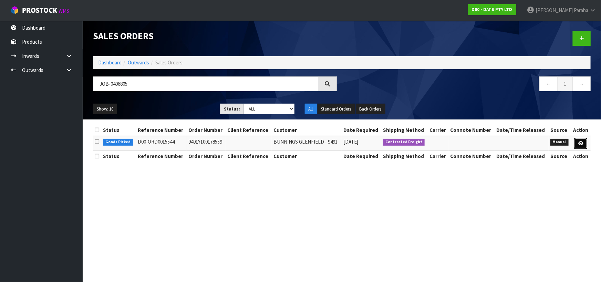
click at [579, 144] on icon at bounding box center [580, 143] width 5 height 4
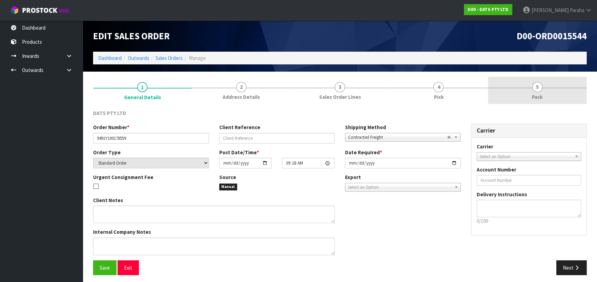
click at [539, 92] on span "5" at bounding box center [537, 87] width 10 height 10
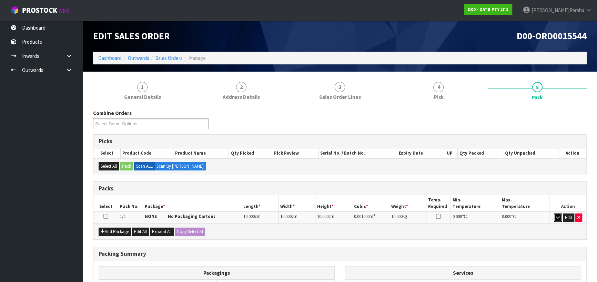
click at [556, 218] on icon "button" at bounding box center [558, 217] width 4 height 4
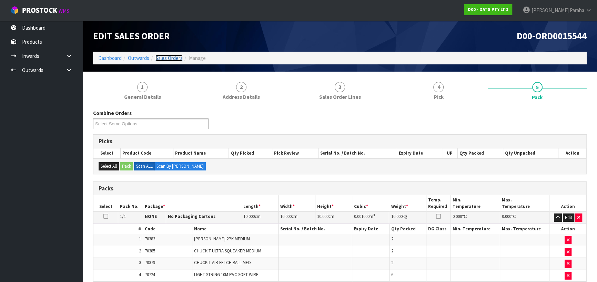
click at [165, 60] on link "Sales Orders" at bounding box center [168, 58] width 27 height 7
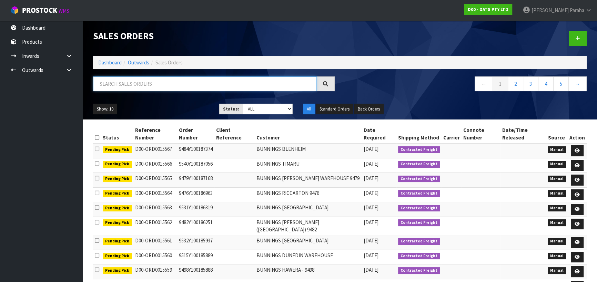
click at [180, 85] on input "text" at bounding box center [205, 83] width 224 height 15
click at [155, 91] on input "text" at bounding box center [205, 83] width 224 height 15
click at [156, 82] on input "text" at bounding box center [205, 83] width 224 height 15
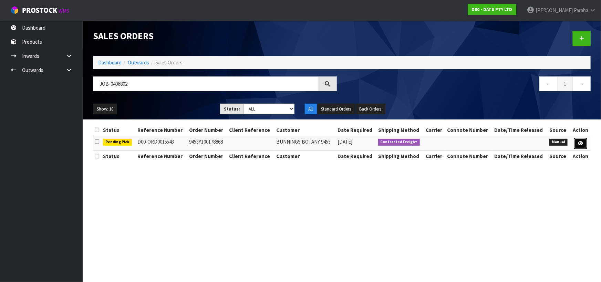
click at [585, 144] on link at bounding box center [580, 143] width 13 height 11
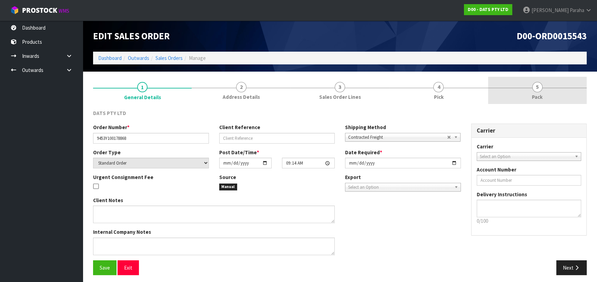
click at [535, 90] on span "5" at bounding box center [537, 87] width 10 height 10
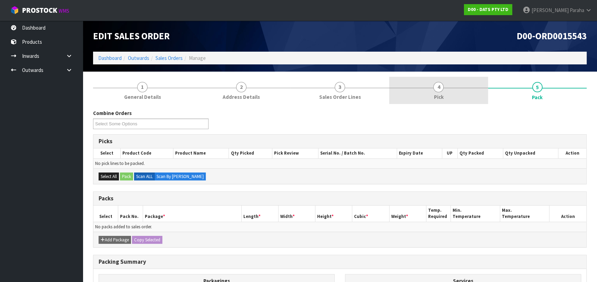
click at [437, 89] on span "4" at bounding box center [438, 87] width 10 height 10
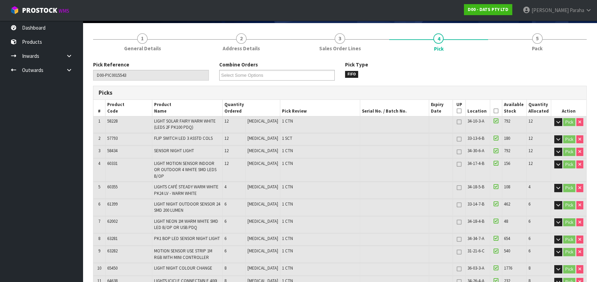
scroll to position [62, 0]
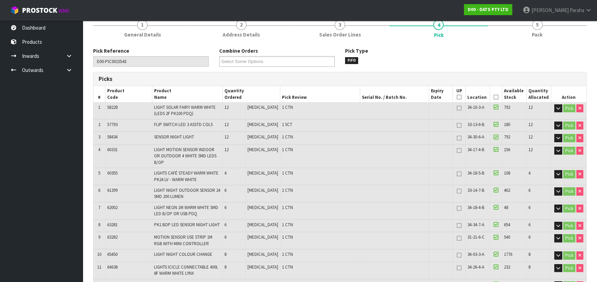
click at [493, 97] on icon at bounding box center [495, 97] width 5 height 0
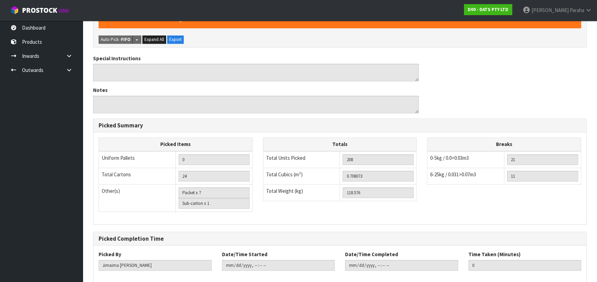
scroll to position [613, 0]
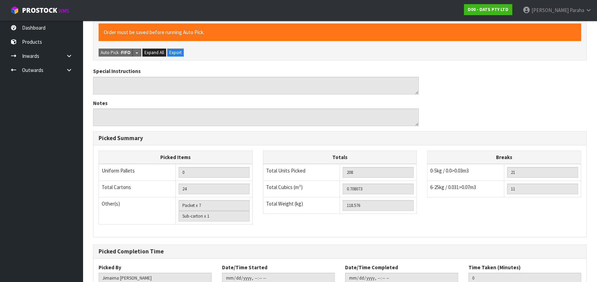
scroll to position [0, 0]
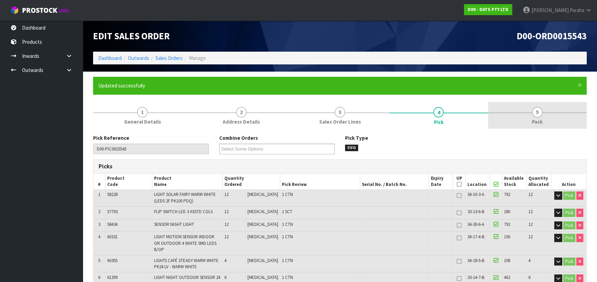
click at [541, 115] on link "5 Pack" at bounding box center [537, 115] width 98 height 27
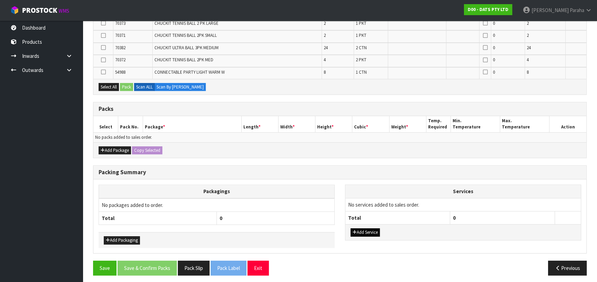
scroll to position [446, 0]
click at [124, 147] on button "Add Package" at bounding box center [114, 150] width 32 height 8
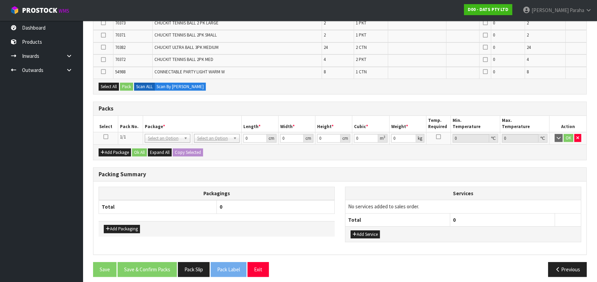
click at [105, 137] on icon at bounding box center [105, 137] width 5 height 0
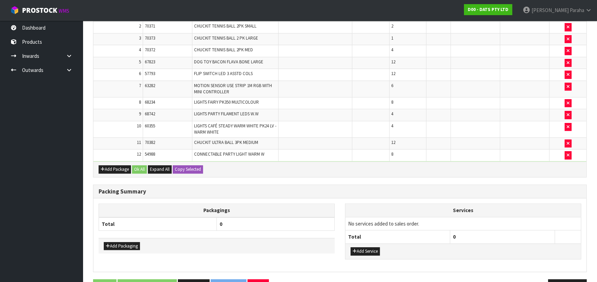
scroll to position [0, 0]
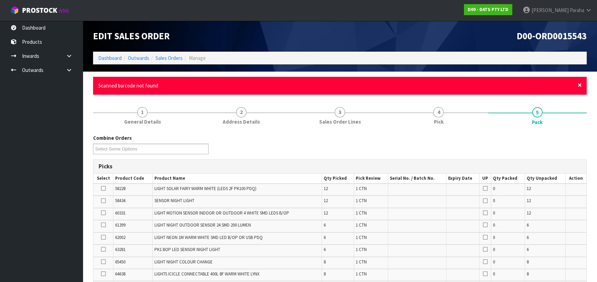
click at [579, 85] on span "×" at bounding box center [579, 85] width 4 height 10
click at [580, 83] on span "×" at bounding box center [579, 85] width 4 height 10
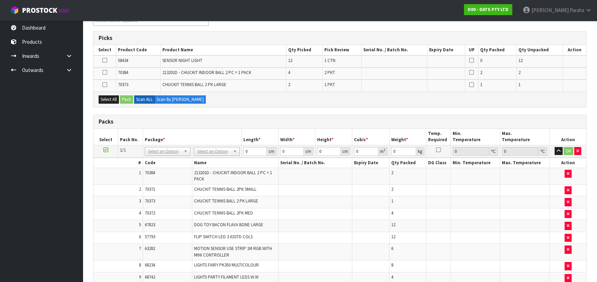
scroll to position [129, 0]
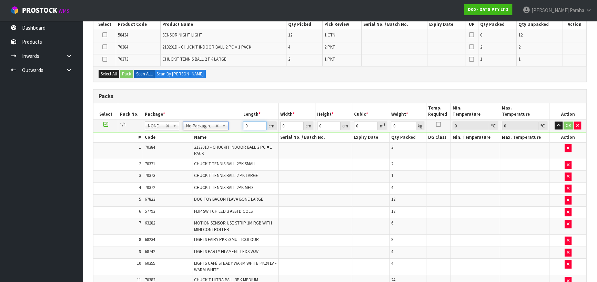
drag, startPoint x: 252, startPoint y: 125, endPoint x: 247, endPoint y: 124, distance: 5.2
click at [247, 124] on input "0" at bounding box center [254, 126] width 23 height 9
click at [241, 123] on td "0 cm" at bounding box center [259, 126] width 37 height 12
drag, startPoint x: 247, startPoint y: 124, endPoint x: 242, endPoint y: 126, distance: 4.7
click at [242, 126] on td "0 cm" at bounding box center [259, 126] width 37 height 12
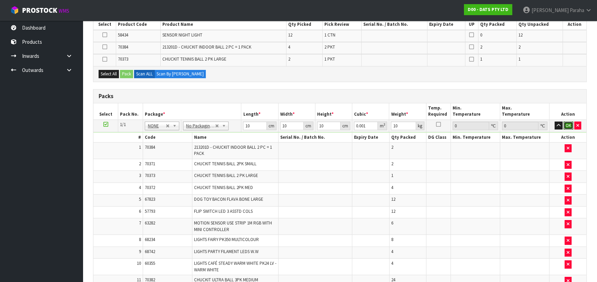
click button "OK" at bounding box center [568, 126] width 10 height 8
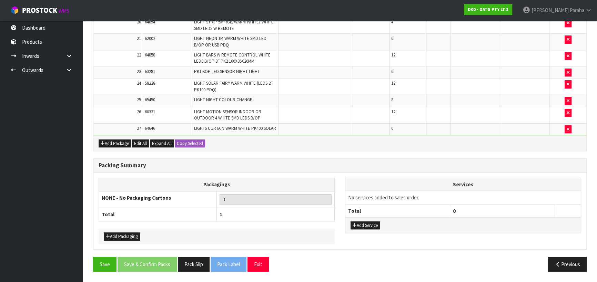
scroll to position [508, 0]
click at [108, 267] on button "Save" at bounding box center [104, 264] width 23 height 15
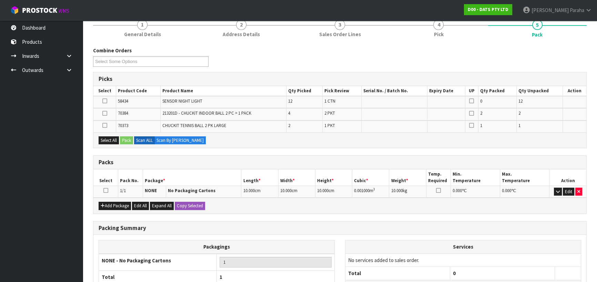
scroll to position [0, 0]
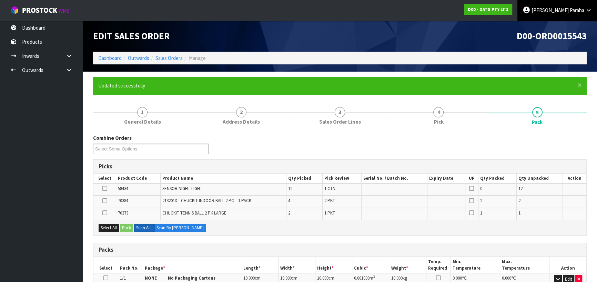
click at [583, 11] on span "Paraha" at bounding box center [576, 10] width 14 height 7
click at [574, 29] on link "Logout" at bounding box center [569, 27] width 54 height 9
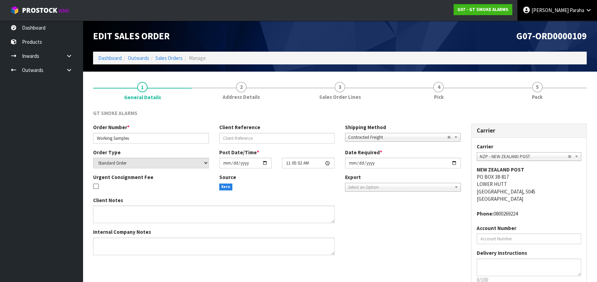
click at [560, 8] on span "[PERSON_NAME]" at bounding box center [549, 10] width 37 height 7
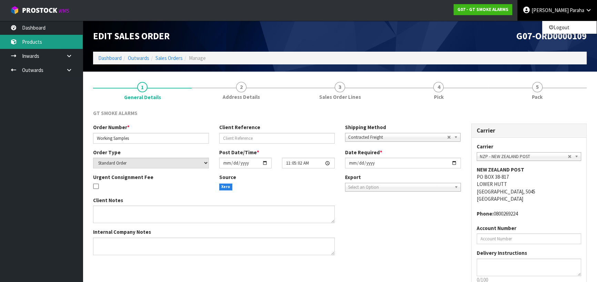
click at [50, 40] on link "Products" at bounding box center [41, 42] width 83 height 14
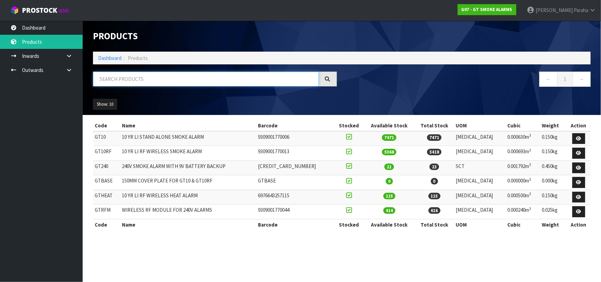
click at [170, 86] on input "text" at bounding box center [206, 79] width 226 height 15
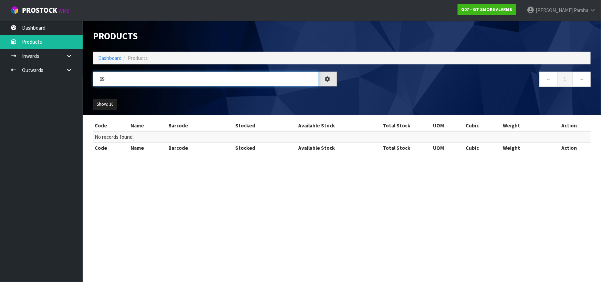
type input "6"
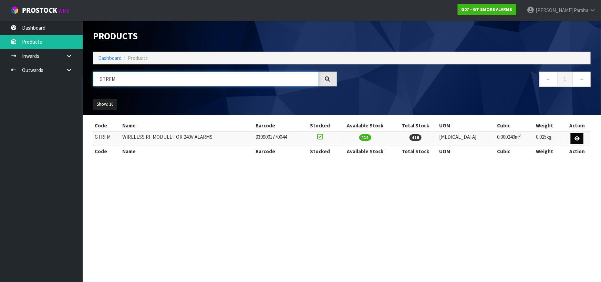
type input "GTRFM"
click at [578, 142] on link at bounding box center [577, 138] width 13 height 11
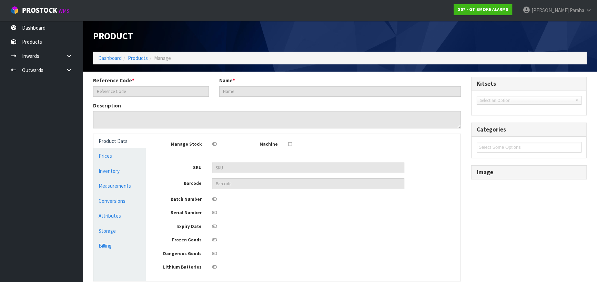
type input "GTRFM"
type input "WIRELESS RF MODULE FOR 240V ALARMS"
type input "9309001770044"
type input "10"
type input "3"
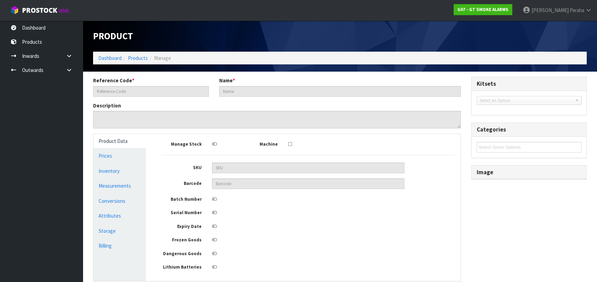
type input "8"
type input "0.00024"
type input "0.025"
click at [124, 186] on link "Measurements" at bounding box center [119, 186] width 52 height 14
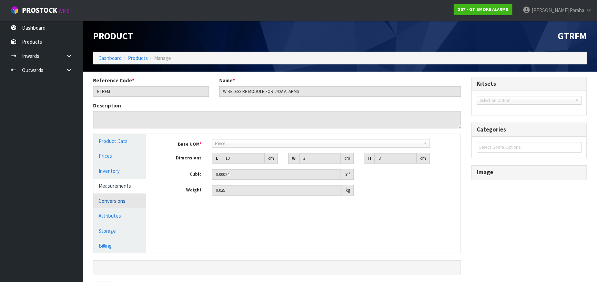
click at [117, 200] on link "Conversions" at bounding box center [119, 201] width 52 height 14
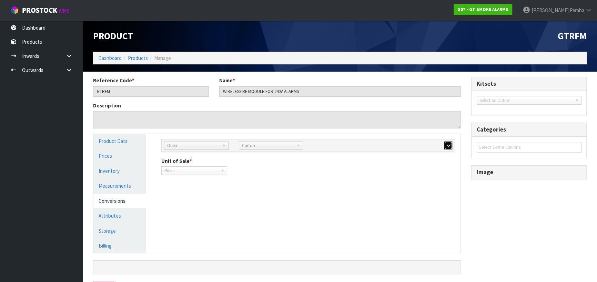
click at [450, 144] on button "button" at bounding box center [448, 146] width 8 height 8
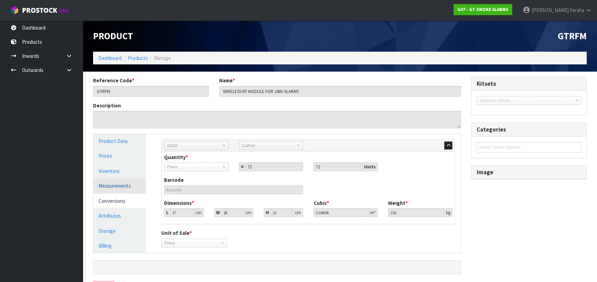
click at [126, 190] on link "Measurements" at bounding box center [119, 186] width 52 height 14
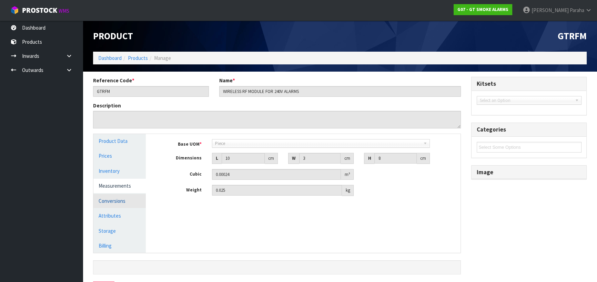
click at [127, 197] on link "Conversions" at bounding box center [119, 201] width 52 height 14
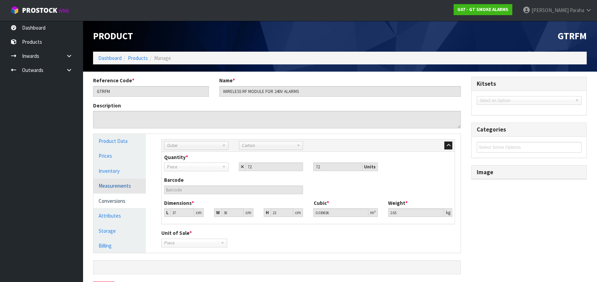
click at [120, 185] on link "Measurements" at bounding box center [119, 186] width 52 height 14
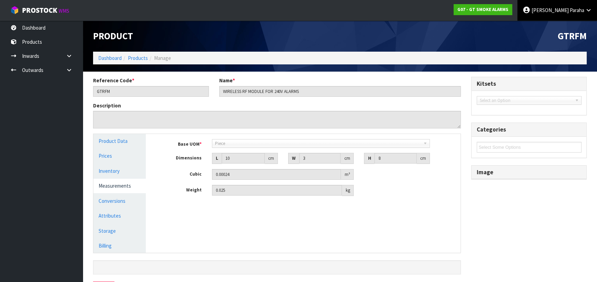
click at [564, 7] on span "Polly" at bounding box center [549, 10] width 37 height 7
click at [556, 26] on link "Logout" at bounding box center [569, 27] width 54 height 9
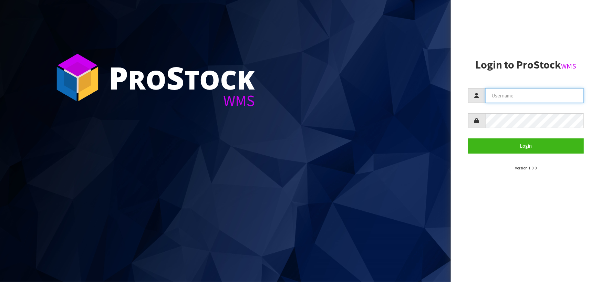
click at [517, 91] on input "text" at bounding box center [534, 95] width 98 height 15
type input "MANA"
click at [468, 138] on button "Login" at bounding box center [526, 145] width 116 height 15
